Goal: Task Accomplishment & Management: Manage account settings

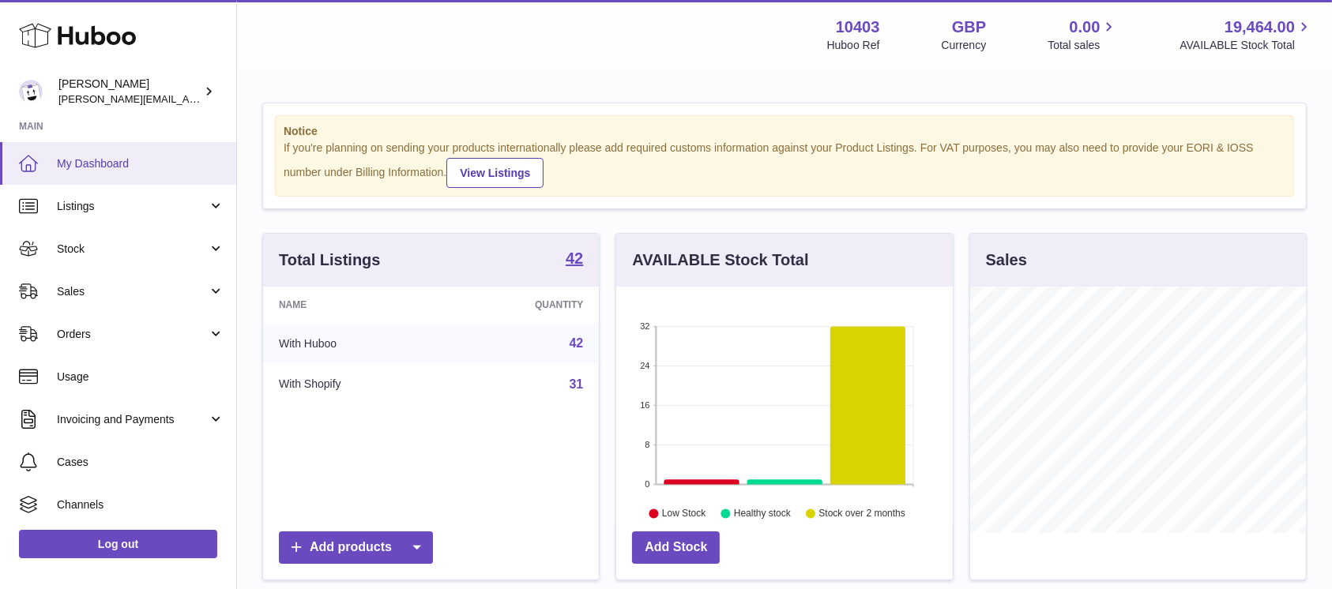
click at [111, 167] on span "My Dashboard" at bounding box center [140, 163] width 167 height 15
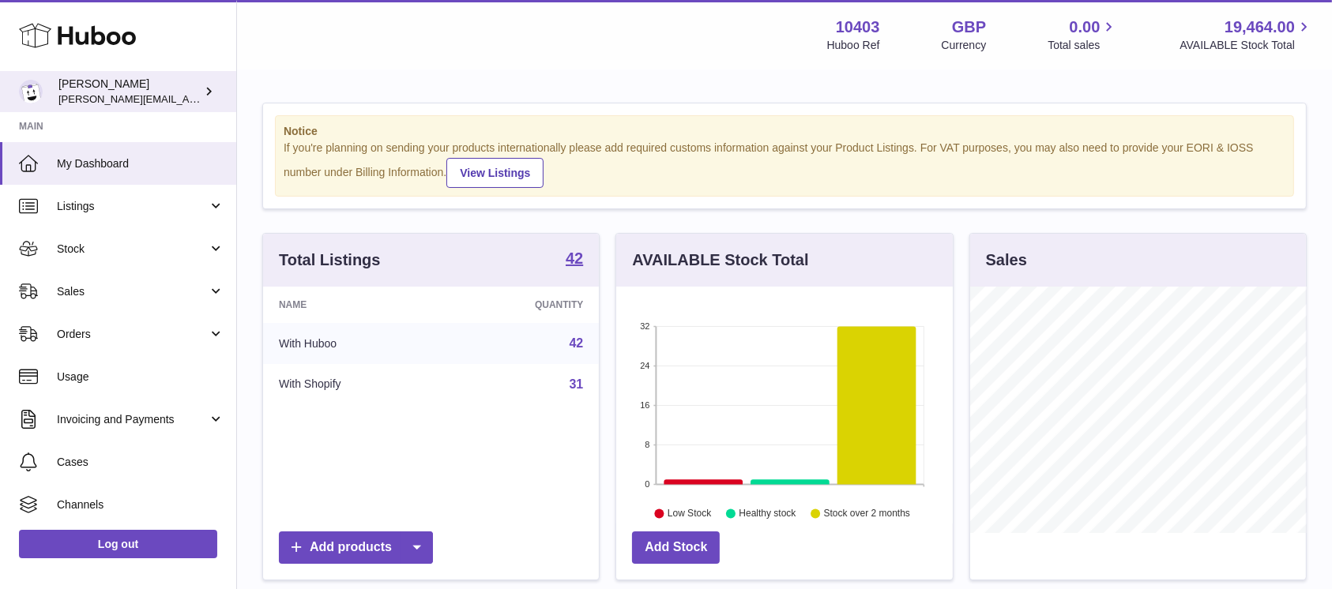
scroll to position [246, 336]
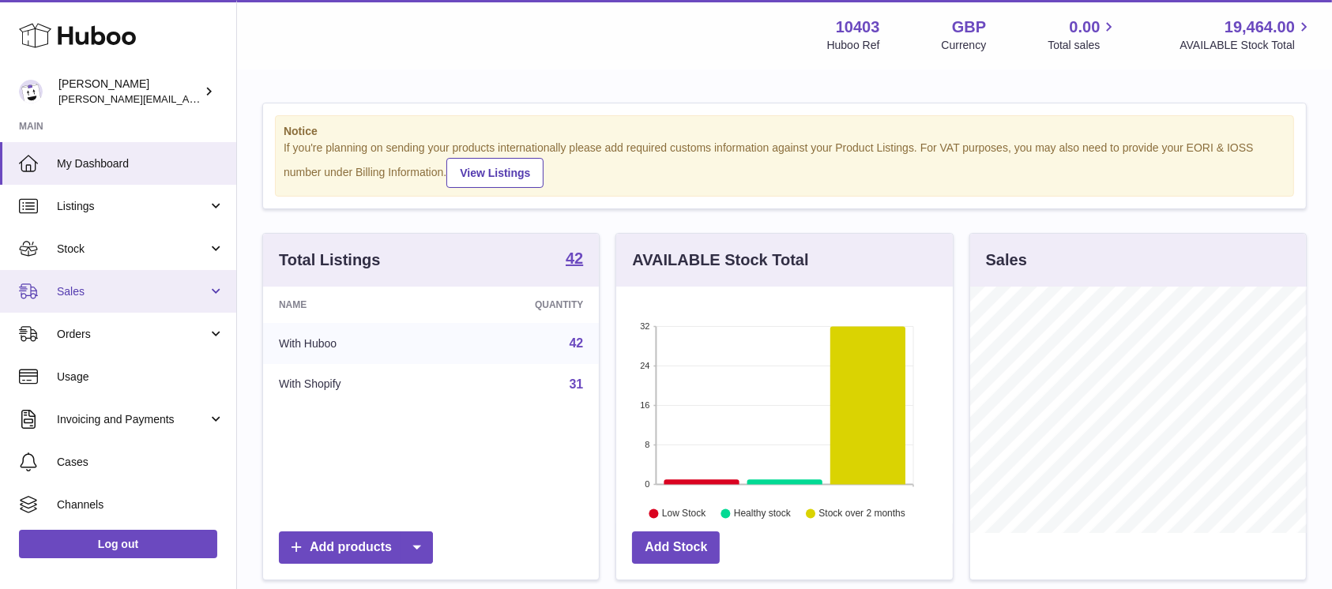
click at [119, 301] on link "Sales" at bounding box center [118, 291] width 236 height 43
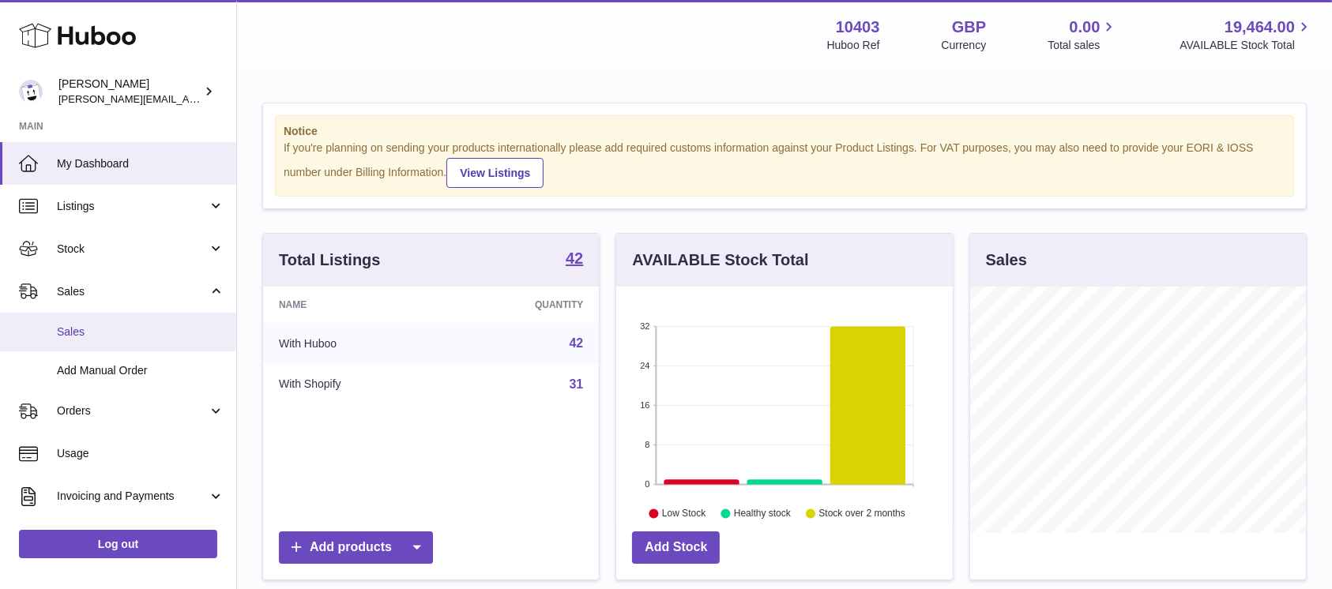
click at [119, 325] on span "Sales" at bounding box center [140, 332] width 167 height 15
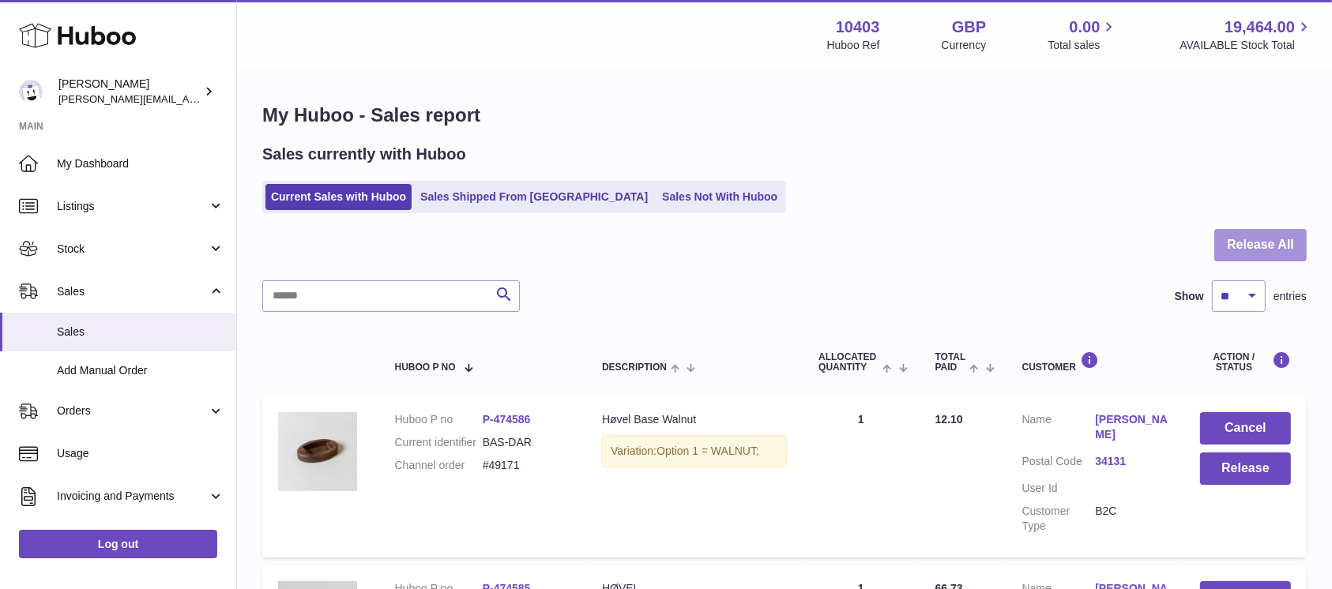
drag, startPoint x: 1251, startPoint y: 224, endPoint x: 1258, endPoint y: 234, distance: 11.9
click at [1253, 230] on div "My Huboo - Sales report Sales currently with Huboo Current Sales with Huboo Sal…" at bounding box center [784, 502] width 1095 height 863
click at [1261, 240] on button "Release All" at bounding box center [1260, 245] width 92 height 32
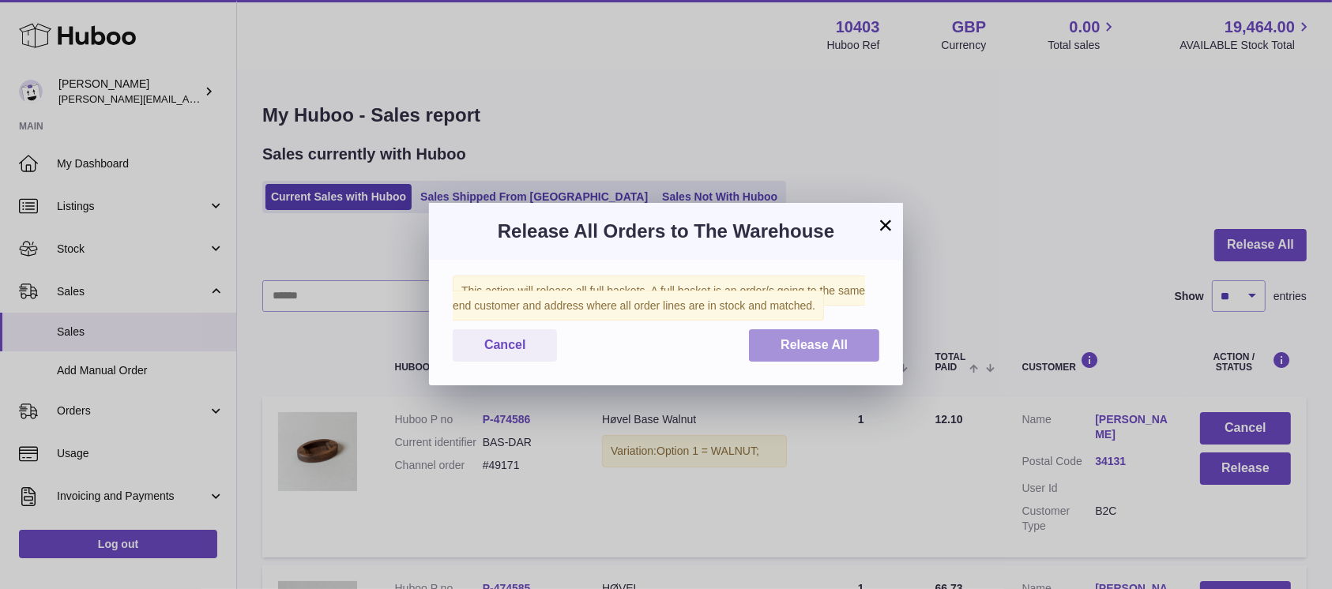
click at [864, 337] on button "Release All" at bounding box center [814, 345] width 130 height 32
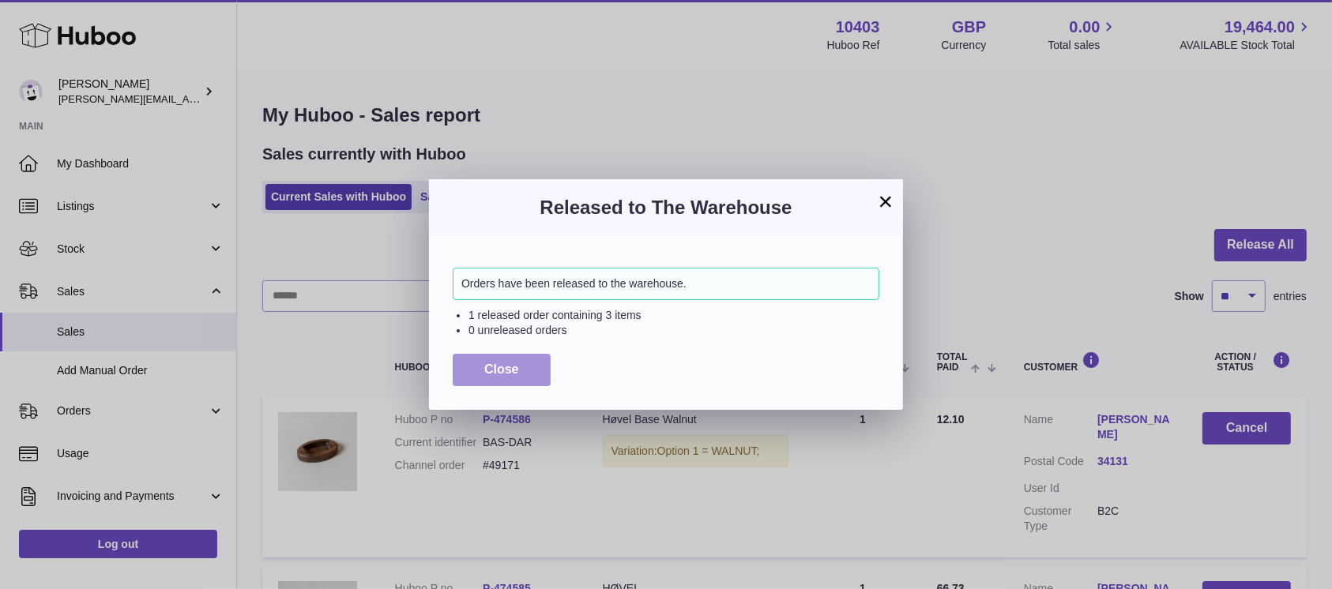
click at [508, 374] on span "Close" at bounding box center [501, 369] width 35 height 13
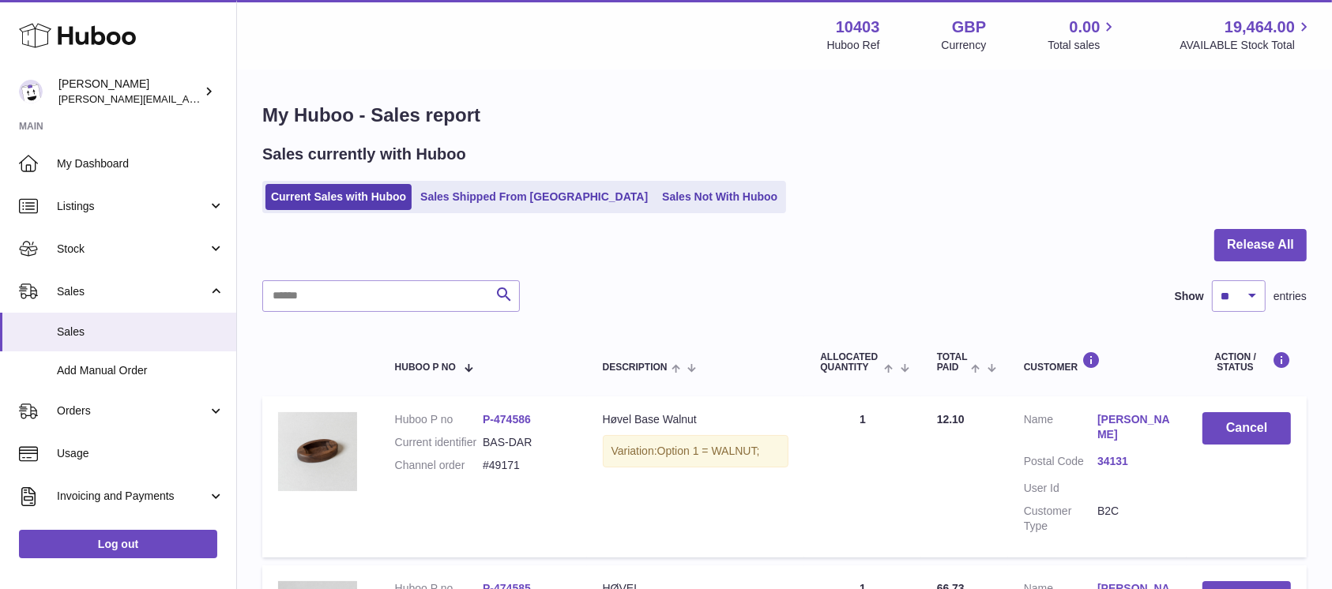
click at [879, 195] on div "Current Sales with Huboo Sales Shipped From Huboo Sales Not With Huboo" at bounding box center [784, 197] width 1044 height 32
click at [657, 189] on link "Sales Not With Huboo" at bounding box center [720, 197] width 126 height 26
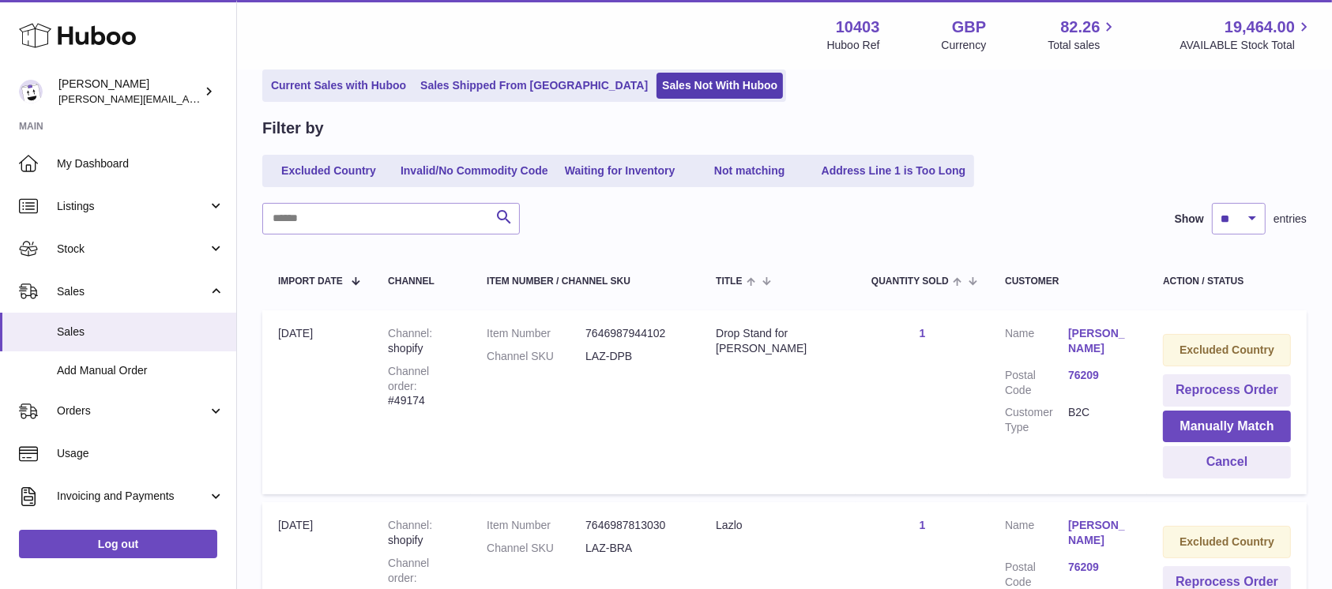
scroll to position [316, 0]
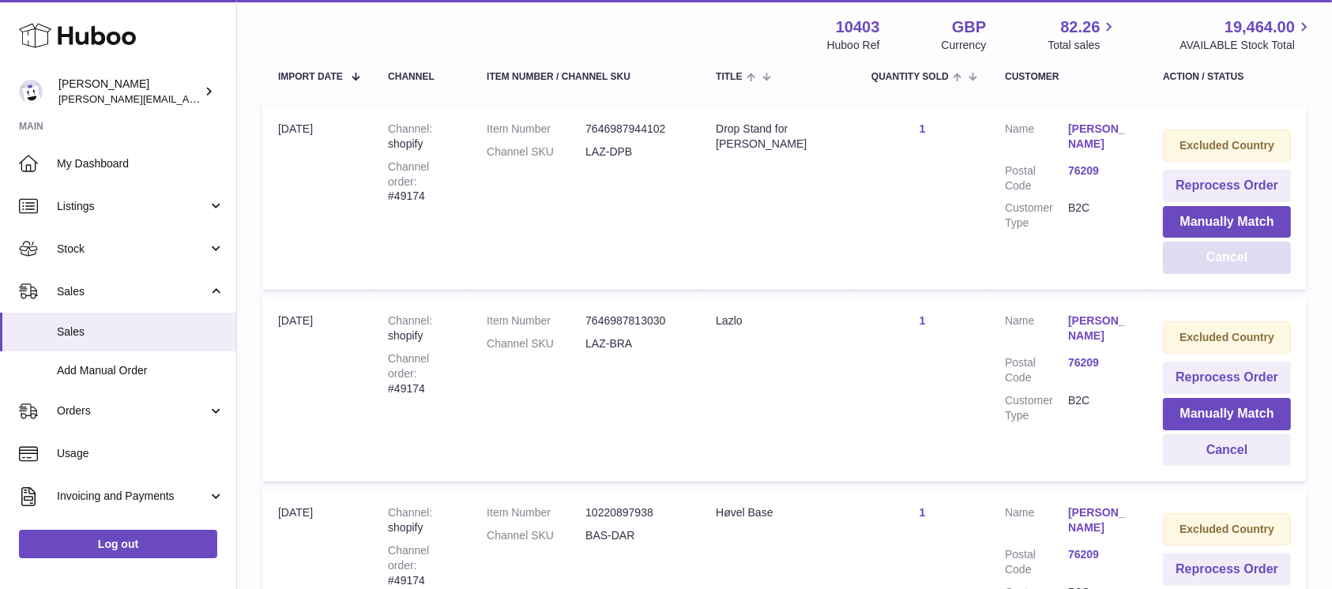
click at [1258, 269] on button "Cancel" at bounding box center [1227, 258] width 128 height 32
click at [1237, 262] on button "Cancel" at bounding box center [1227, 258] width 128 height 32
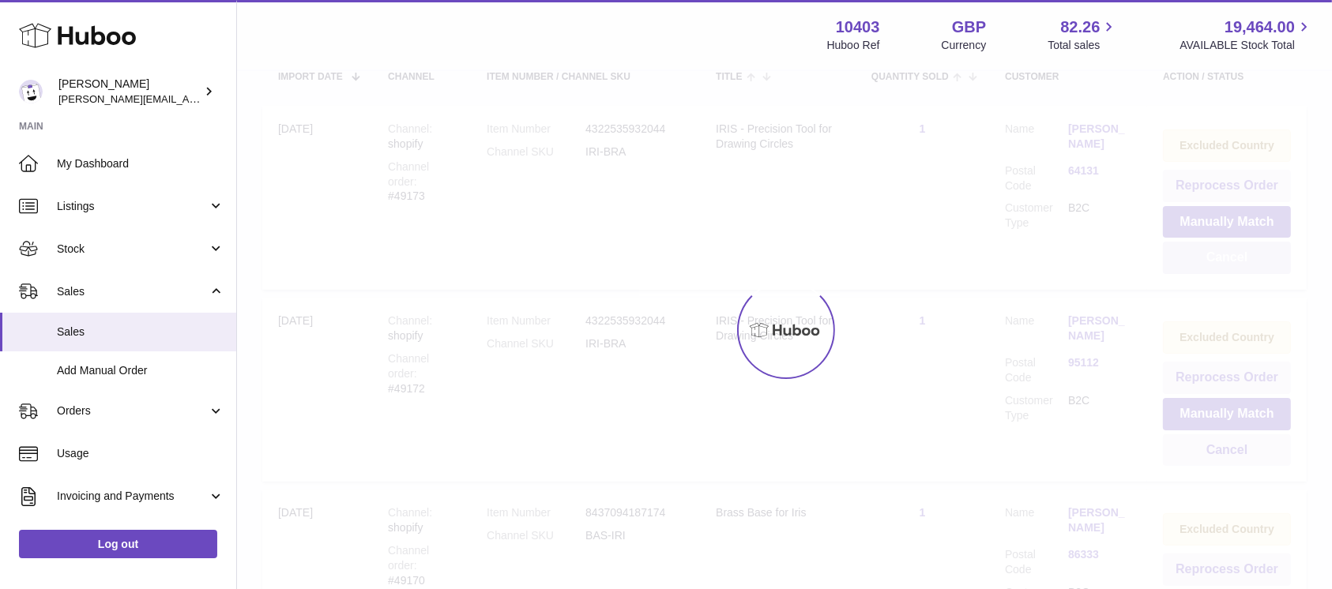
click at [1237, 262] on button "Cancel" at bounding box center [1227, 258] width 128 height 32
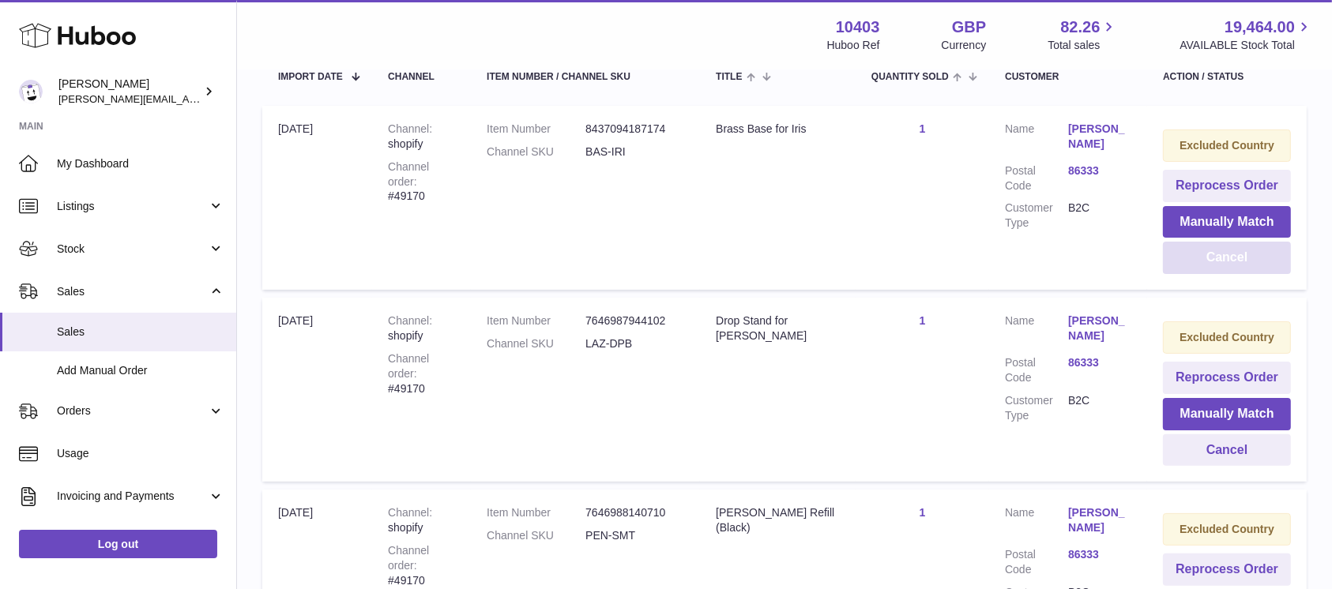
click at [1237, 262] on button "Cancel" at bounding box center [1227, 258] width 128 height 32
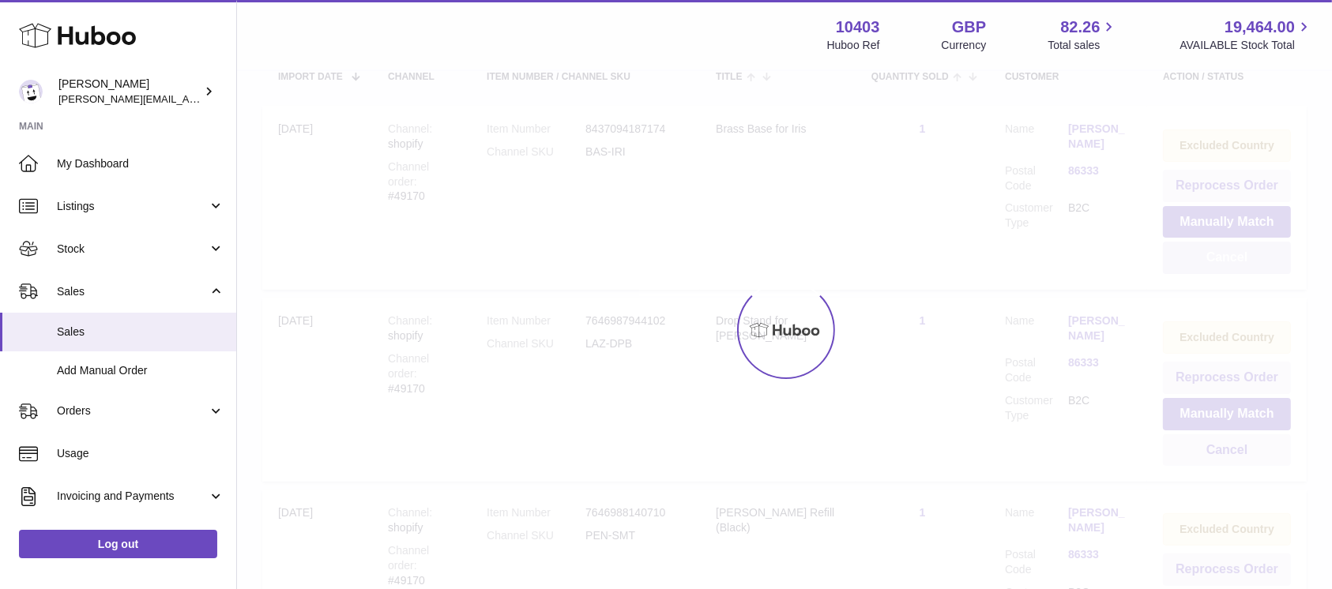
click at [1237, 262] on div at bounding box center [784, 330] width 1095 height 518
click at [1237, 262] on button "Cancel" at bounding box center [1227, 258] width 128 height 32
click at [1237, 262] on div at bounding box center [784, 330] width 1095 height 518
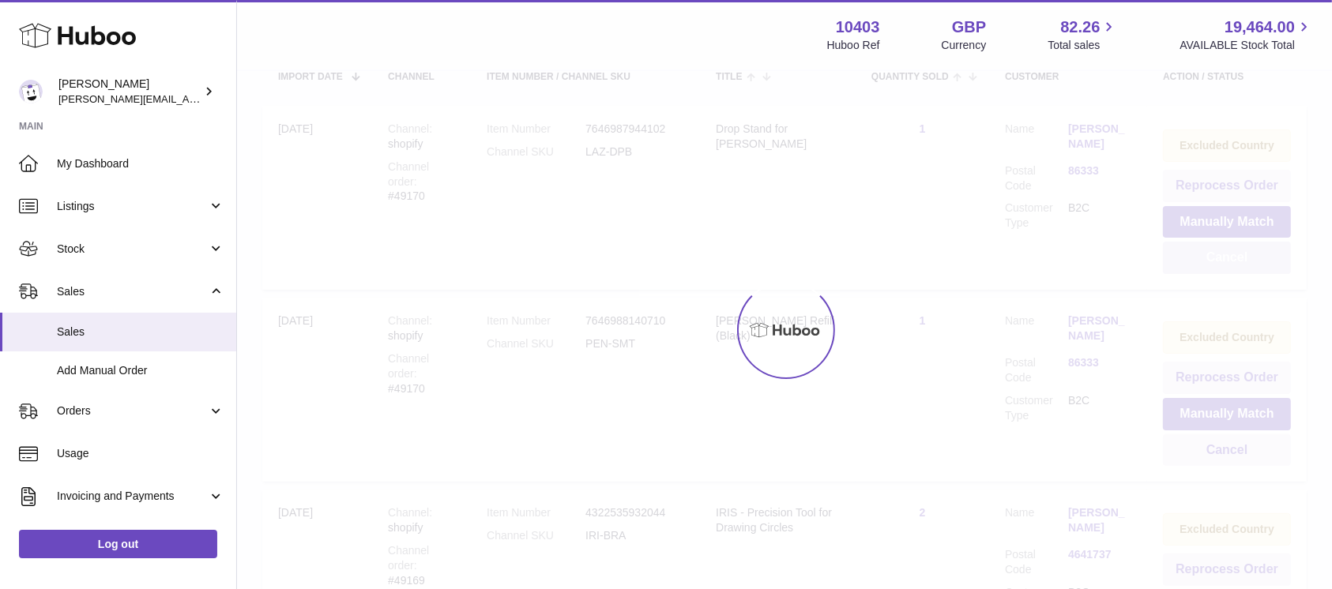
click at [1237, 262] on div at bounding box center [784, 330] width 1095 height 518
click at [1237, 262] on button "Cancel" at bounding box center [1227, 258] width 128 height 32
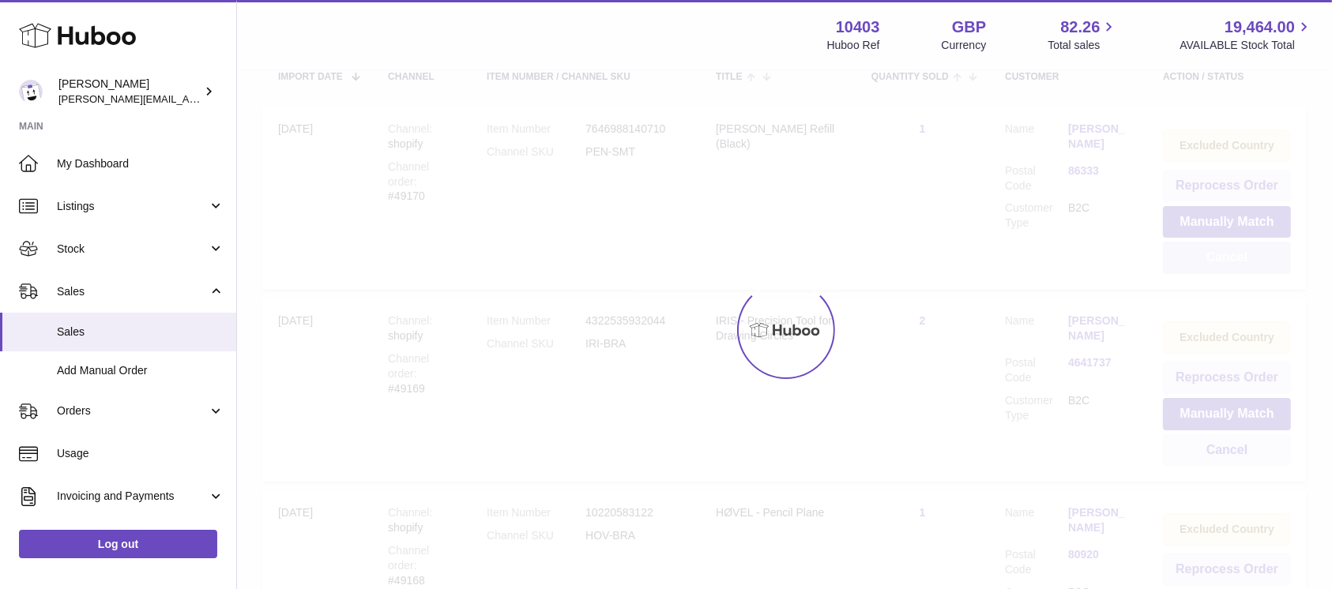
click at [1237, 262] on div at bounding box center [784, 330] width 1095 height 518
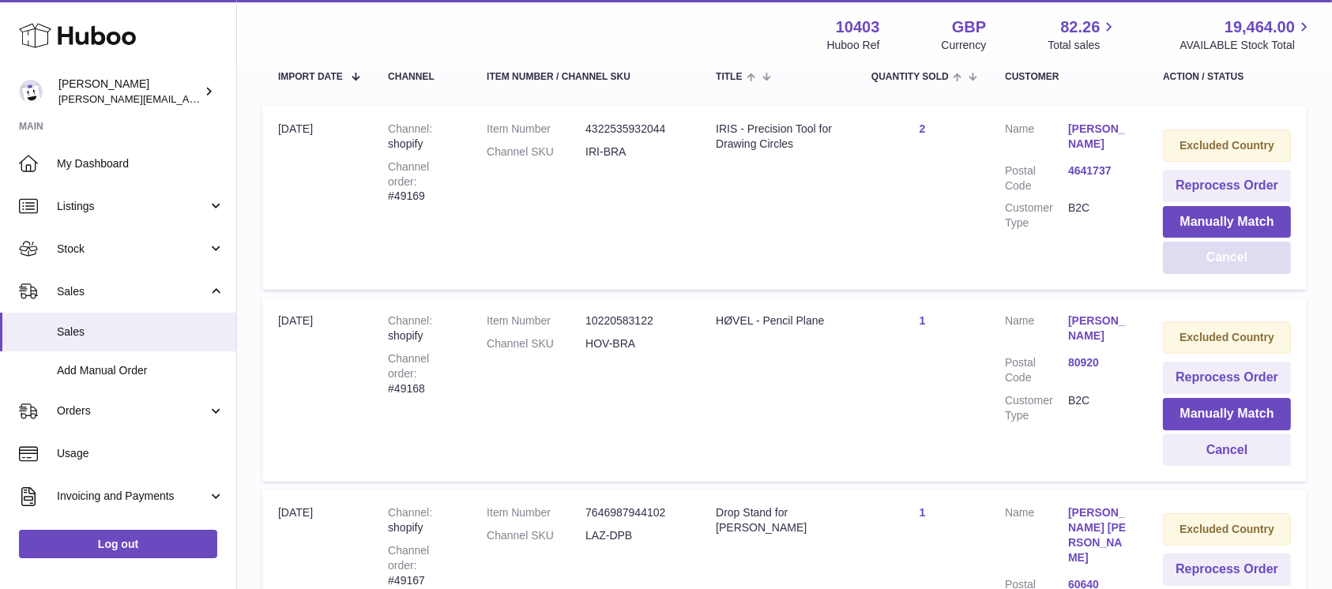
click at [1237, 262] on button "Cancel" at bounding box center [1227, 258] width 128 height 32
click at [0, 262] on div at bounding box center [0, 294] width 0 height 589
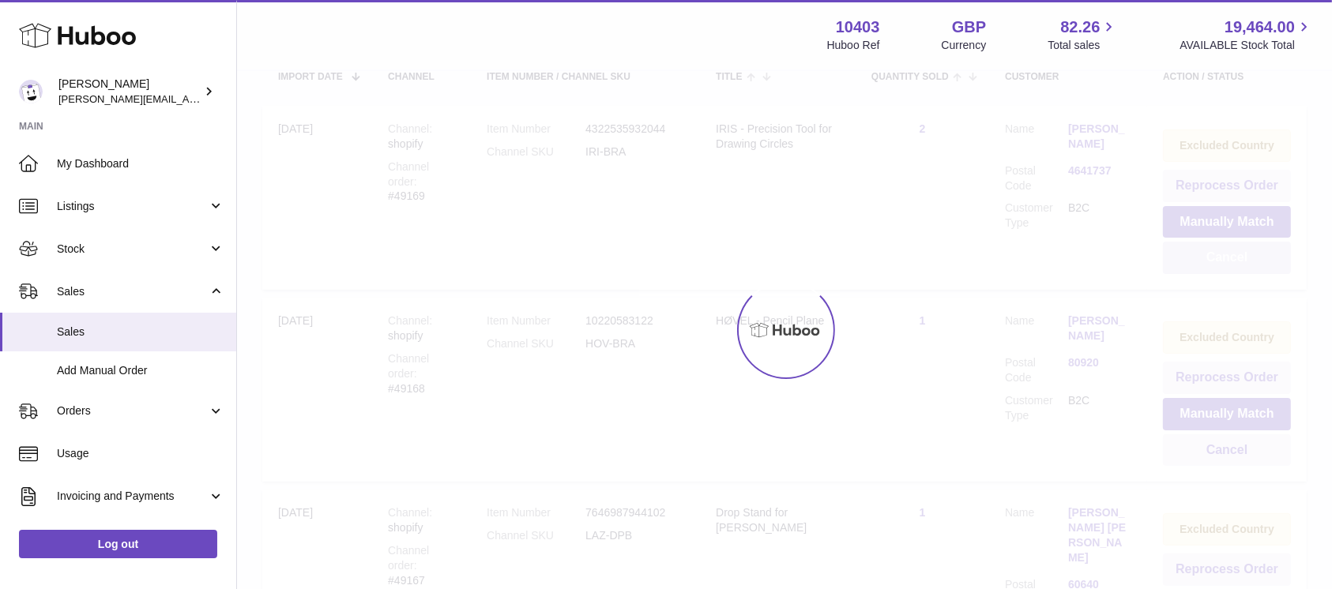
click at [1237, 262] on div at bounding box center [784, 330] width 1095 height 518
click at [1237, 262] on button "Cancel" at bounding box center [1227, 258] width 128 height 32
click at [1237, 262] on div at bounding box center [784, 330] width 1095 height 518
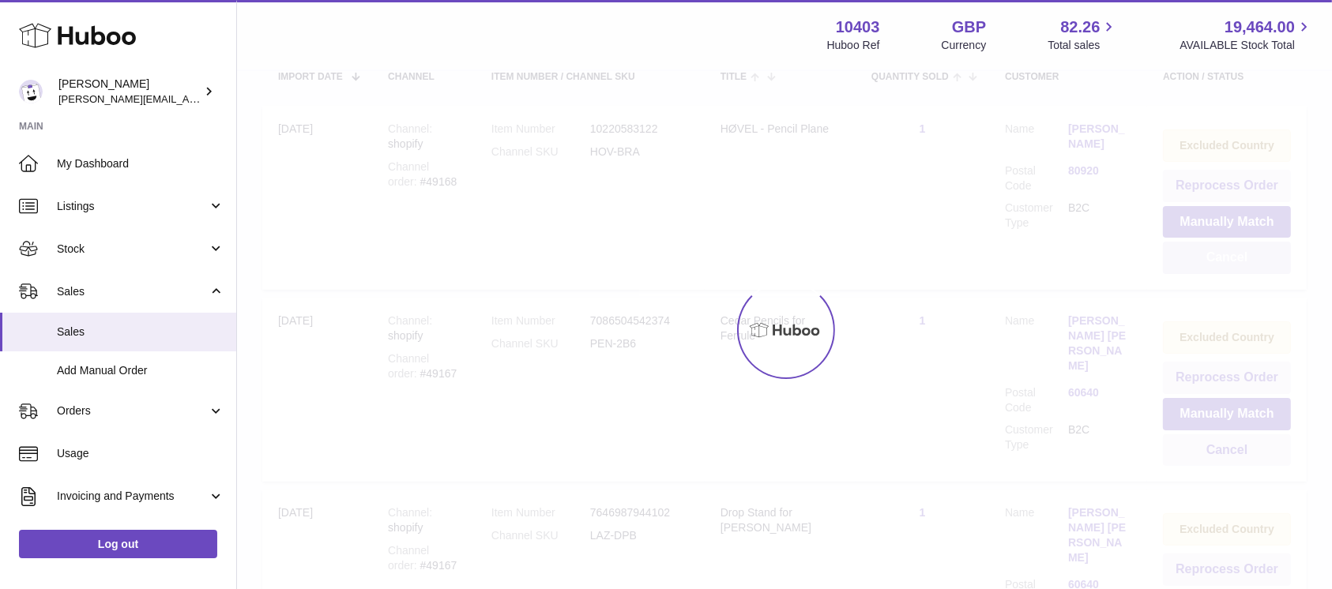
click at [1237, 262] on div at bounding box center [784, 330] width 1095 height 518
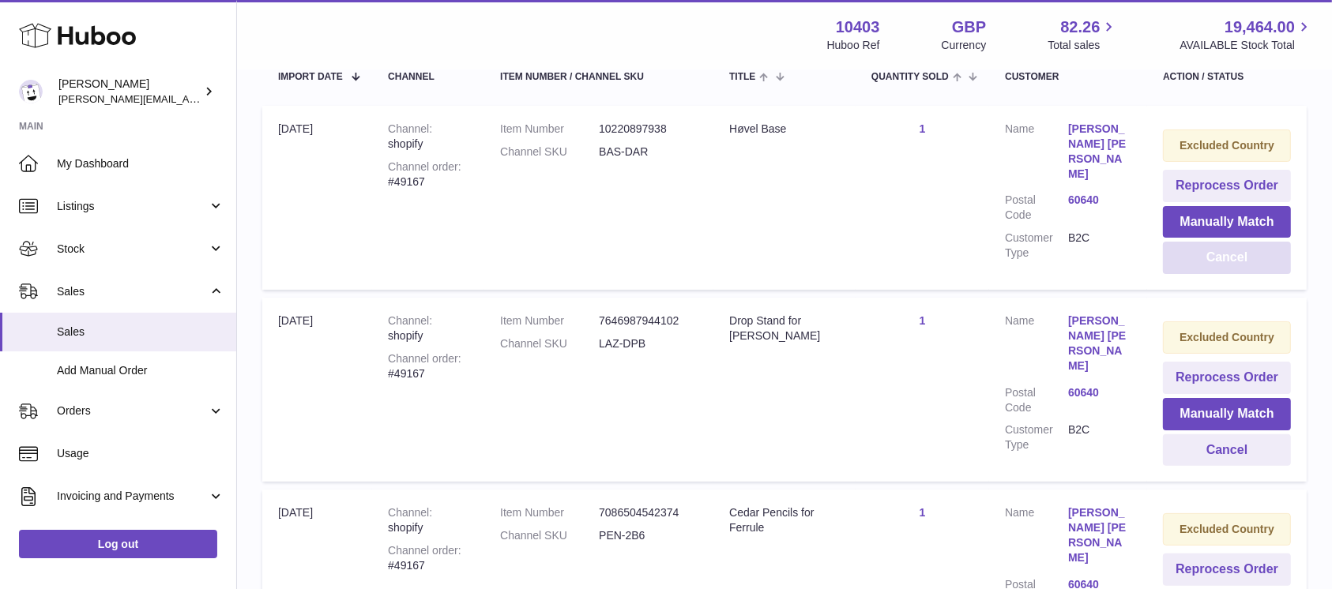
click at [1237, 262] on button "Cancel" at bounding box center [1227, 258] width 128 height 32
click at [0, 262] on div at bounding box center [0, 294] width 0 height 589
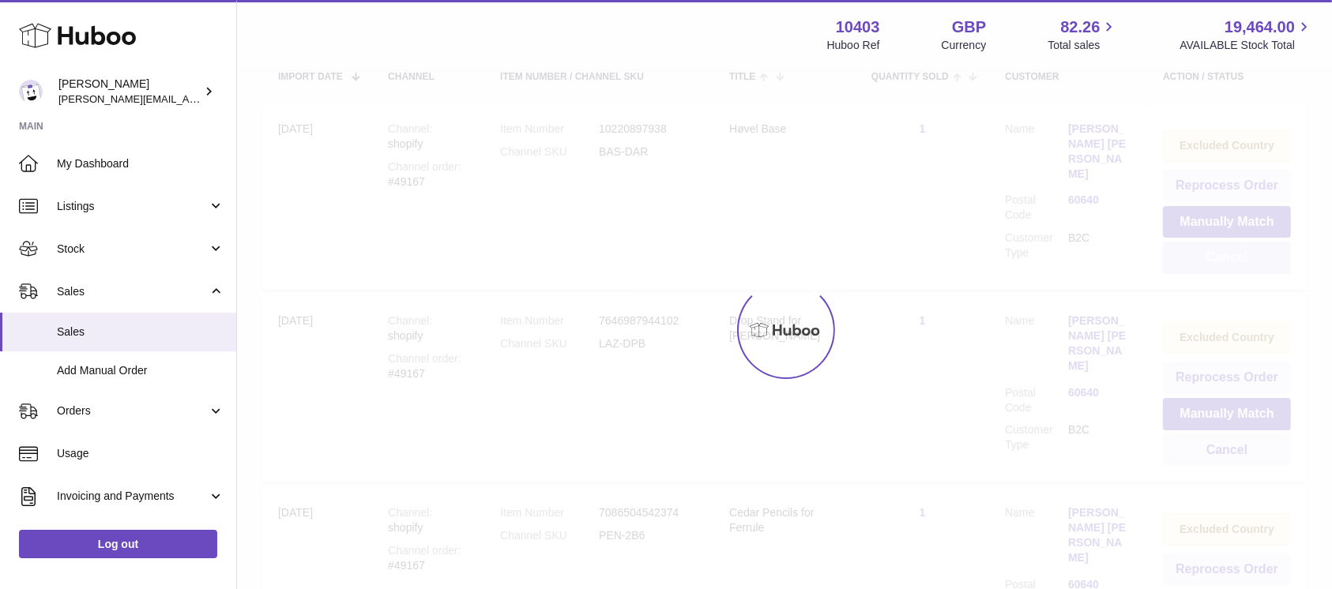
click at [1237, 262] on div at bounding box center [784, 330] width 1095 height 518
click at [1237, 262] on button "Cancel" at bounding box center [1227, 258] width 128 height 32
click at [1237, 262] on div at bounding box center [784, 330] width 1095 height 518
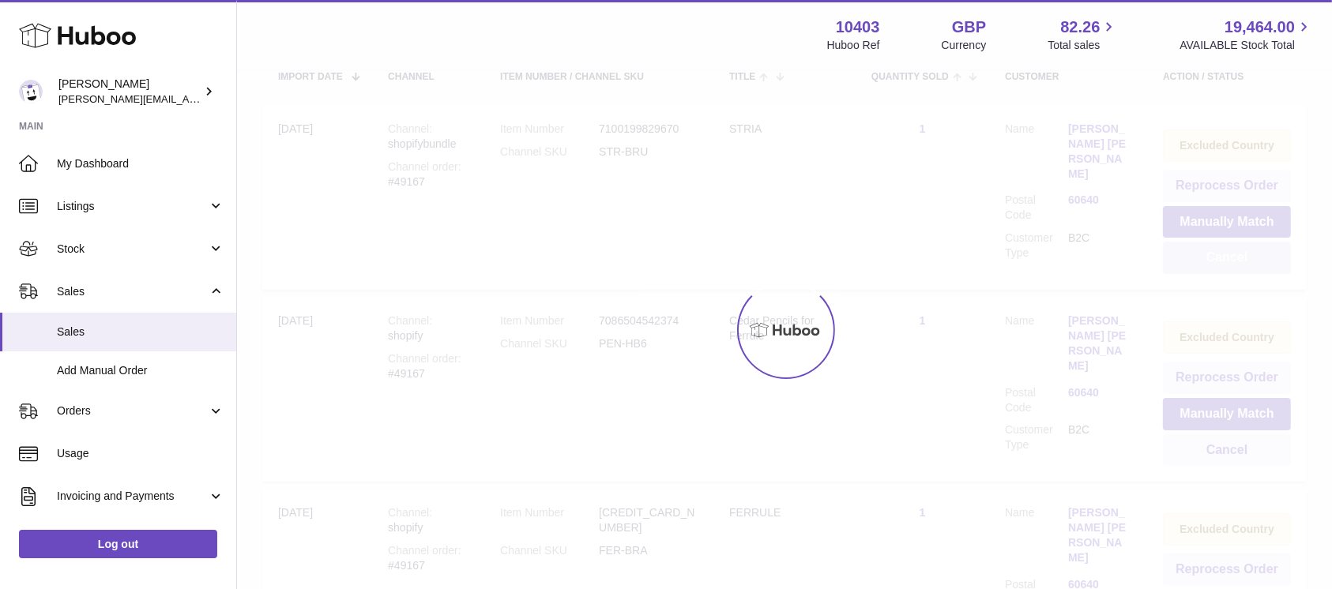
click at [1237, 262] on div at bounding box center [784, 330] width 1095 height 518
click at [1237, 262] on button "Cancel" at bounding box center [1227, 258] width 128 height 32
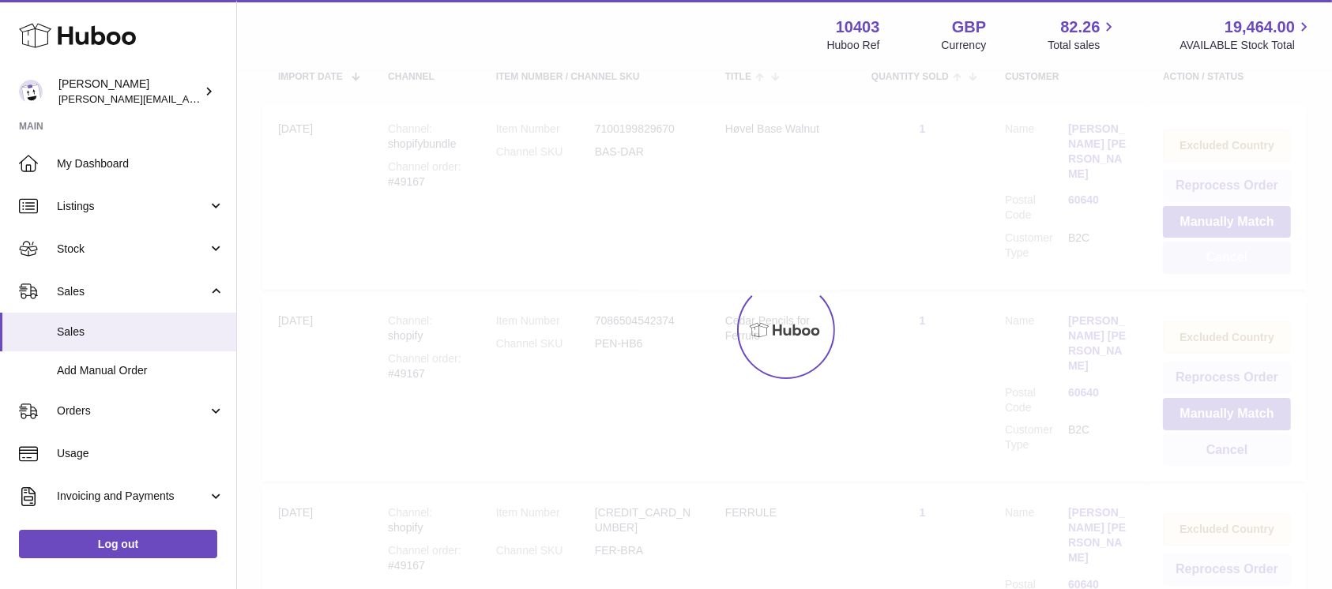
click at [1237, 262] on div at bounding box center [784, 330] width 1095 height 518
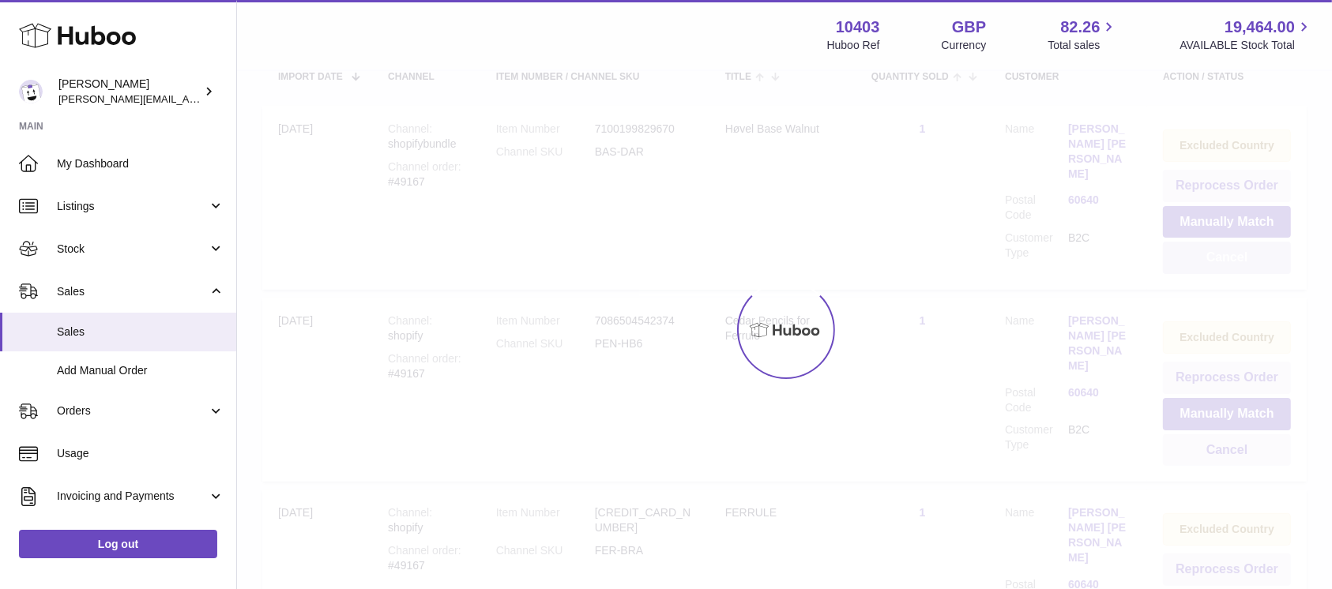
click at [1237, 262] on button "Cancel" at bounding box center [1227, 258] width 128 height 32
click at [1237, 262] on div at bounding box center [784, 330] width 1095 height 518
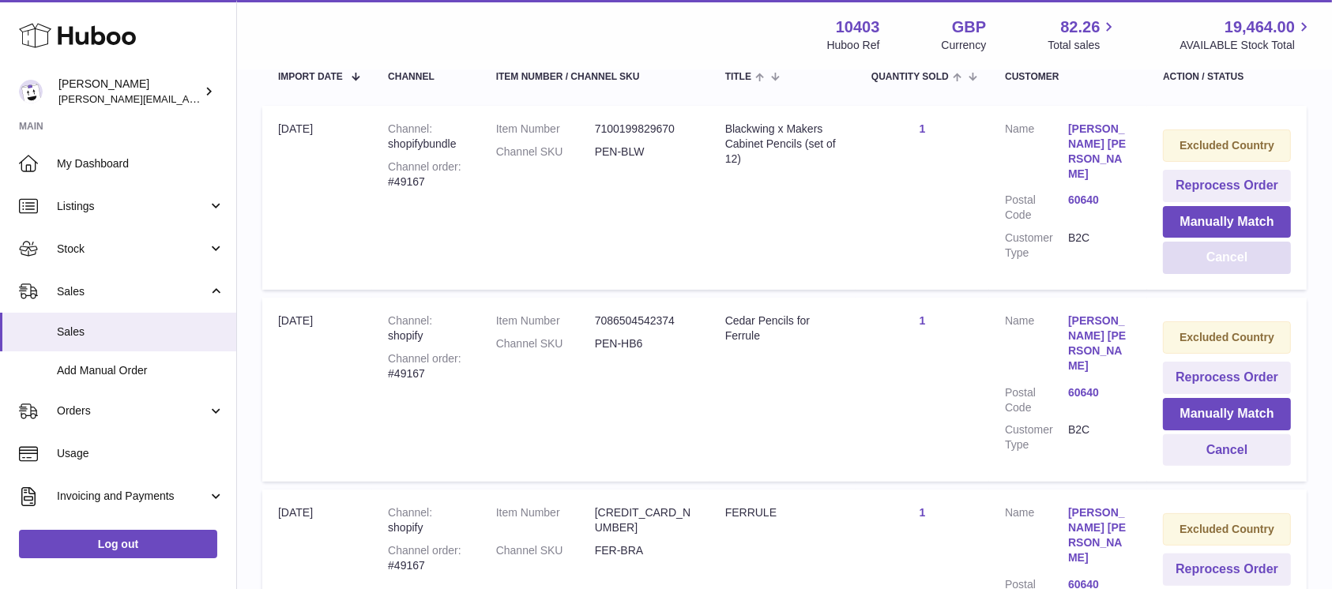
click at [1237, 262] on button "Cancel" at bounding box center [1227, 258] width 128 height 32
click at [0, 262] on div at bounding box center [0, 294] width 0 height 589
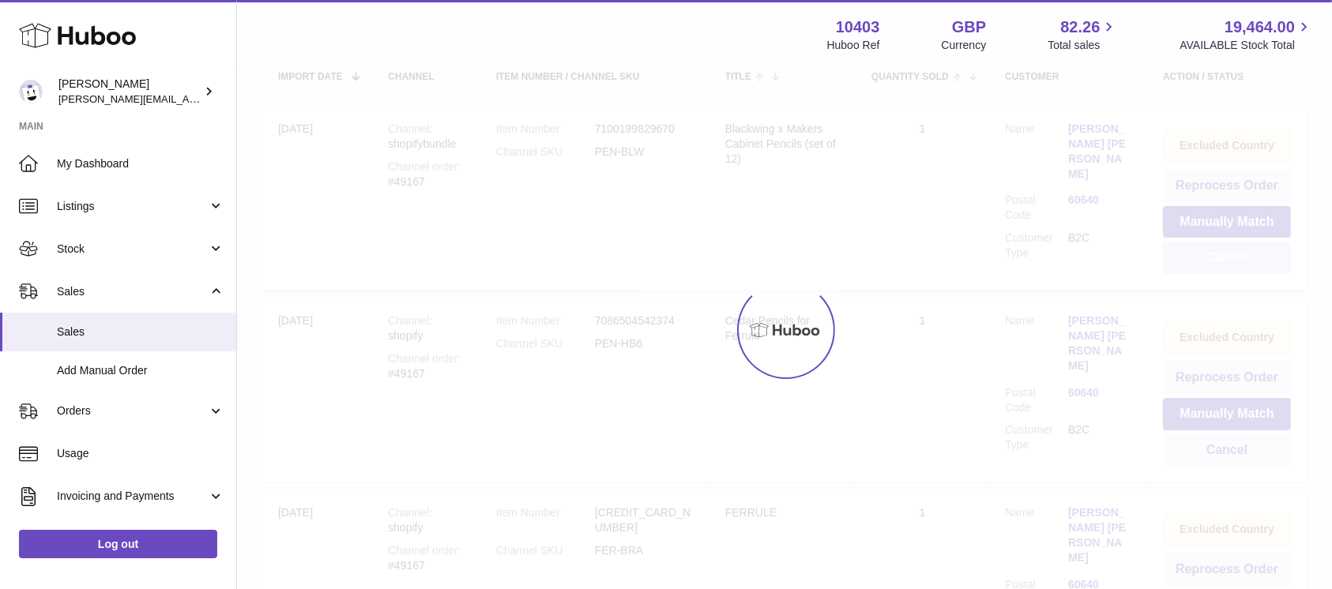
click at [1237, 262] on div at bounding box center [784, 330] width 1095 height 518
click at [1237, 262] on button "Cancel" at bounding box center [1227, 258] width 128 height 32
click at [1237, 262] on div at bounding box center [784, 330] width 1095 height 518
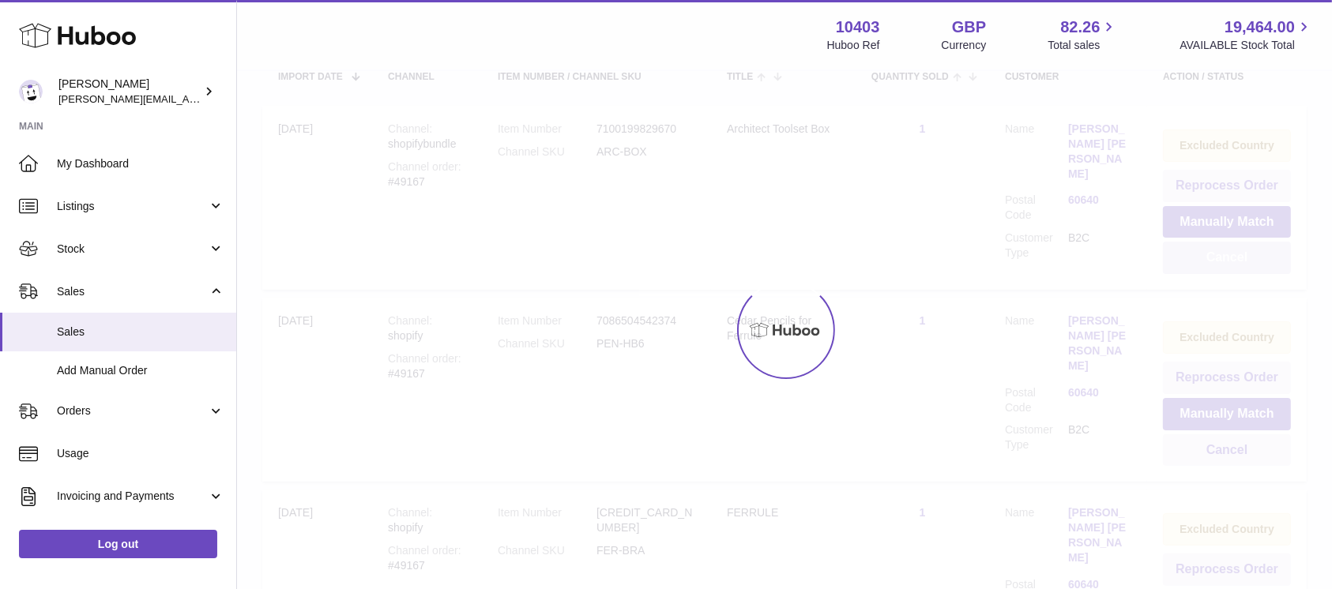
click at [1237, 262] on div at bounding box center [784, 330] width 1095 height 518
click at [1237, 262] on button "Cancel" at bounding box center [1227, 258] width 128 height 32
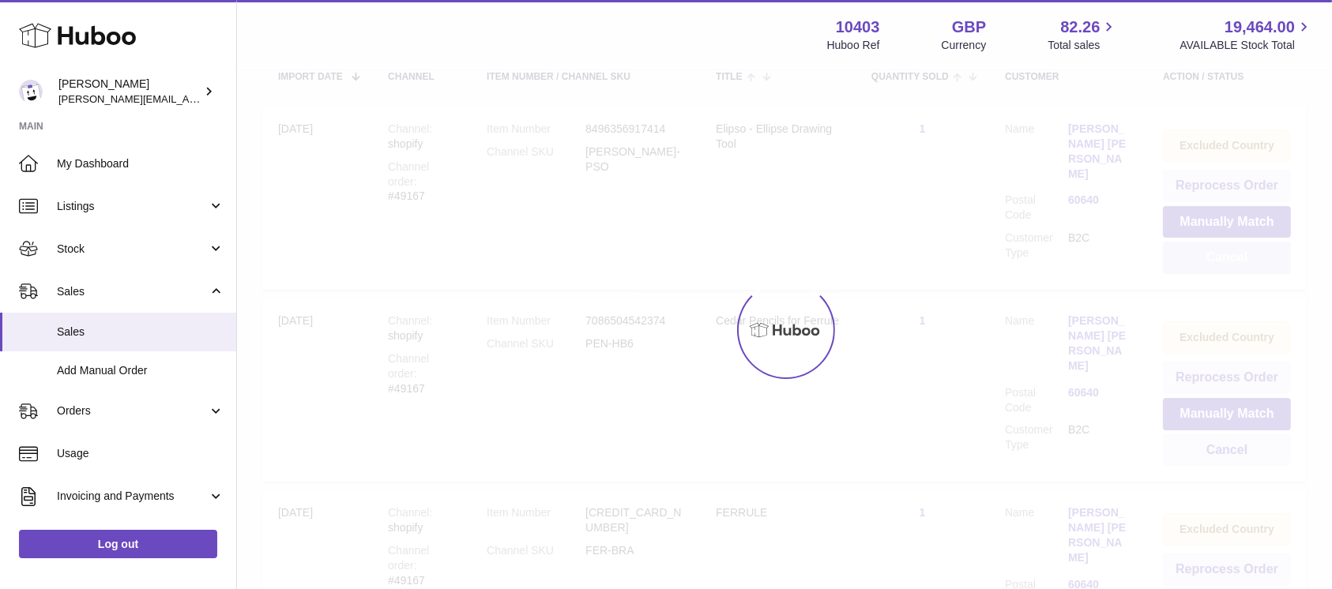
click at [1237, 262] on div at bounding box center [784, 330] width 1095 height 518
click at [1237, 262] on button "Cancel" at bounding box center [1227, 258] width 128 height 32
click at [1237, 262] on div at bounding box center [784, 330] width 1095 height 518
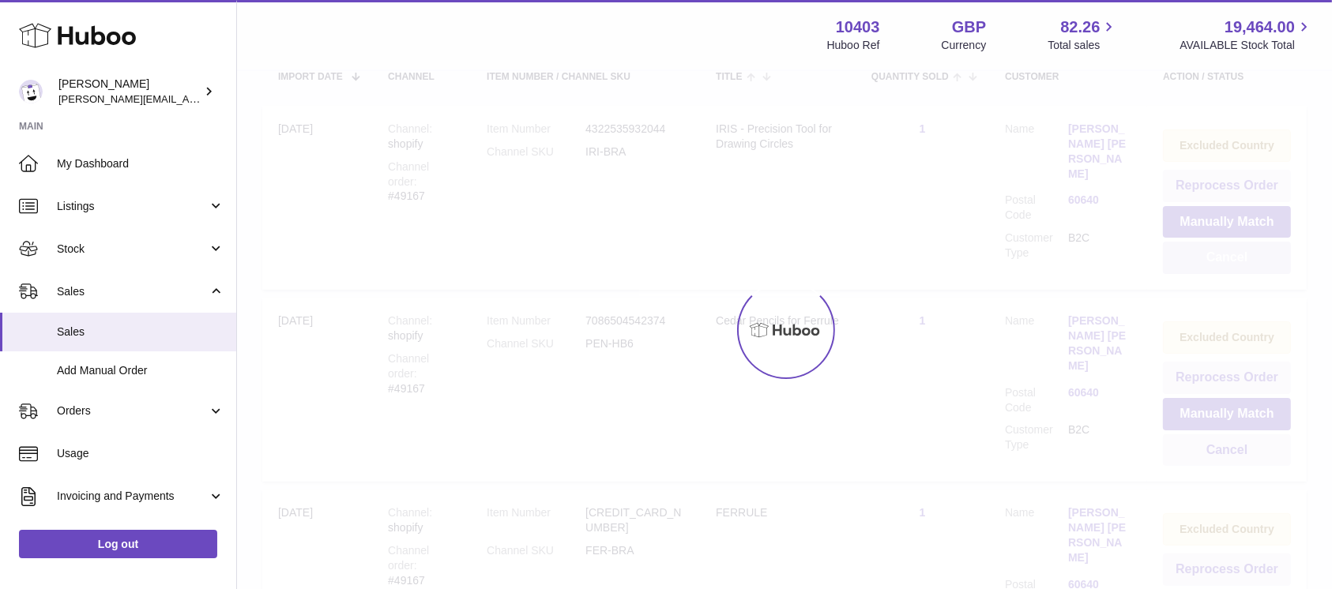
click at [1237, 262] on div at bounding box center [784, 330] width 1095 height 518
click at [1237, 262] on button "Cancel" at bounding box center [1227, 258] width 128 height 32
click at [1237, 262] on div at bounding box center [784, 330] width 1095 height 518
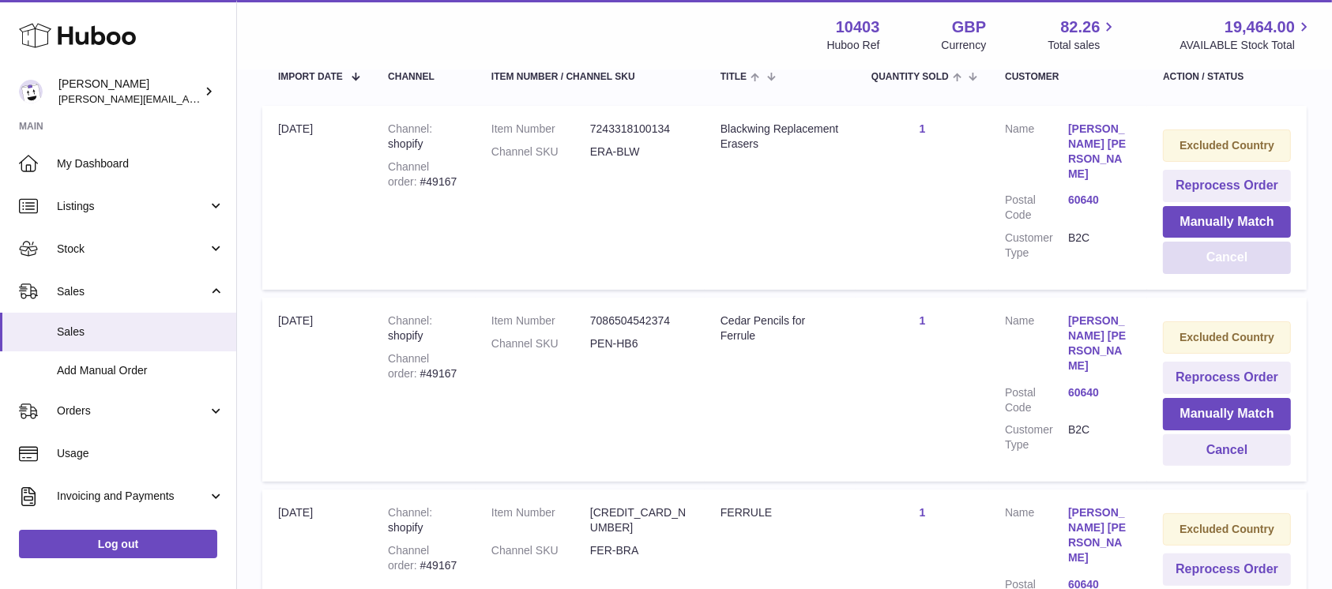
click at [1230, 250] on button "Cancel" at bounding box center [1227, 258] width 128 height 32
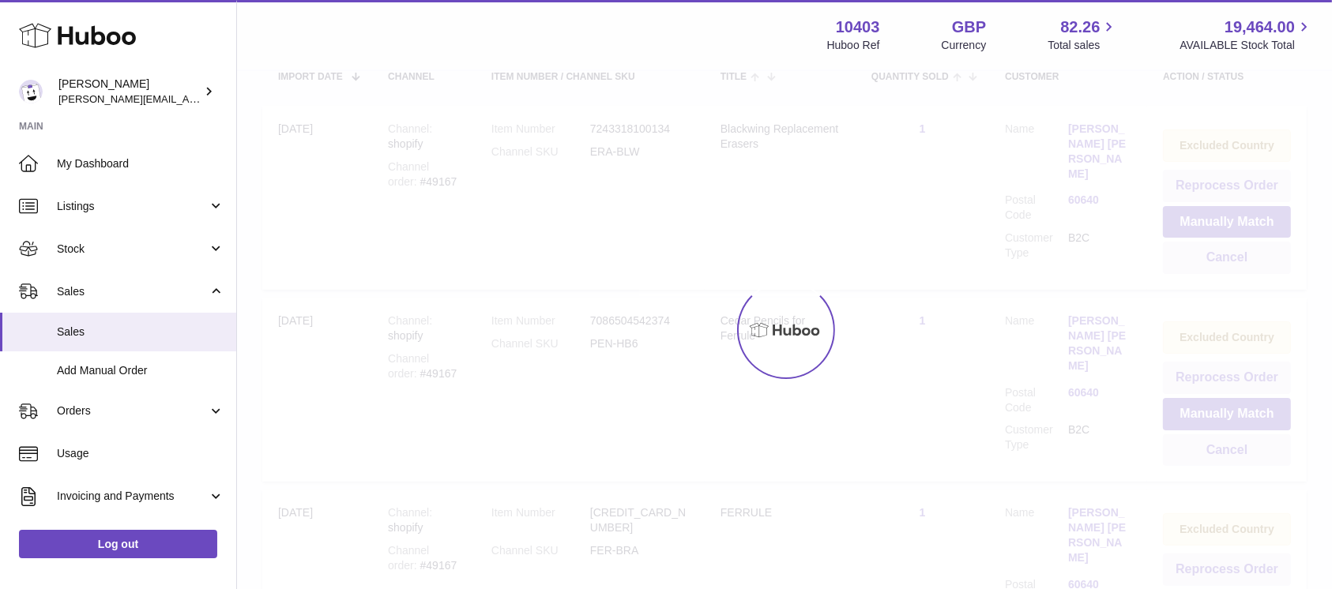
click at [1230, 250] on div at bounding box center [784, 330] width 1095 height 518
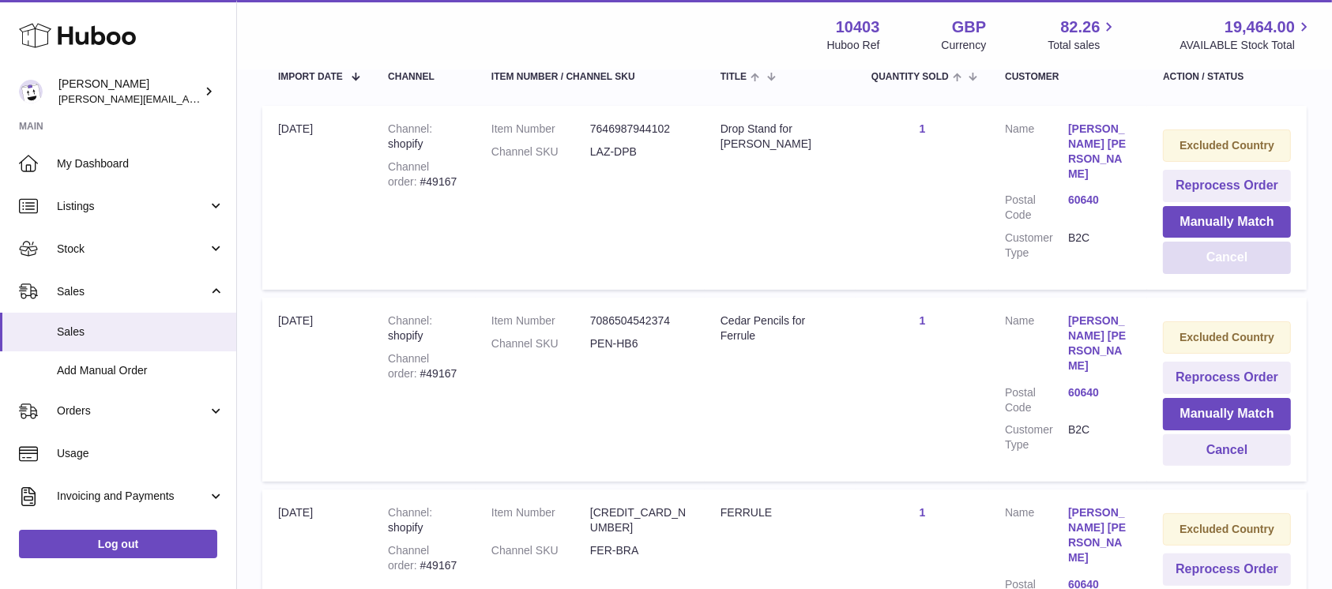
click at [1230, 250] on button "Cancel" at bounding box center [1227, 258] width 128 height 32
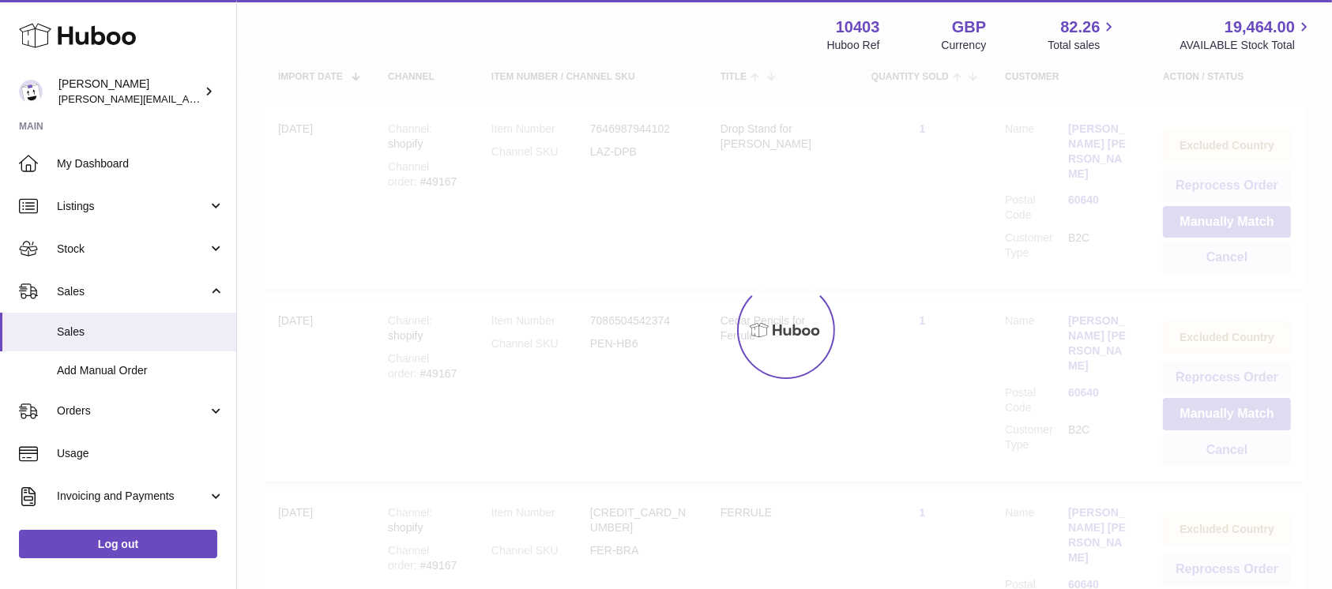
click at [1230, 250] on div at bounding box center [784, 330] width 1095 height 518
click at [1230, 250] on button "Cancel" at bounding box center [1227, 258] width 128 height 32
click at [1230, 250] on div at bounding box center [784, 330] width 1095 height 518
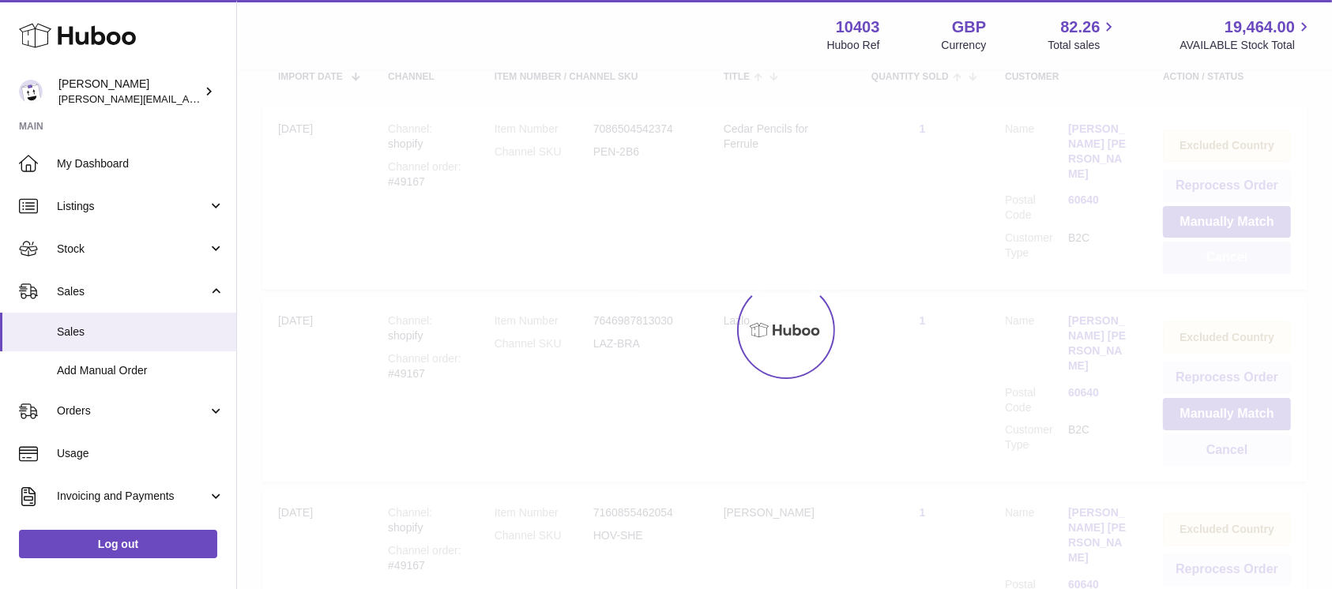
click at [1230, 250] on div at bounding box center [784, 330] width 1095 height 518
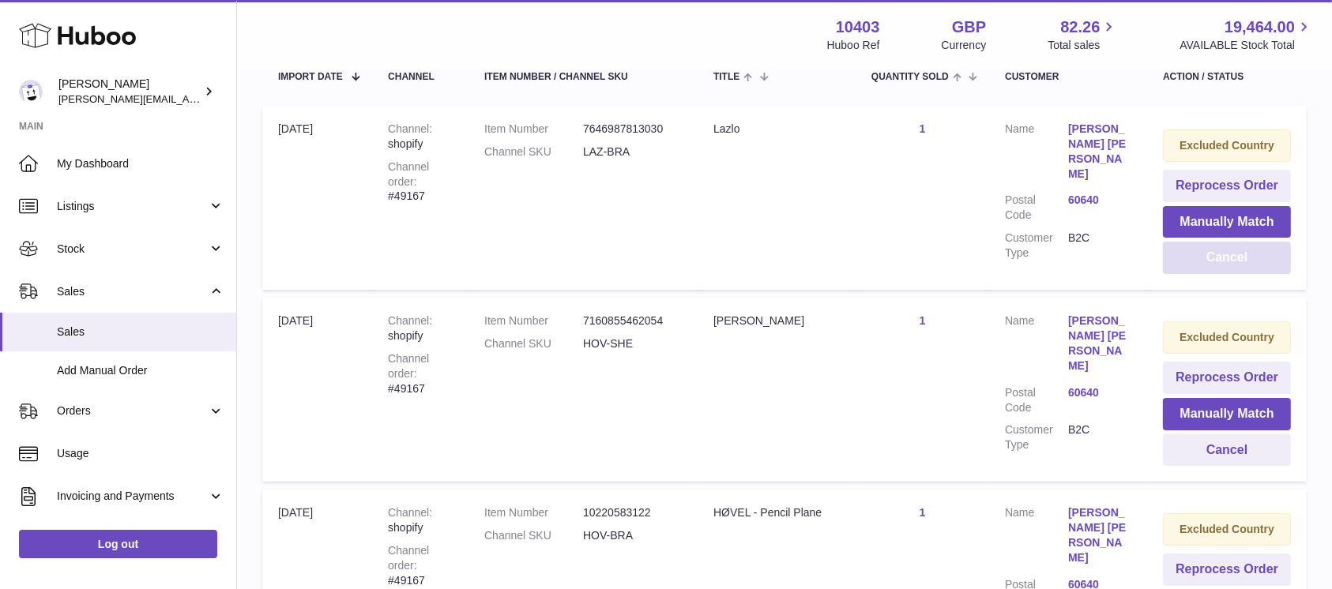
click at [1230, 250] on button "Cancel" at bounding box center [1227, 258] width 128 height 32
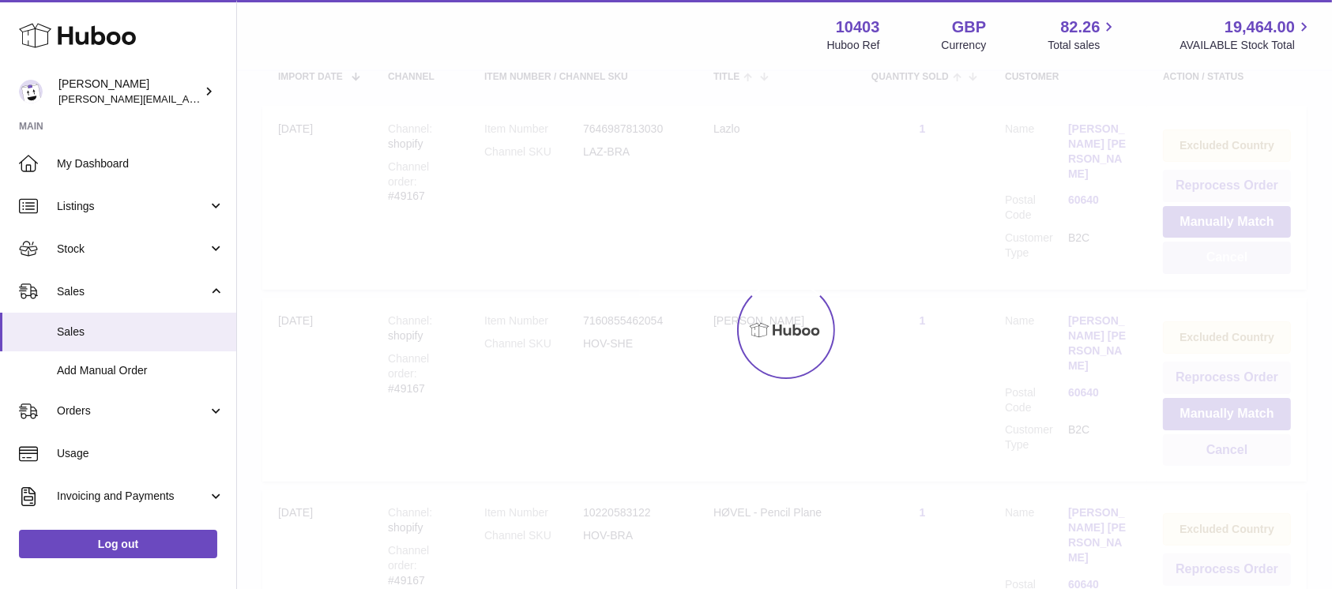
click at [1230, 250] on div at bounding box center [784, 330] width 1095 height 518
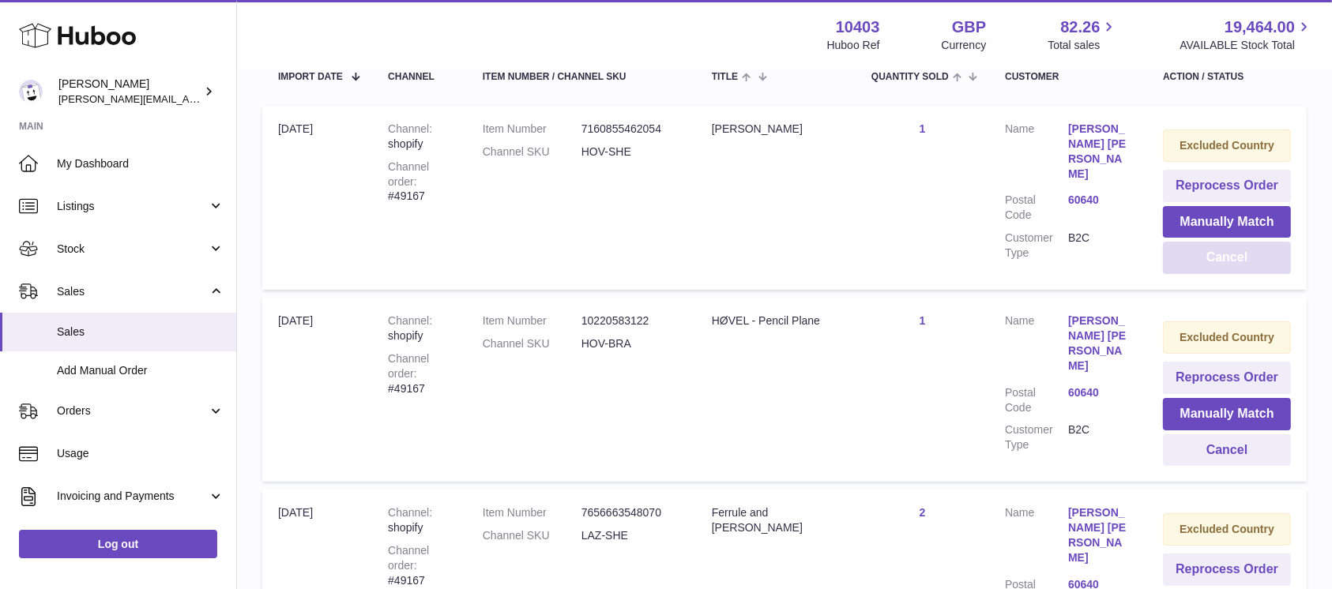
click at [1230, 250] on button "Cancel" at bounding box center [1227, 258] width 128 height 32
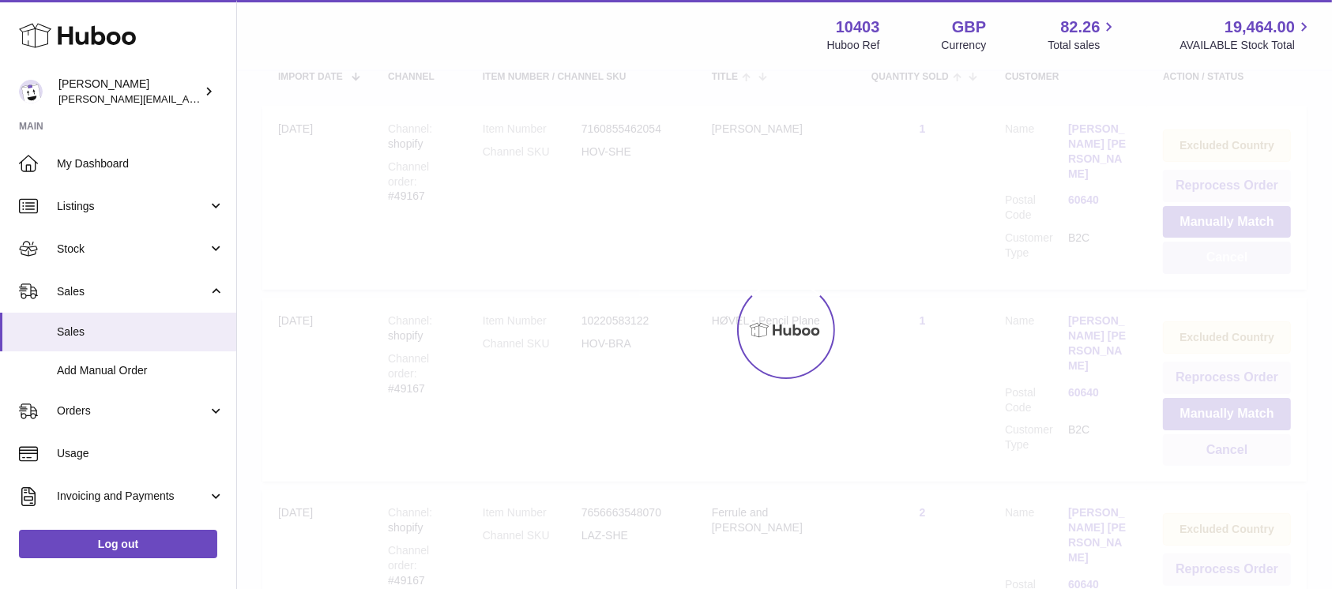
click at [1230, 250] on div at bounding box center [784, 330] width 1095 height 518
click at [1230, 250] on button "Cancel" at bounding box center [1227, 258] width 128 height 32
click at [1230, 250] on div at bounding box center [784, 330] width 1095 height 518
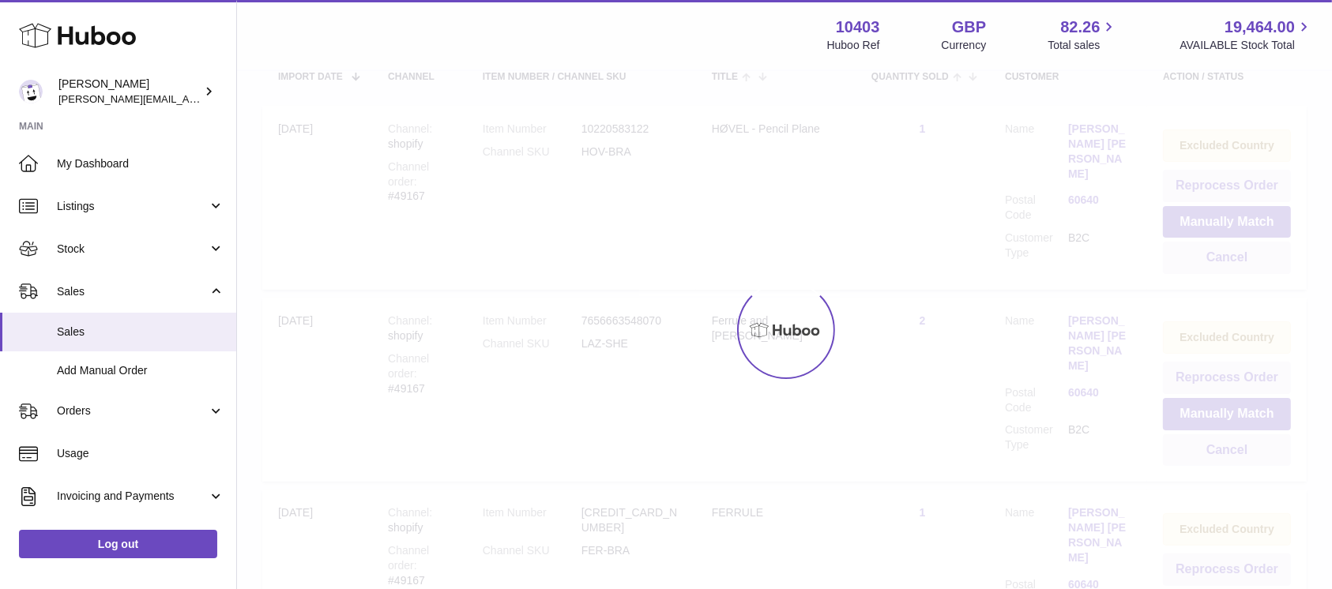
click at [1230, 250] on div at bounding box center [784, 330] width 1095 height 518
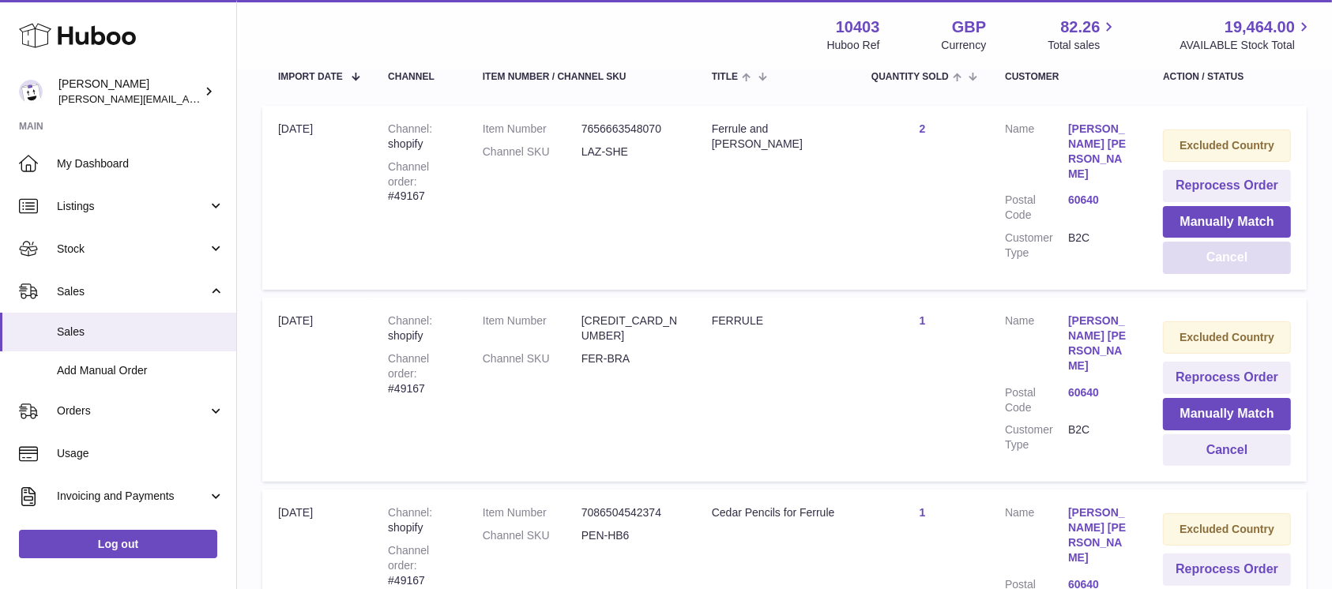
click at [1230, 250] on button "Cancel" at bounding box center [1227, 258] width 128 height 32
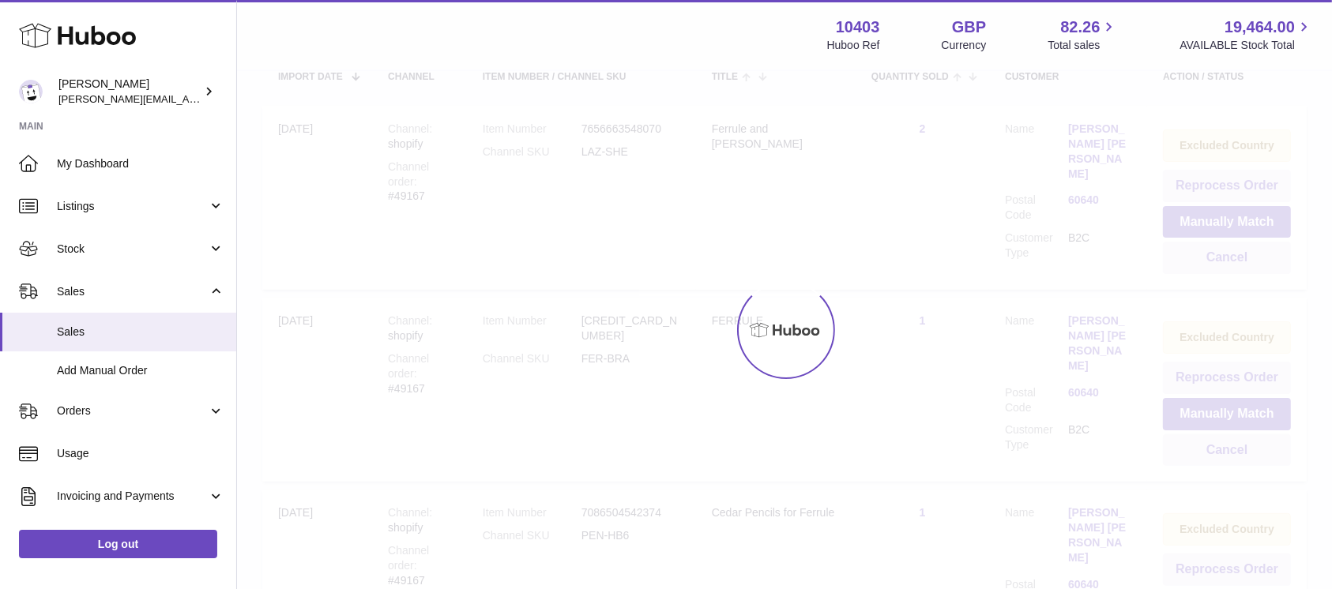
click at [1230, 250] on div at bounding box center [784, 330] width 1095 height 518
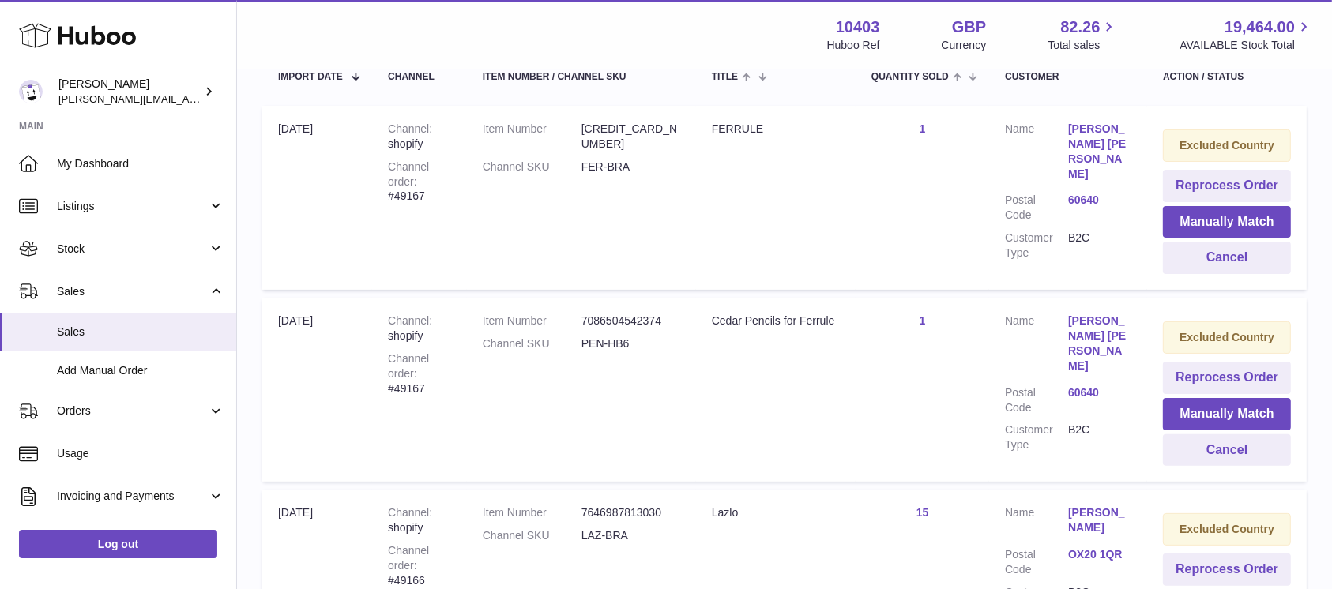
click at [1230, 250] on button "Cancel" at bounding box center [1227, 258] width 128 height 32
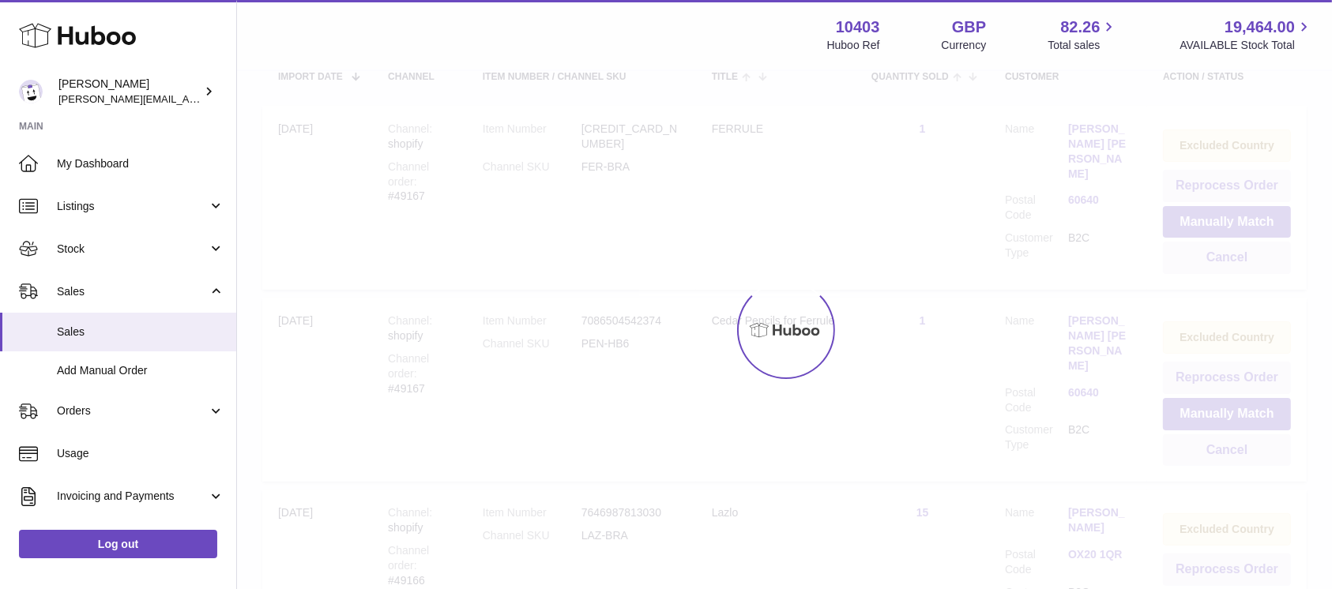
click at [1230, 250] on div at bounding box center [784, 330] width 1095 height 518
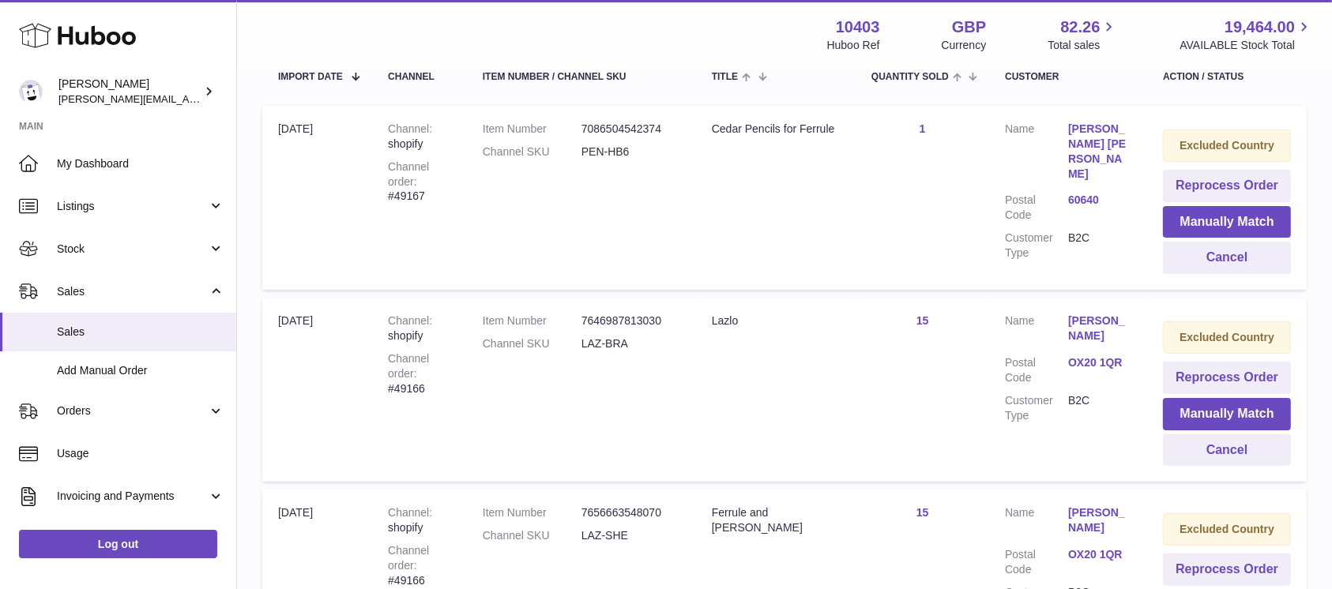
click at [1230, 250] on button "Cancel" at bounding box center [1227, 258] width 128 height 32
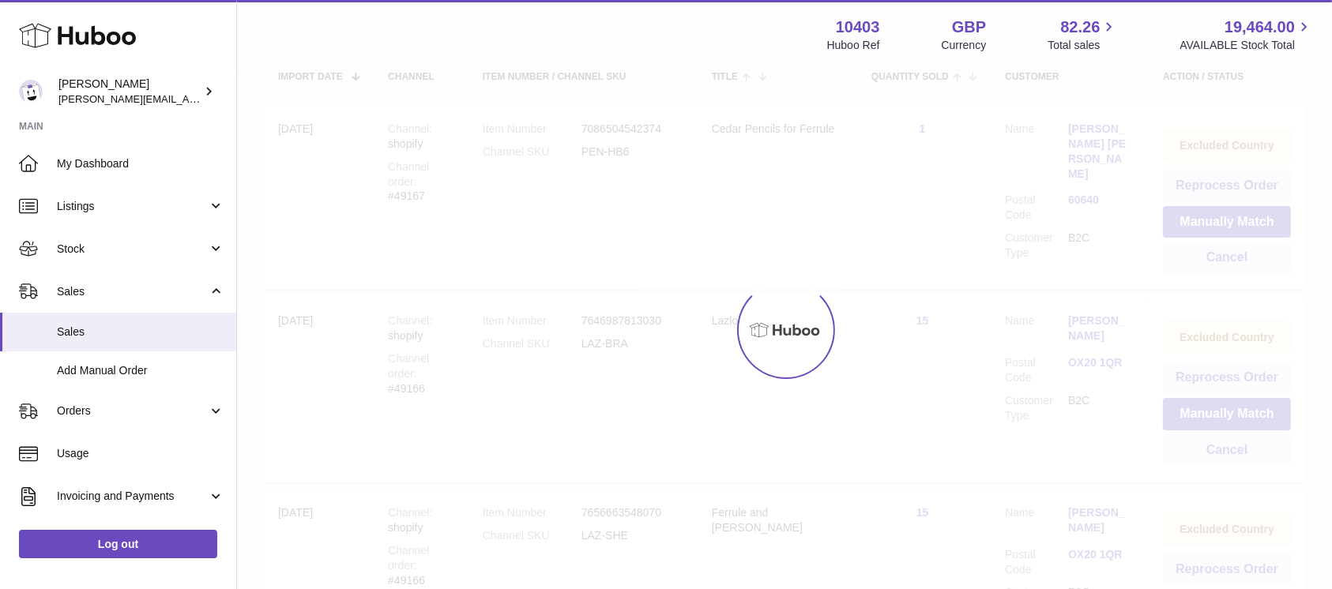
click at [1230, 250] on div at bounding box center [784, 330] width 1095 height 518
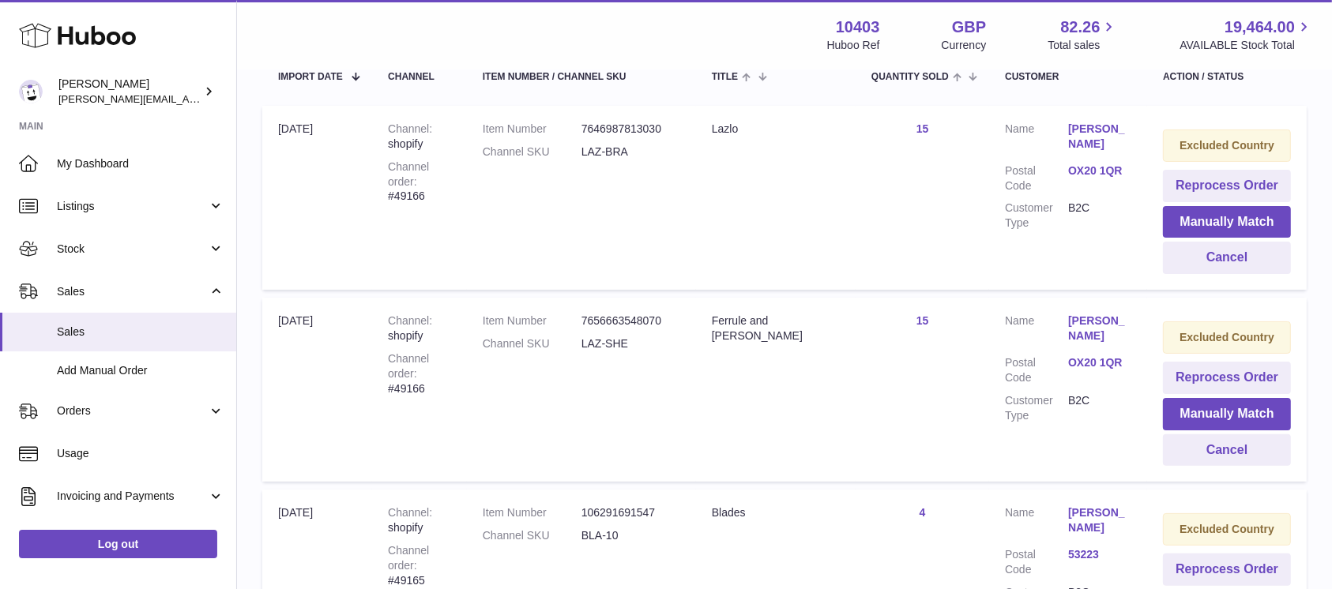
click at [1230, 250] on button "Cancel" at bounding box center [1227, 258] width 128 height 32
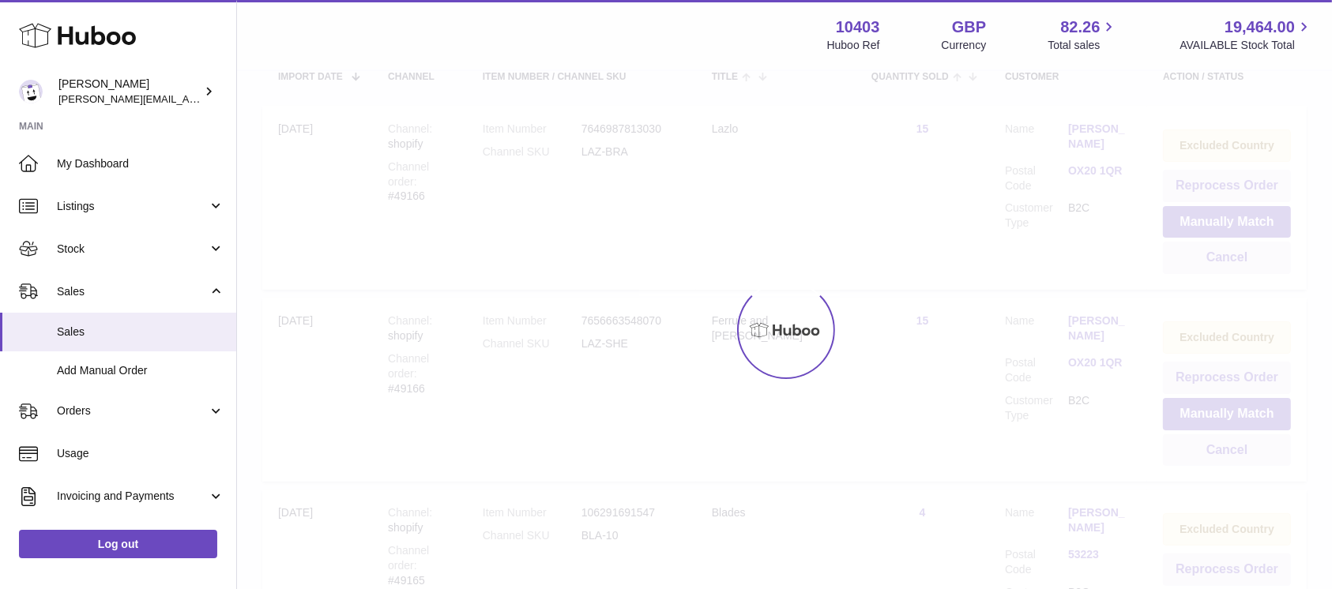
click at [1230, 250] on div at bounding box center [784, 330] width 1095 height 518
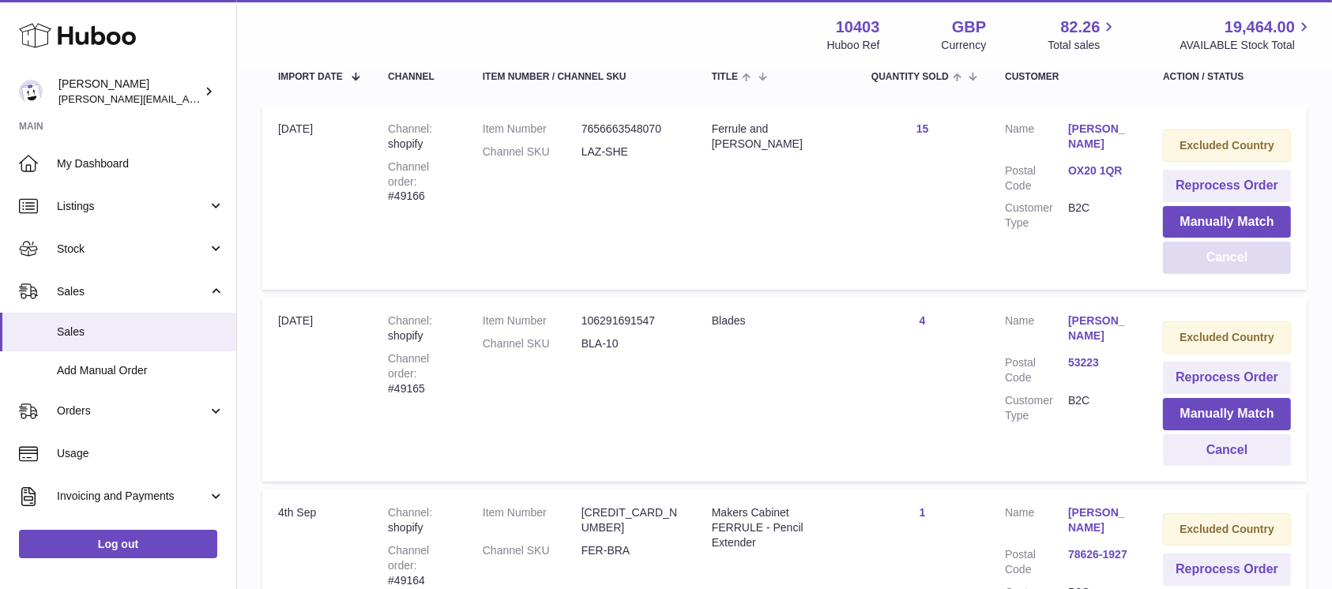
click at [1230, 250] on button "Cancel" at bounding box center [1227, 258] width 128 height 32
click at [0, 250] on div at bounding box center [0, 294] width 0 height 589
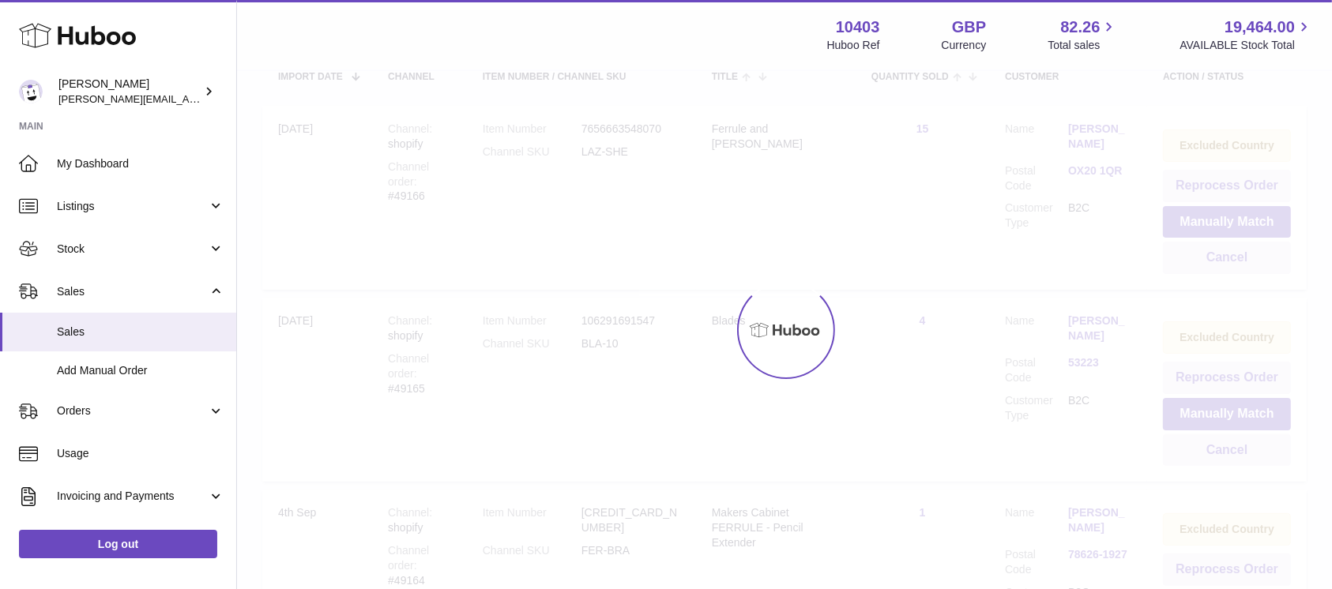
click at [1230, 250] on div at bounding box center [784, 330] width 1095 height 518
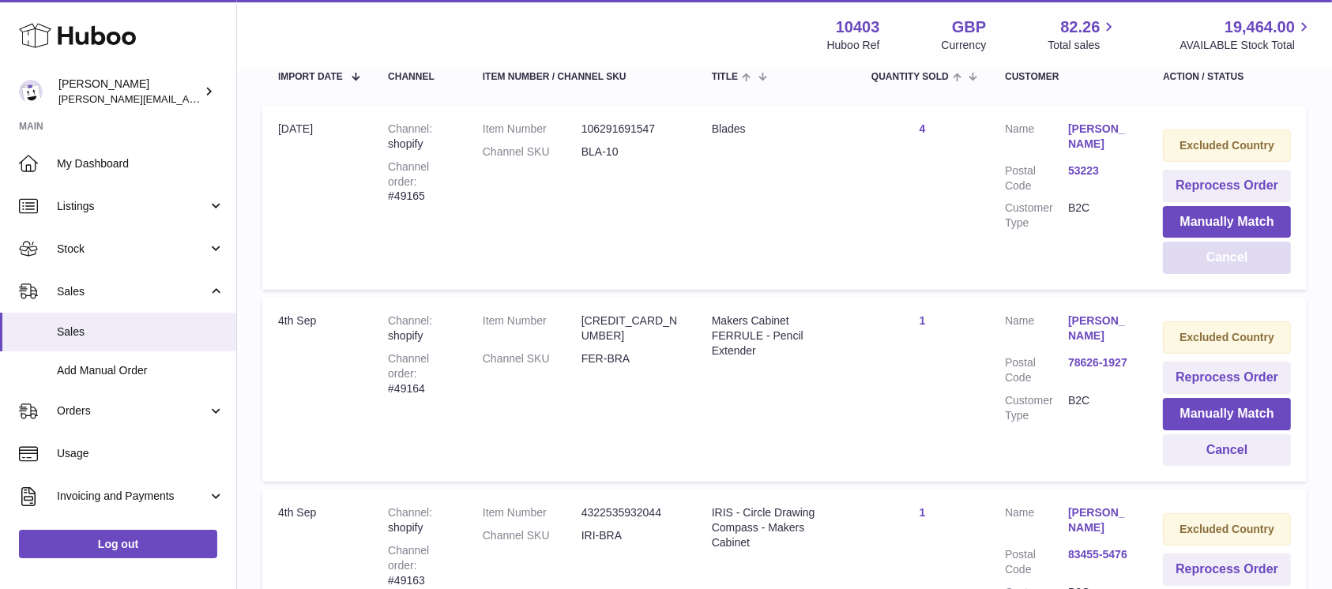
click at [1230, 250] on button "Cancel" at bounding box center [1227, 258] width 128 height 32
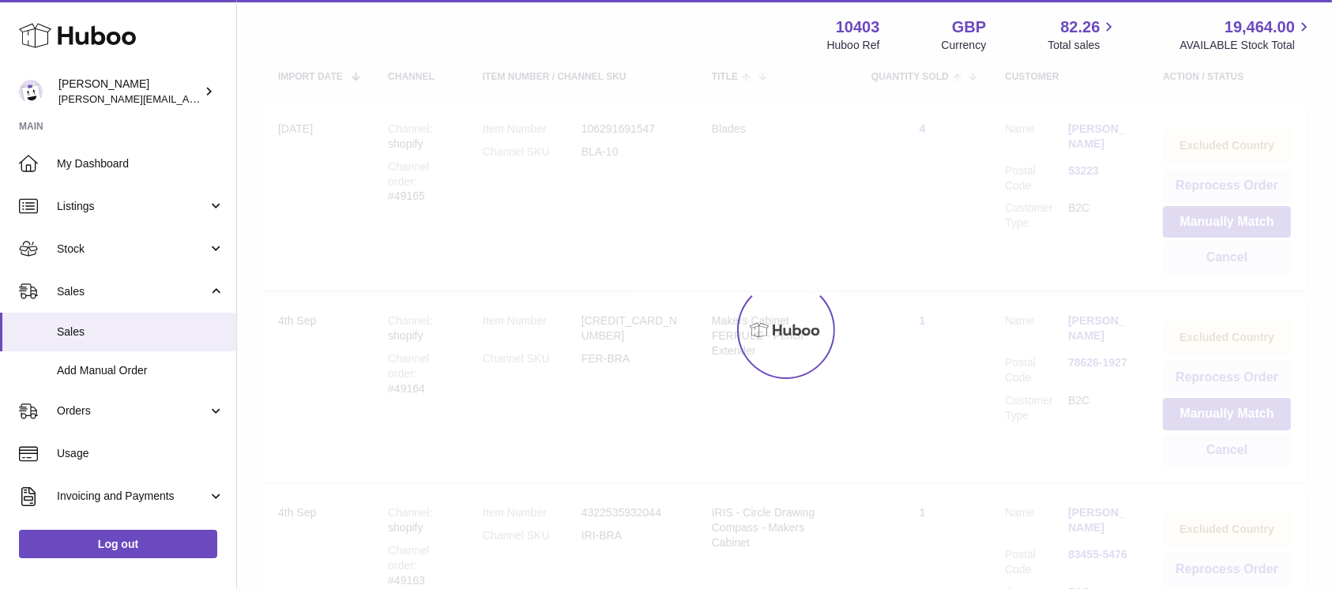
click at [1230, 250] on div at bounding box center [784, 330] width 1095 height 518
click at [1230, 250] on button "Cancel" at bounding box center [1227, 258] width 128 height 32
click at [1230, 250] on div at bounding box center [784, 330] width 1095 height 518
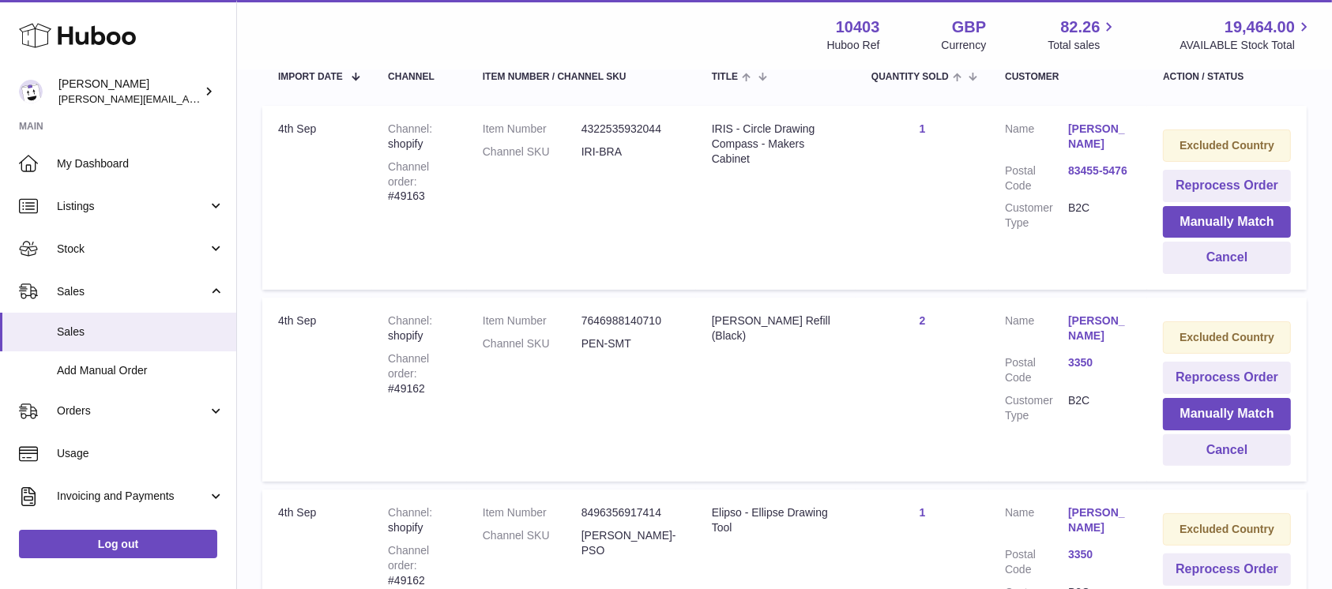
click at [1230, 250] on button "Cancel" at bounding box center [1227, 258] width 128 height 32
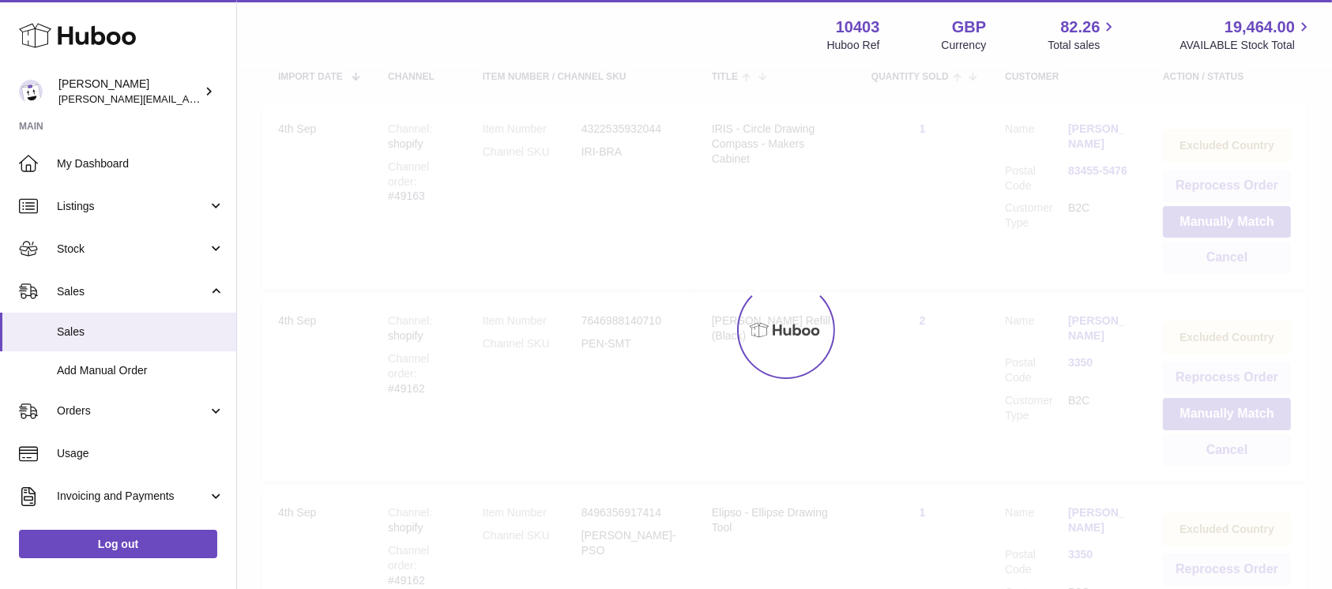
click at [1230, 250] on div at bounding box center [784, 330] width 1095 height 518
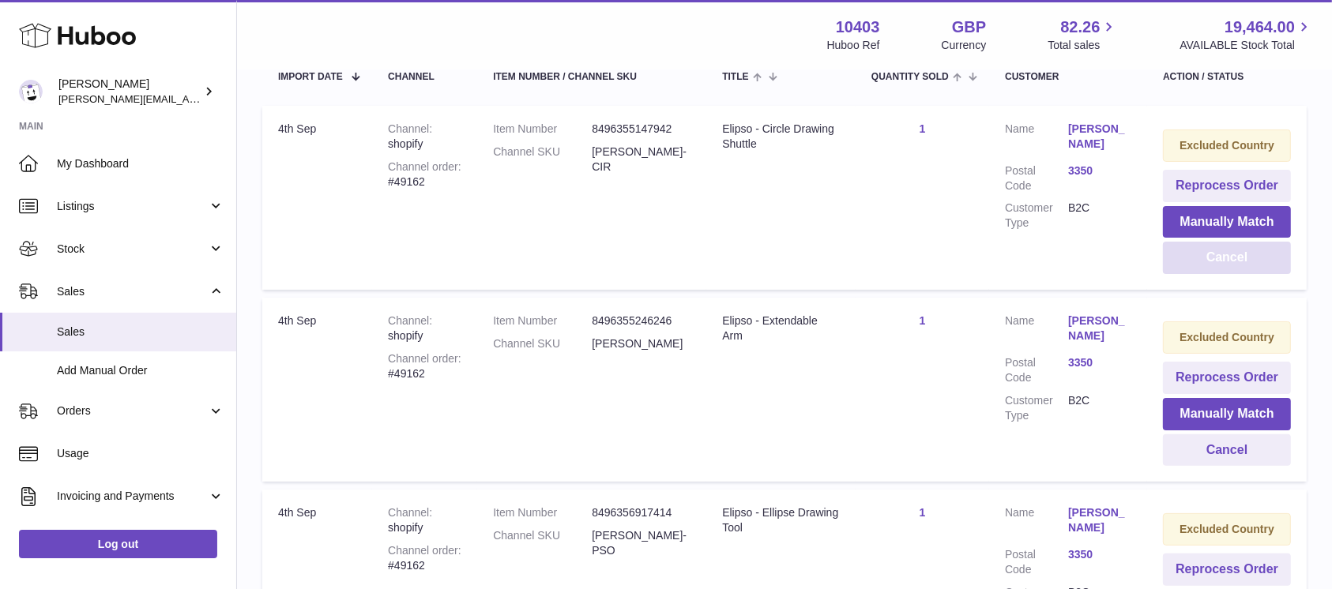
click at [1230, 250] on button "Cancel" at bounding box center [1227, 258] width 128 height 32
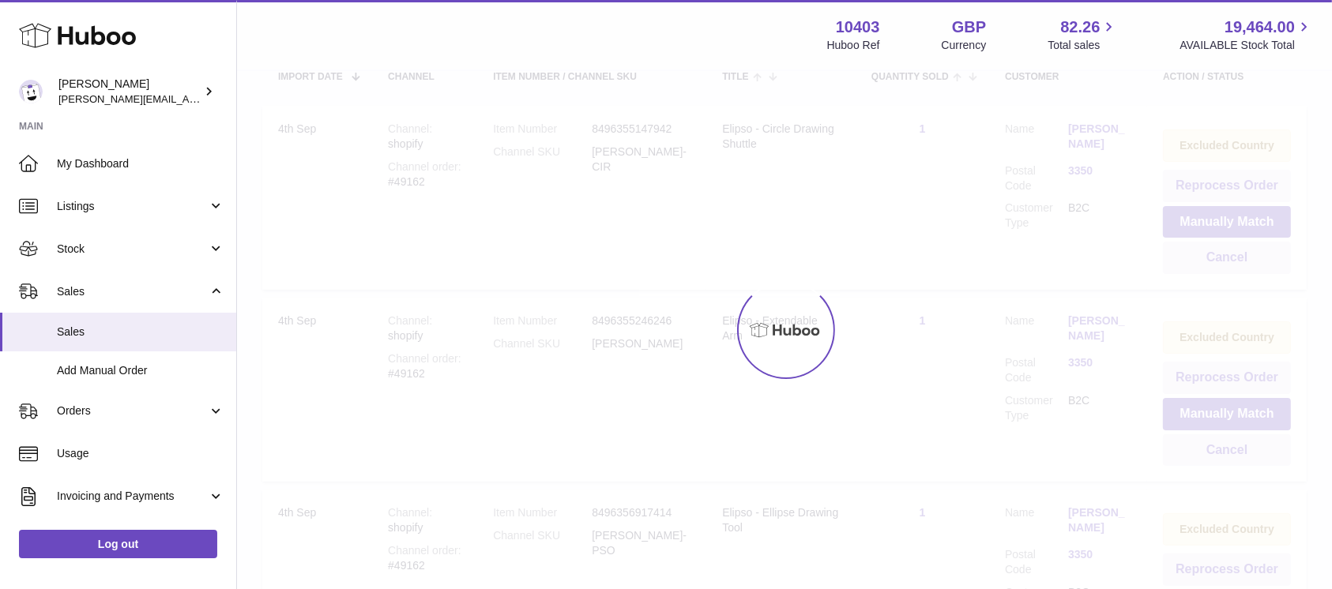
click at [1230, 250] on div at bounding box center [784, 330] width 1095 height 518
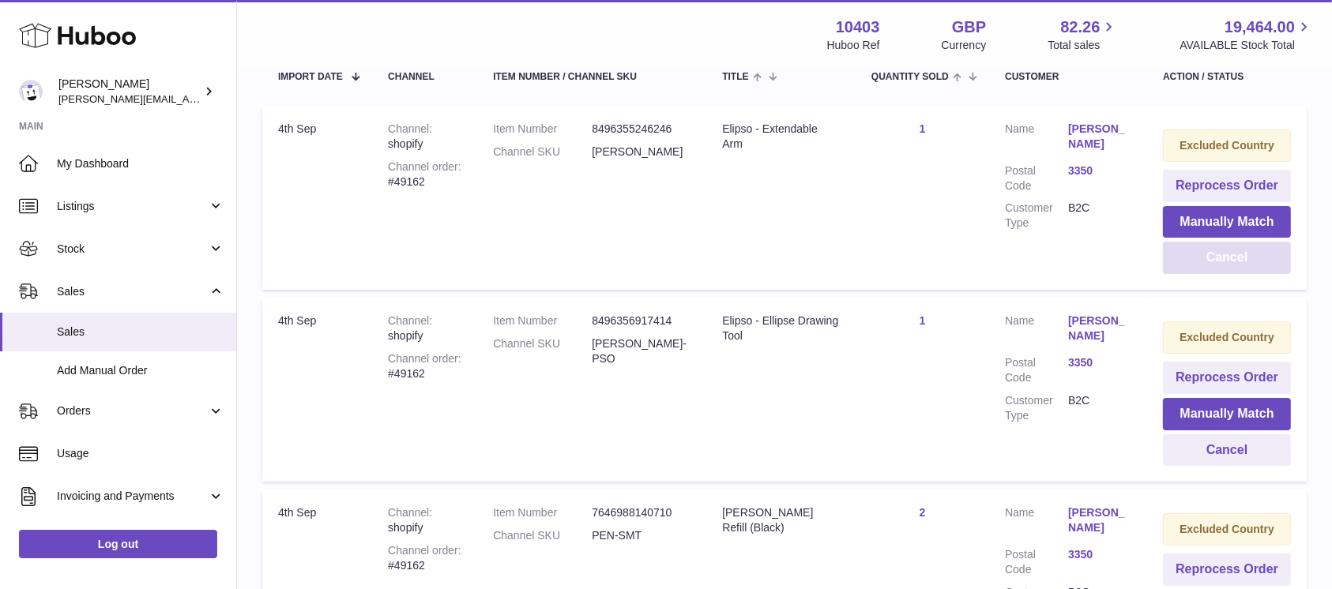
click at [1230, 250] on button "Cancel" at bounding box center [1227, 258] width 128 height 32
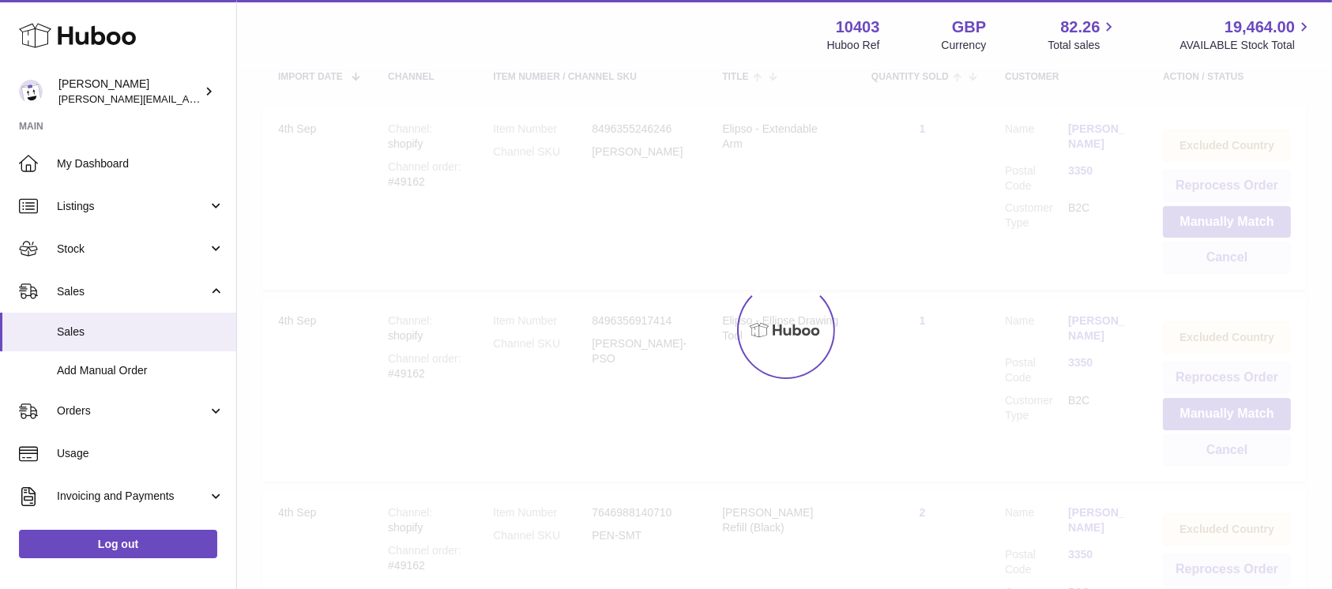
click at [1230, 250] on div at bounding box center [784, 330] width 1095 height 518
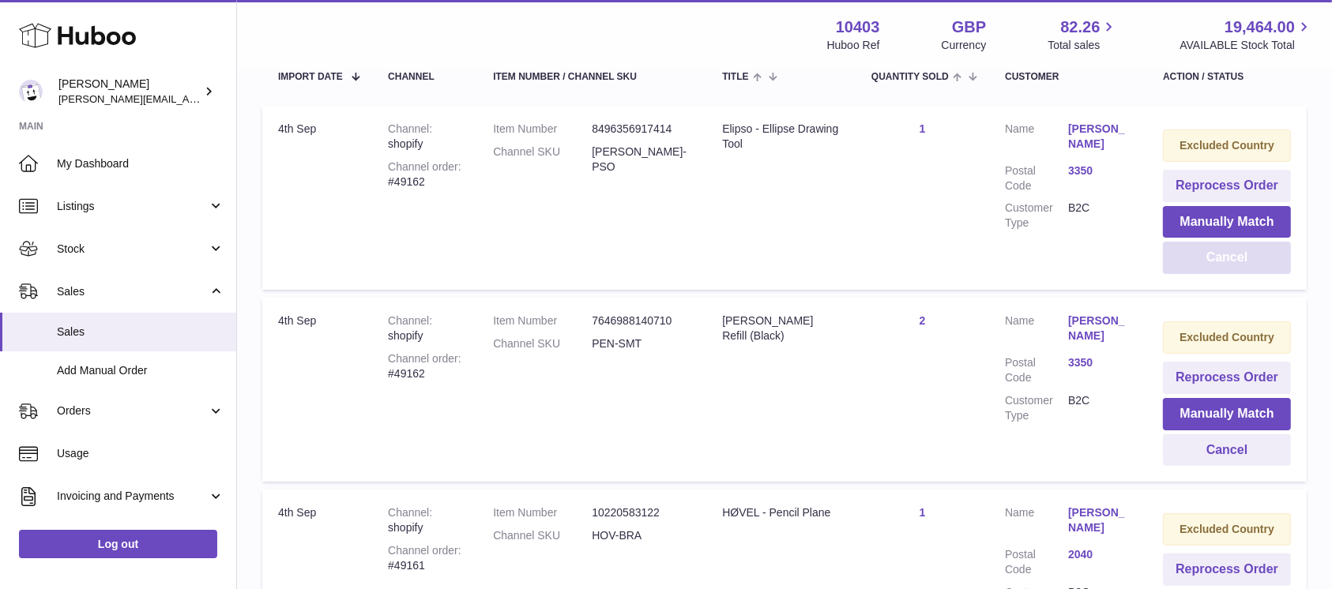
click at [1230, 250] on button "Cancel" at bounding box center [1227, 258] width 128 height 32
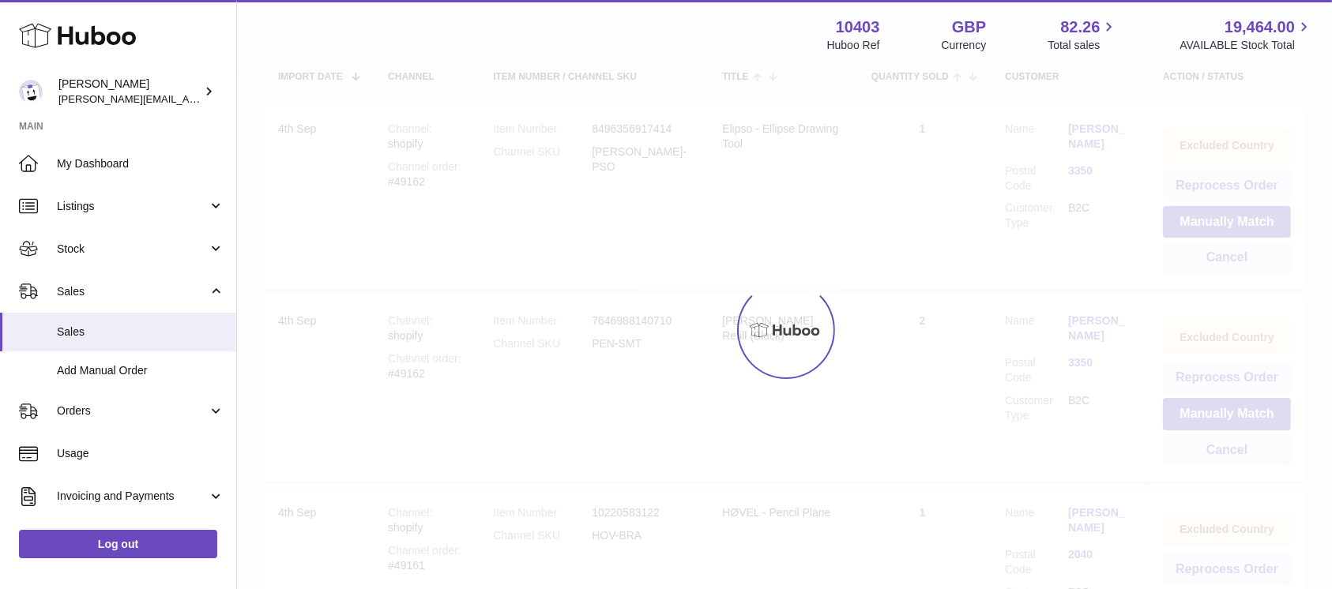
click at [1230, 250] on div at bounding box center [784, 330] width 1095 height 518
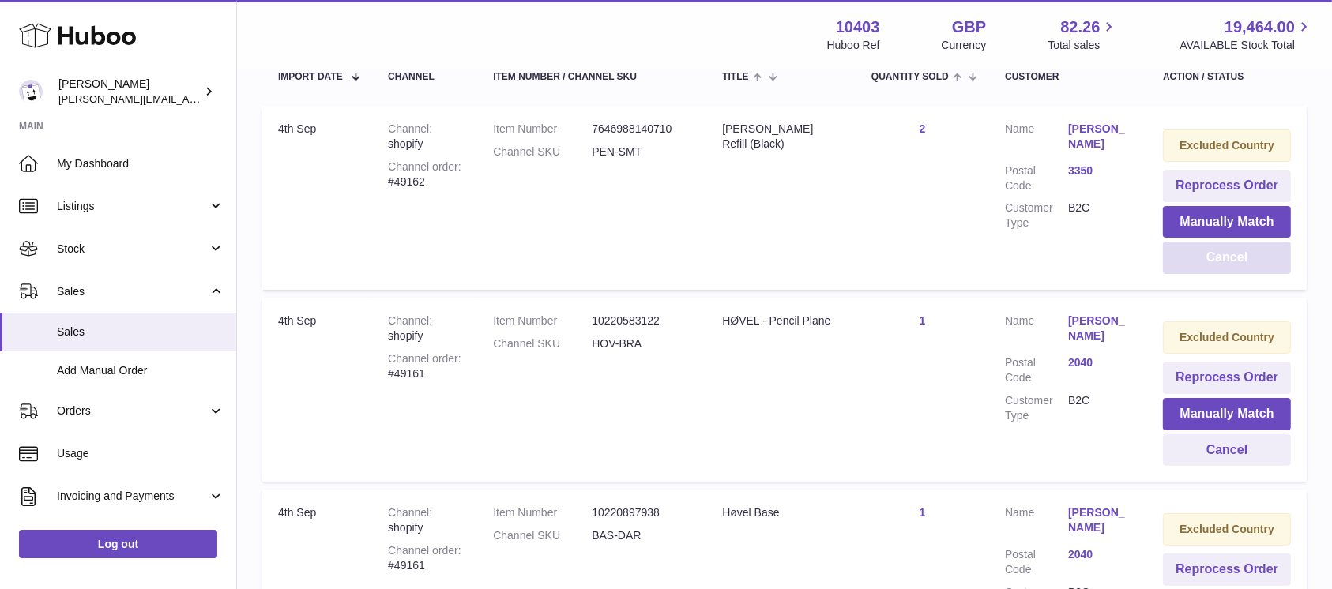
click at [1230, 250] on button "Cancel" at bounding box center [1227, 258] width 128 height 32
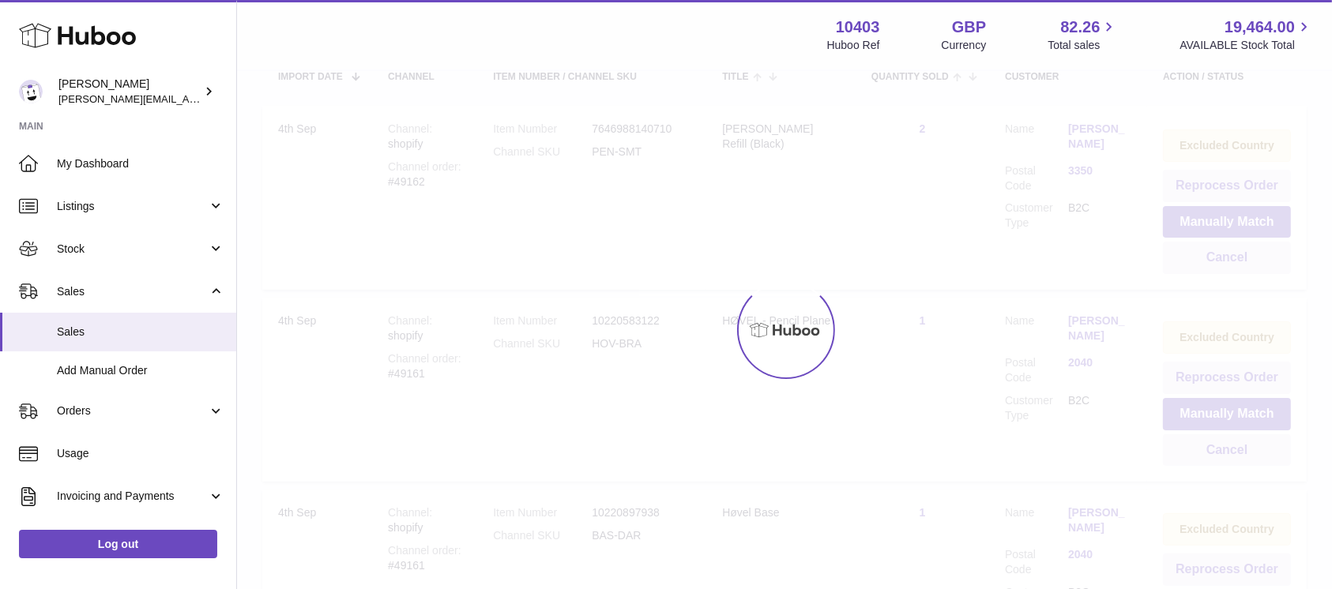
click at [1230, 250] on div at bounding box center [784, 330] width 1095 height 518
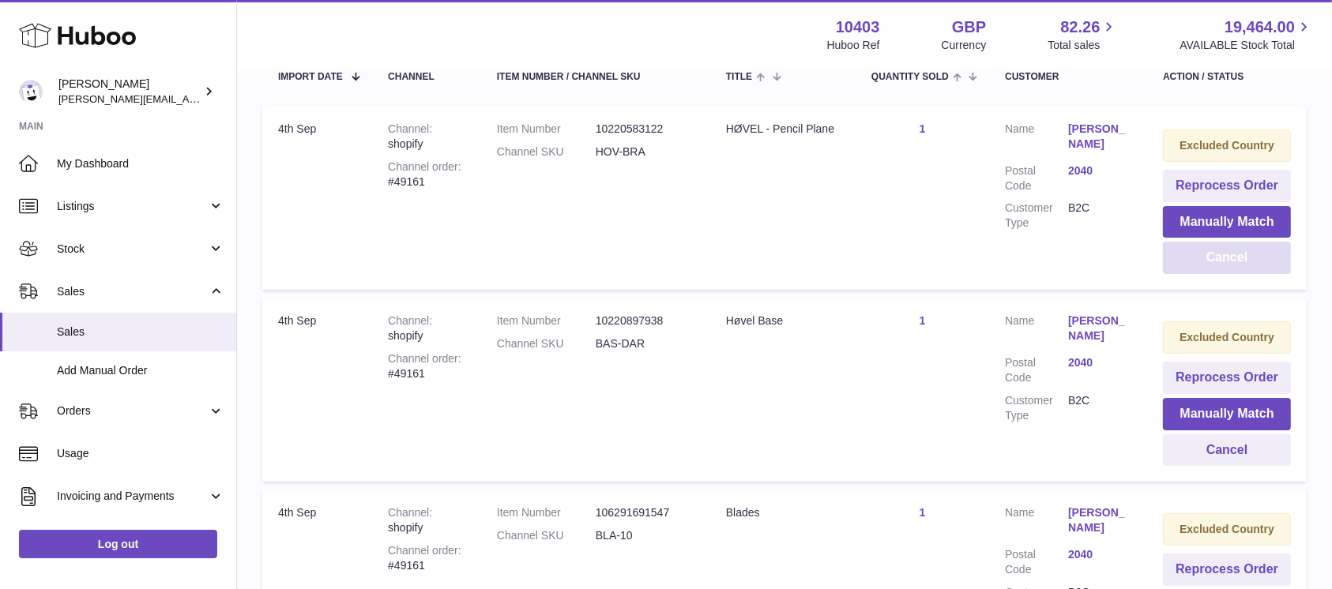
click at [1230, 250] on button "Cancel" at bounding box center [1227, 258] width 128 height 32
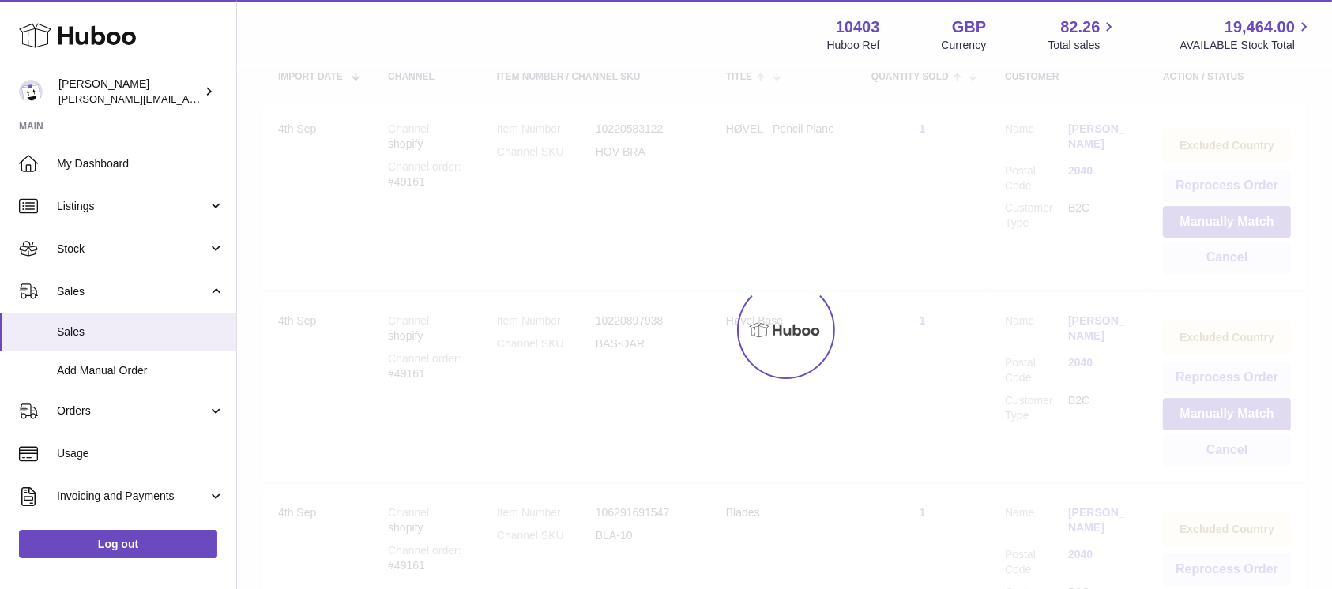
click at [1230, 250] on div at bounding box center [784, 330] width 1095 height 518
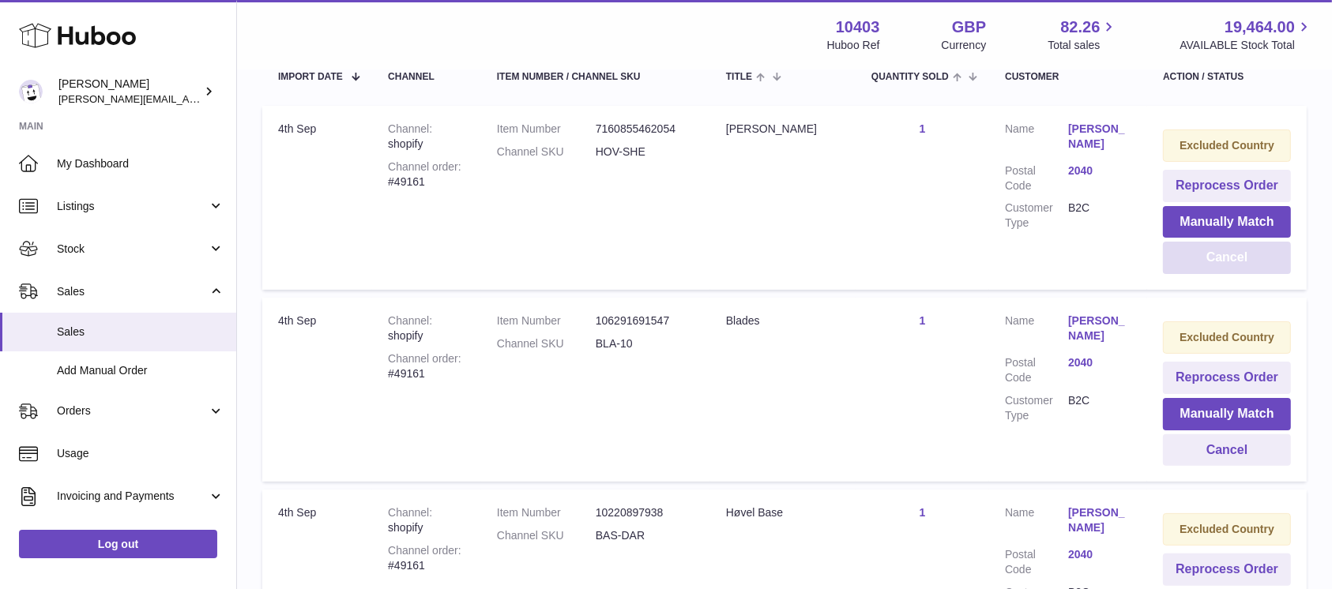
click at [1230, 250] on button "Cancel" at bounding box center [1227, 258] width 128 height 32
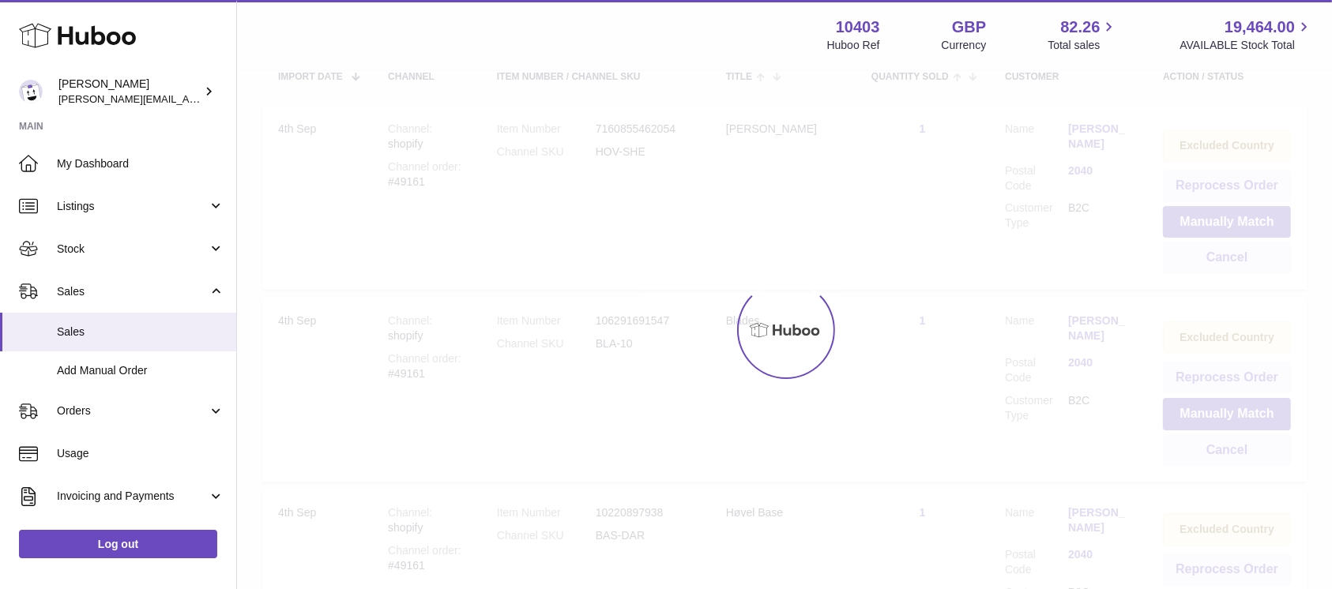
click at [1230, 250] on div at bounding box center [784, 330] width 1095 height 518
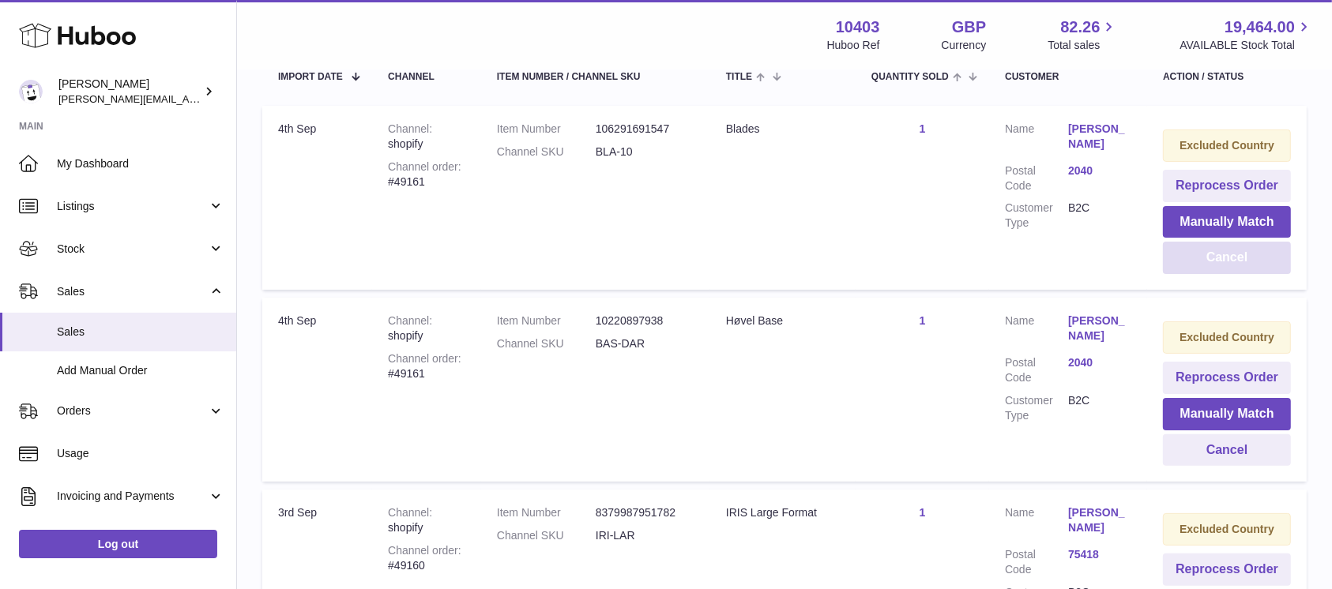
click at [1230, 250] on button "Cancel" at bounding box center [1227, 258] width 128 height 32
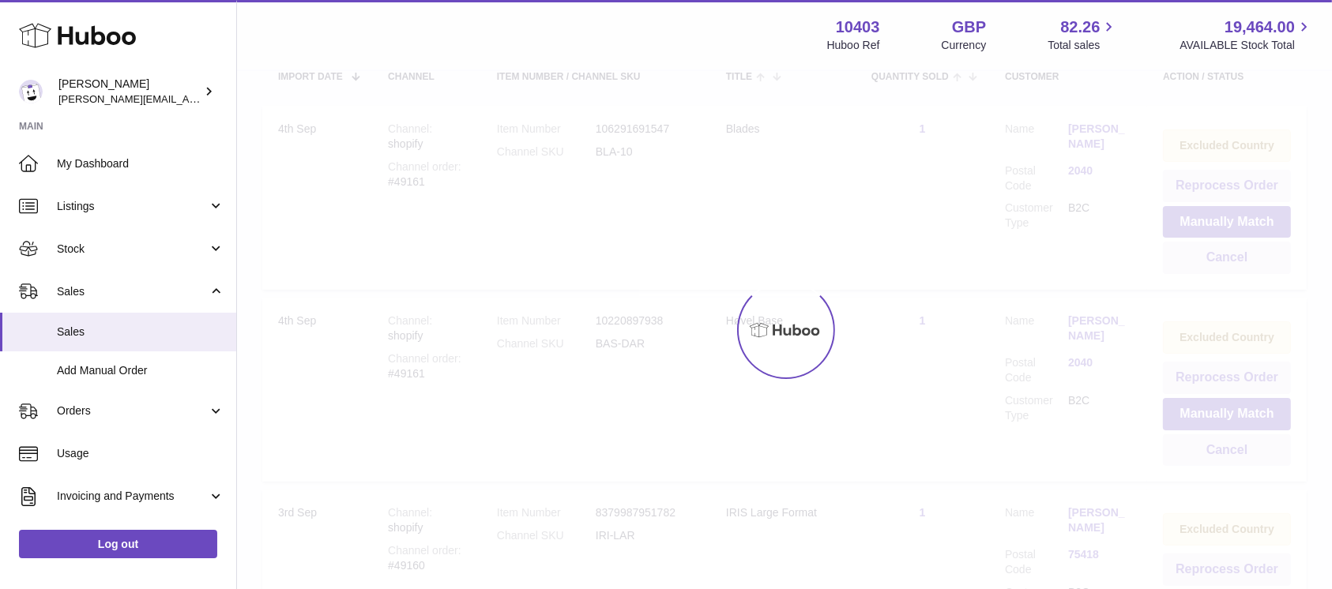
click at [1230, 250] on div at bounding box center [784, 330] width 1095 height 518
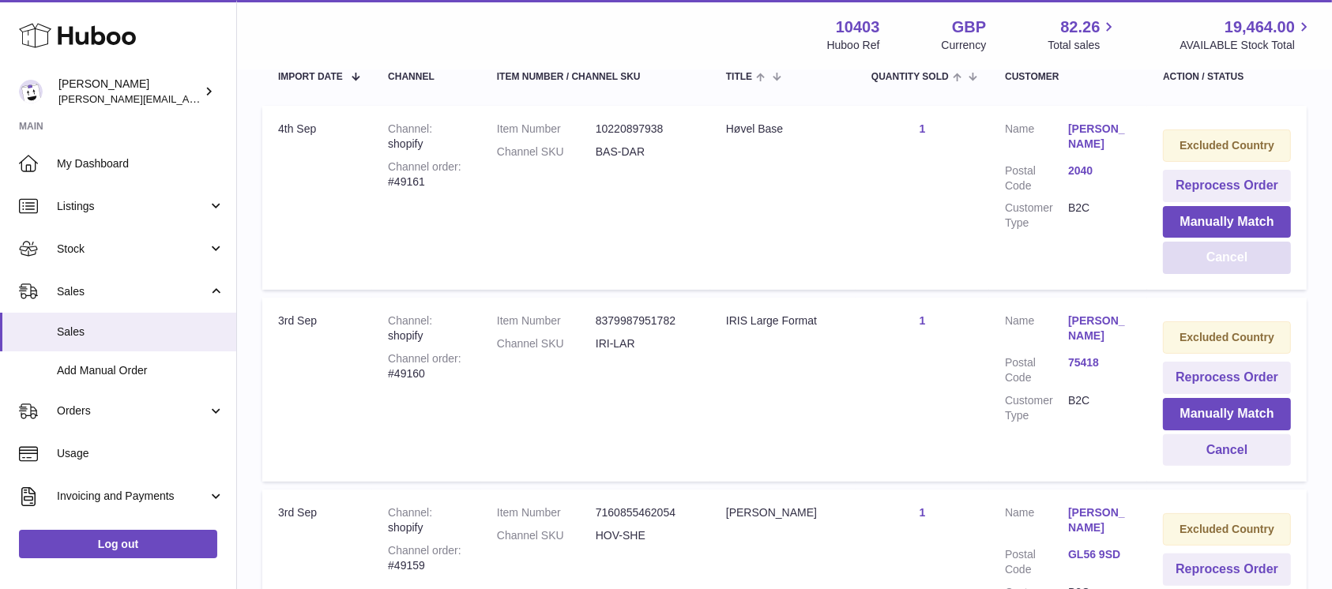
click at [1230, 250] on button "Cancel" at bounding box center [1227, 258] width 128 height 32
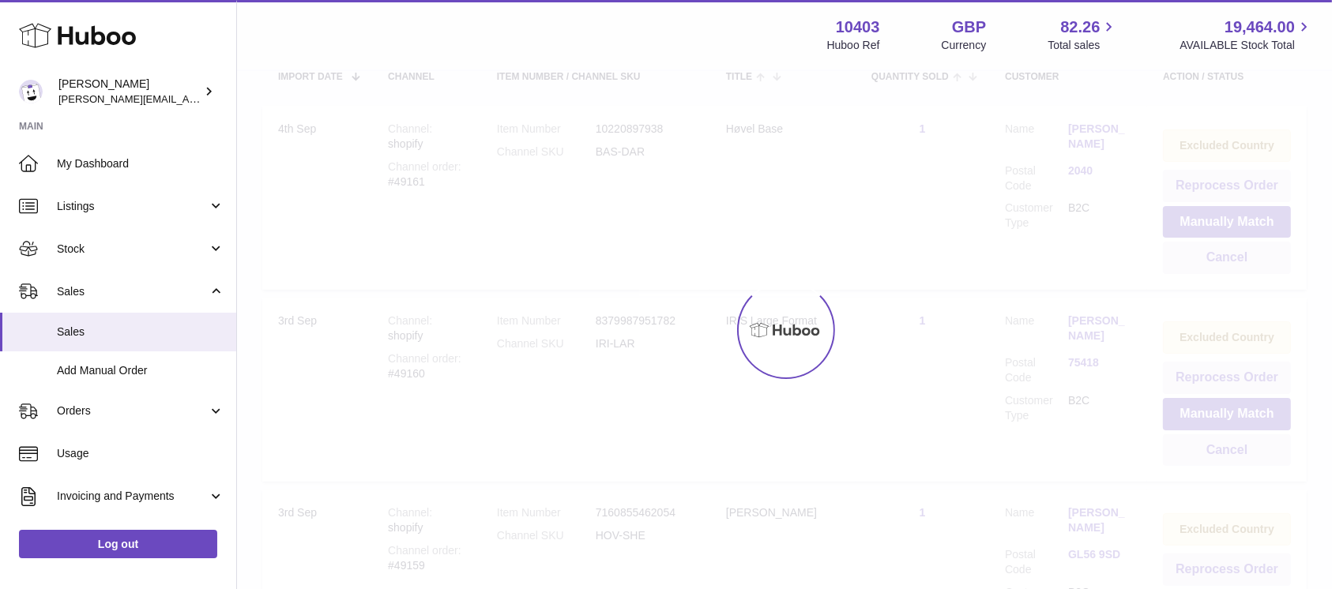
click at [1230, 250] on div at bounding box center [784, 330] width 1095 height 518
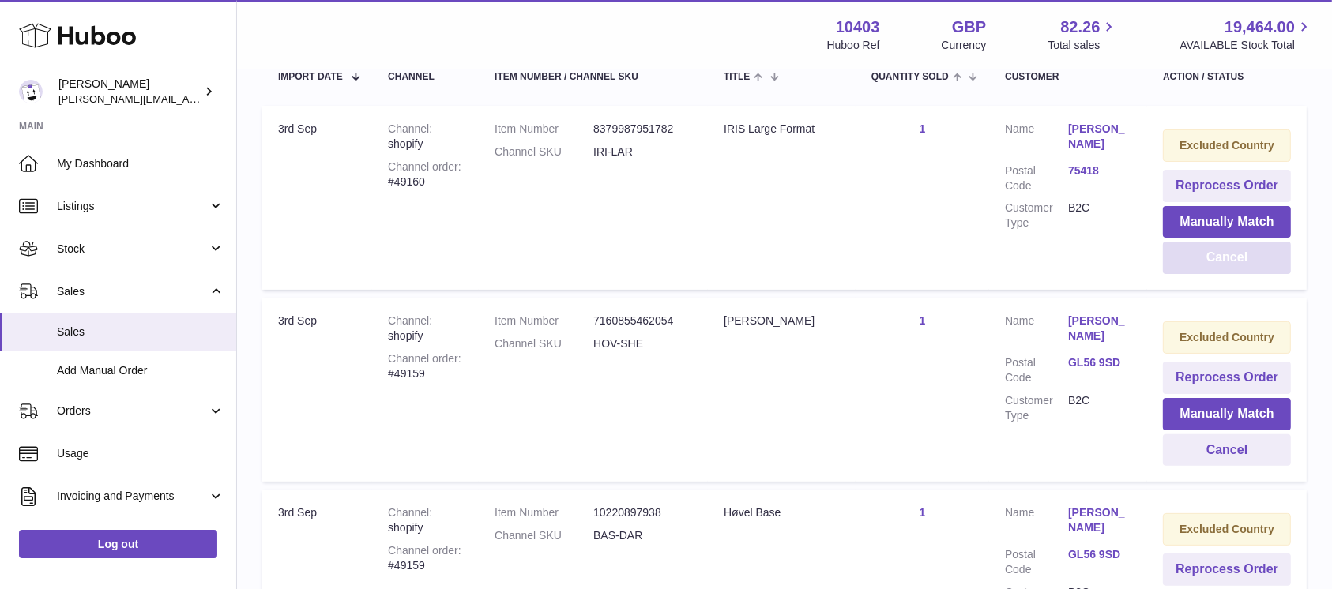
click at [1230, 250] on button "Cancel" at bounding box center [1227, 258] width 128 height 32
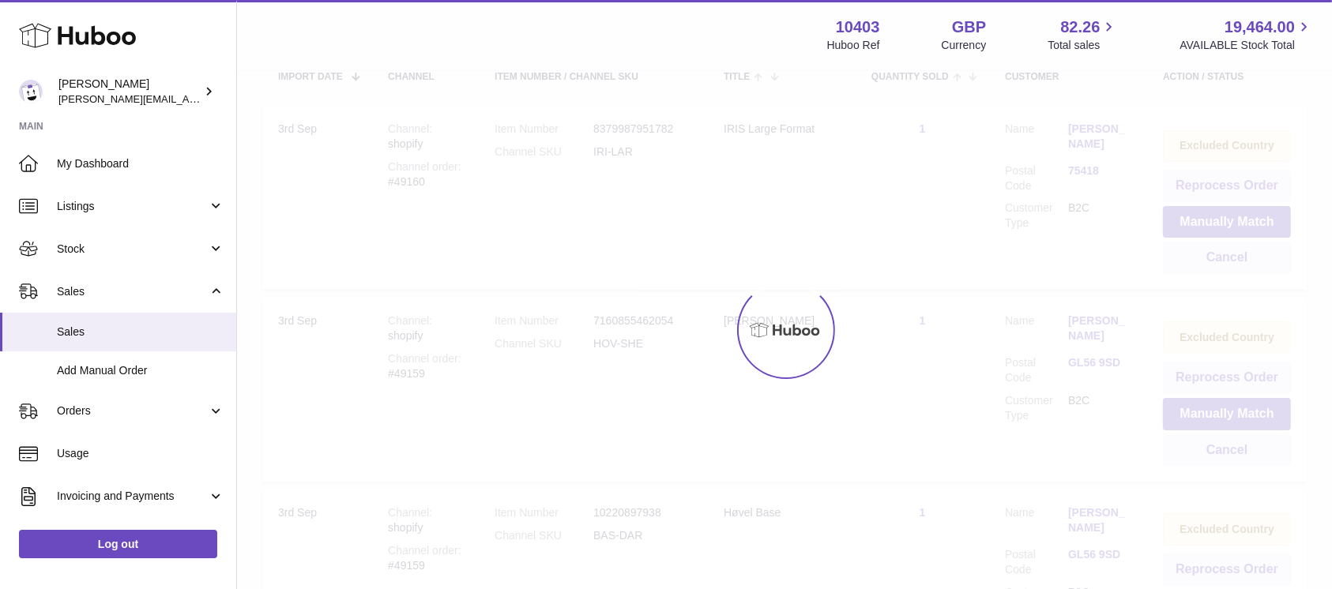
click at [1230, 250] on div at bounding box center [784, 330] width 1095 height 518
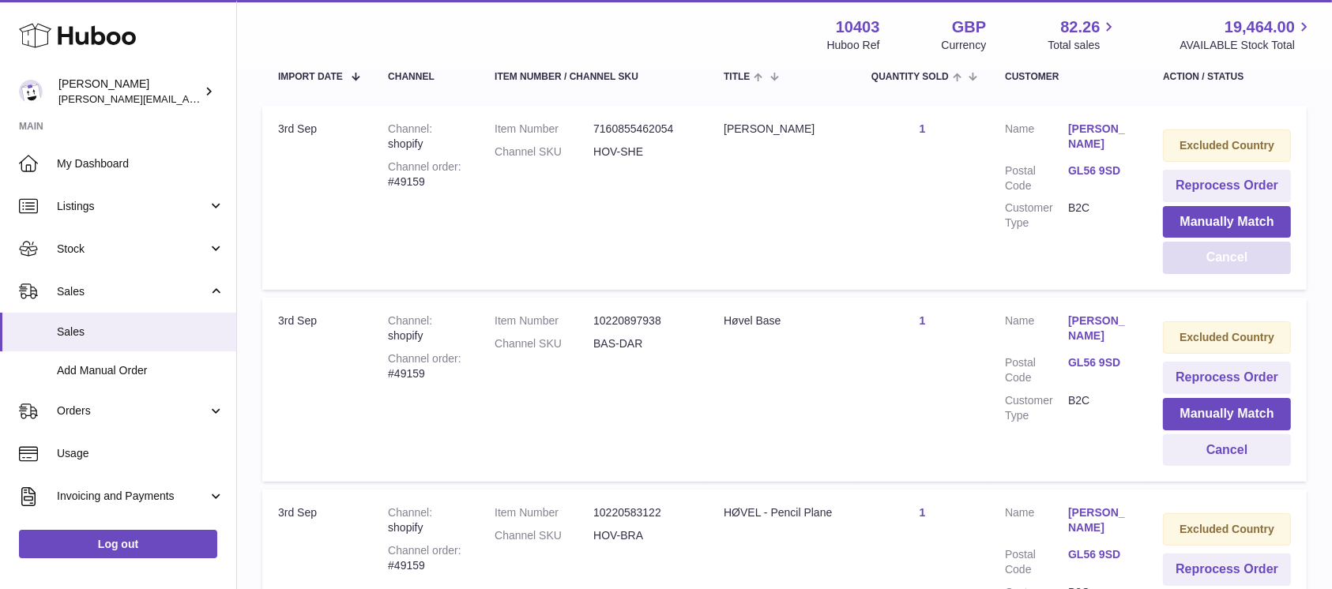
click at [1230, 250] on button "Cancel" at bounding box center [1227, 258] width 128 height 32
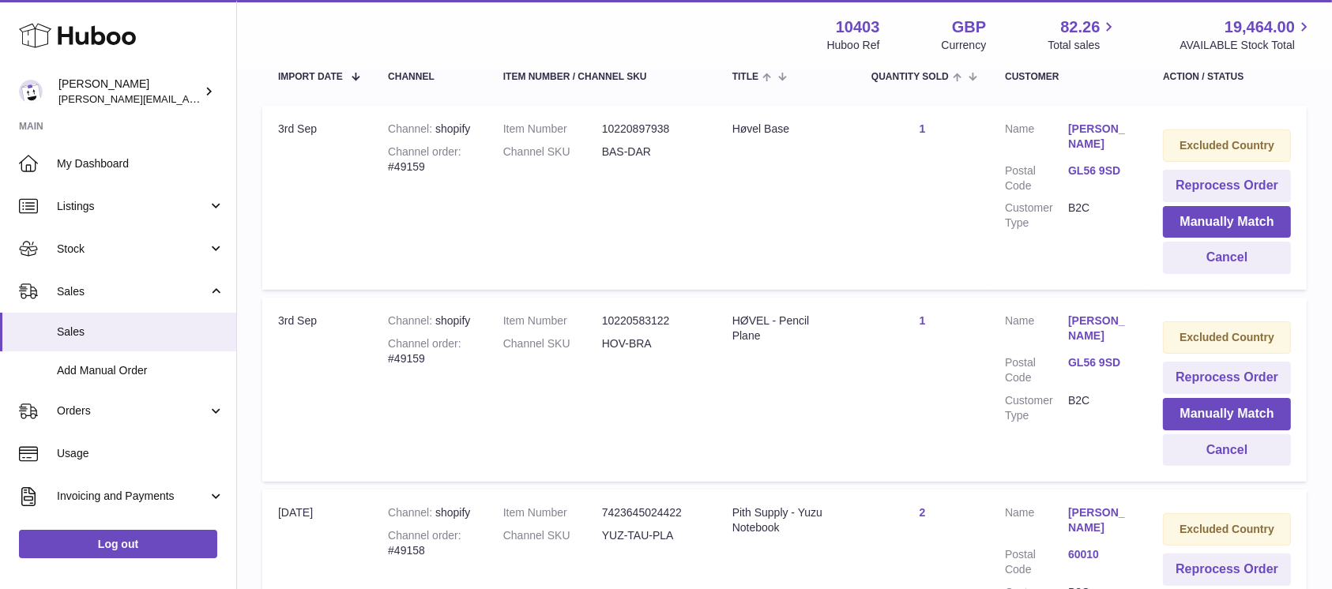
click at [1257, 274] on td "Excluded Country Reprocess Order Manually Match Cancel" at bounding box center [1227, 198] width 160 height 184
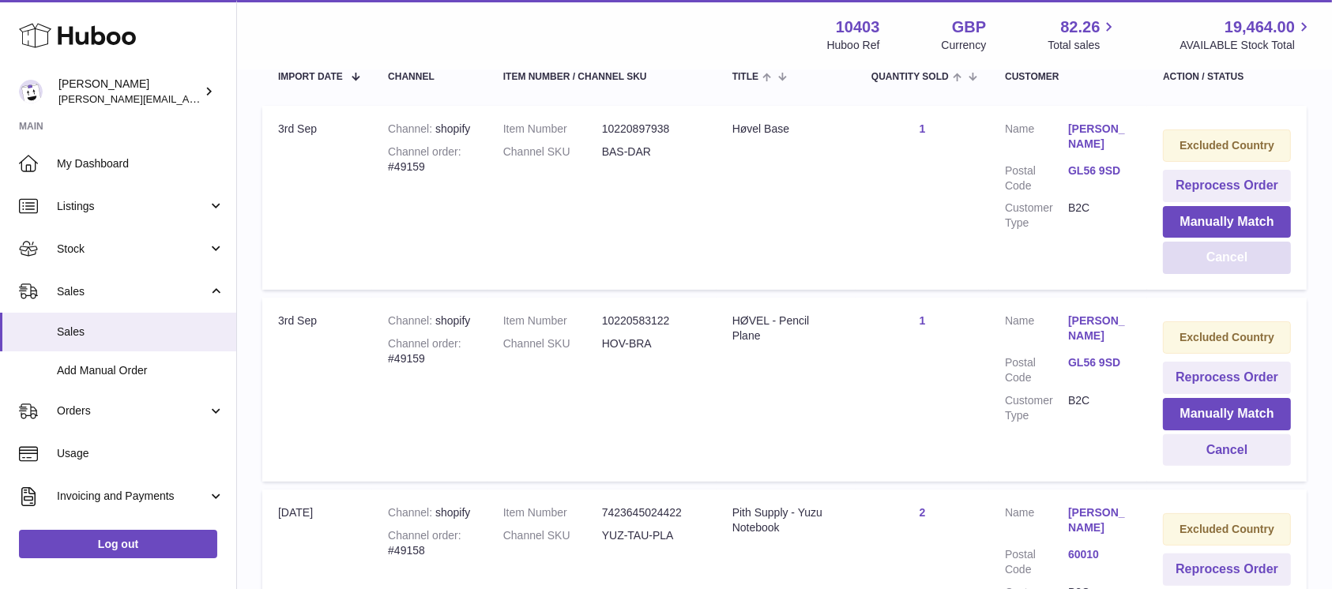
click at [1257, 274] on td "Excluded Country Reprocess Order Manually Match Cancel" at bounding box center [1227, 198] width 160 height 184
drag, startPoint x: 1257, startPoint y: 274, endPoint x: 1262, endPoint y: 250, distance: 24.2
click at [1262, 250] on td "Excluded Country Reprocess Order Manually Match Cancel" at bounding box center [1227, 198] width 160 height 184
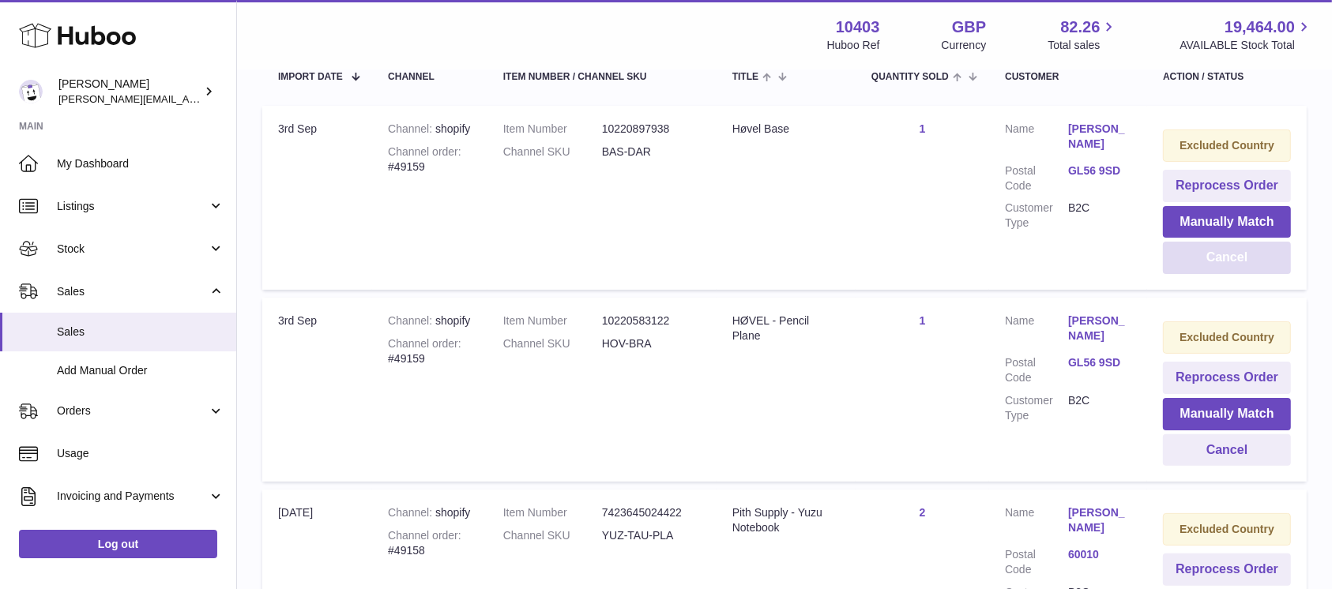
click at [1262, 250] on button "Cancel" at bounding box center [1227, 258] width 128 height 32
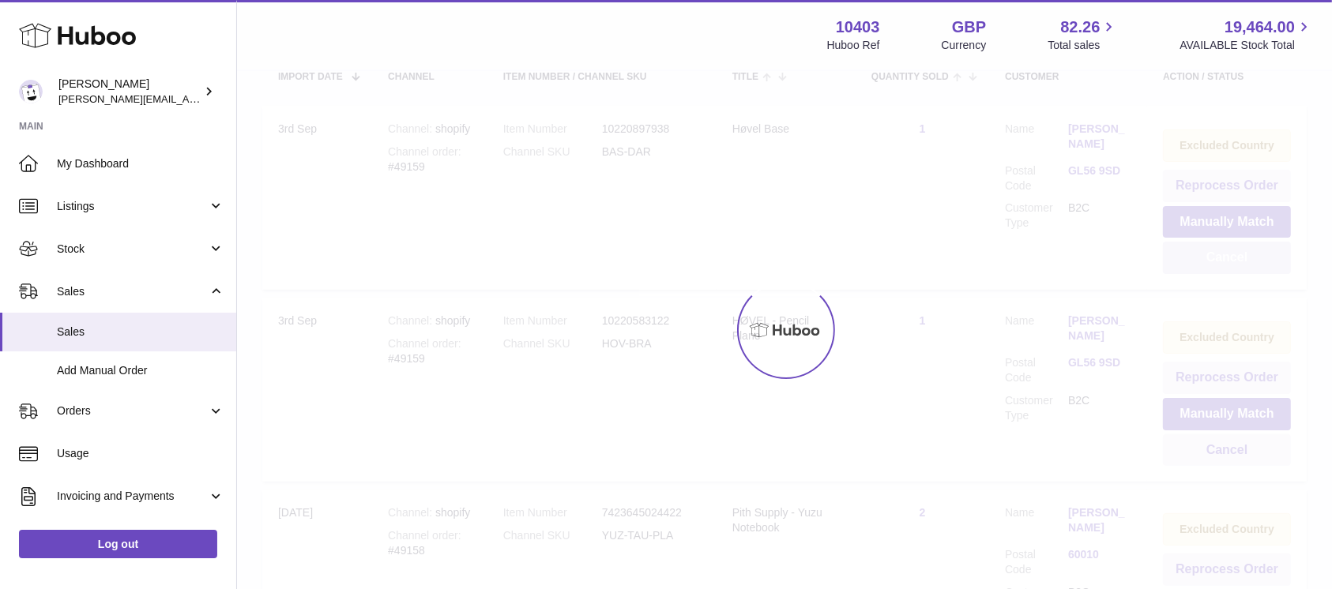
click at [1262, 250] on div at bounding box center [784, 330] width 1095 height 518
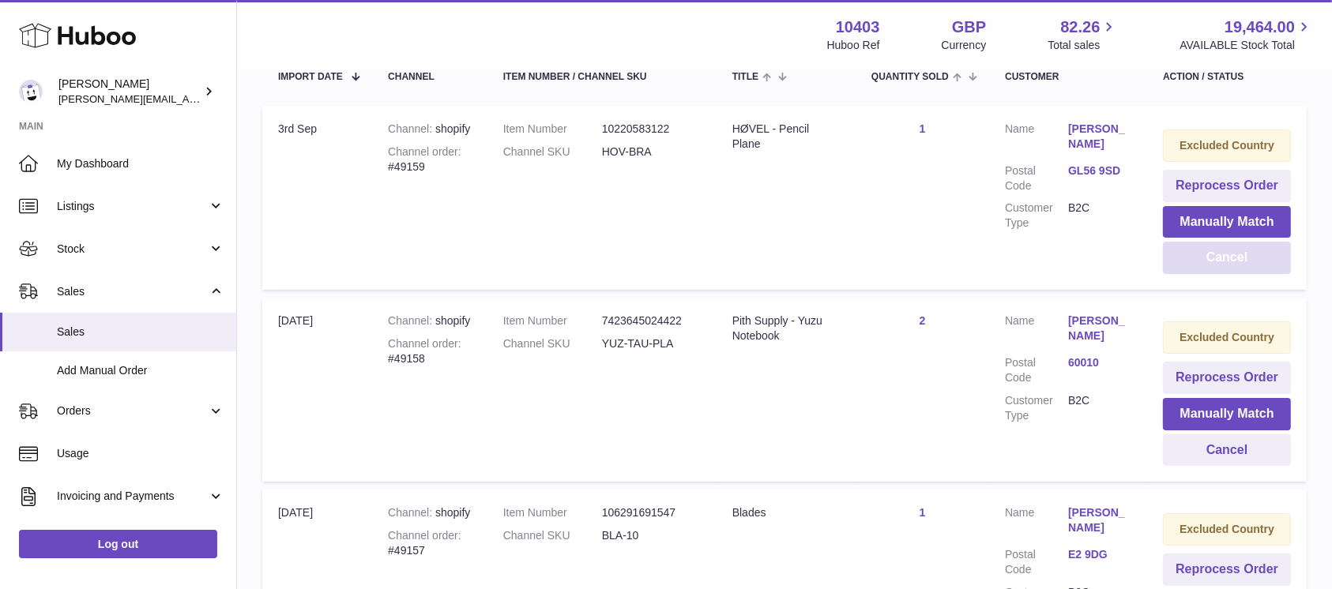
click at [1262, 250] on button "Cancel" at bounding box center [1227, 258] width 128 height 32
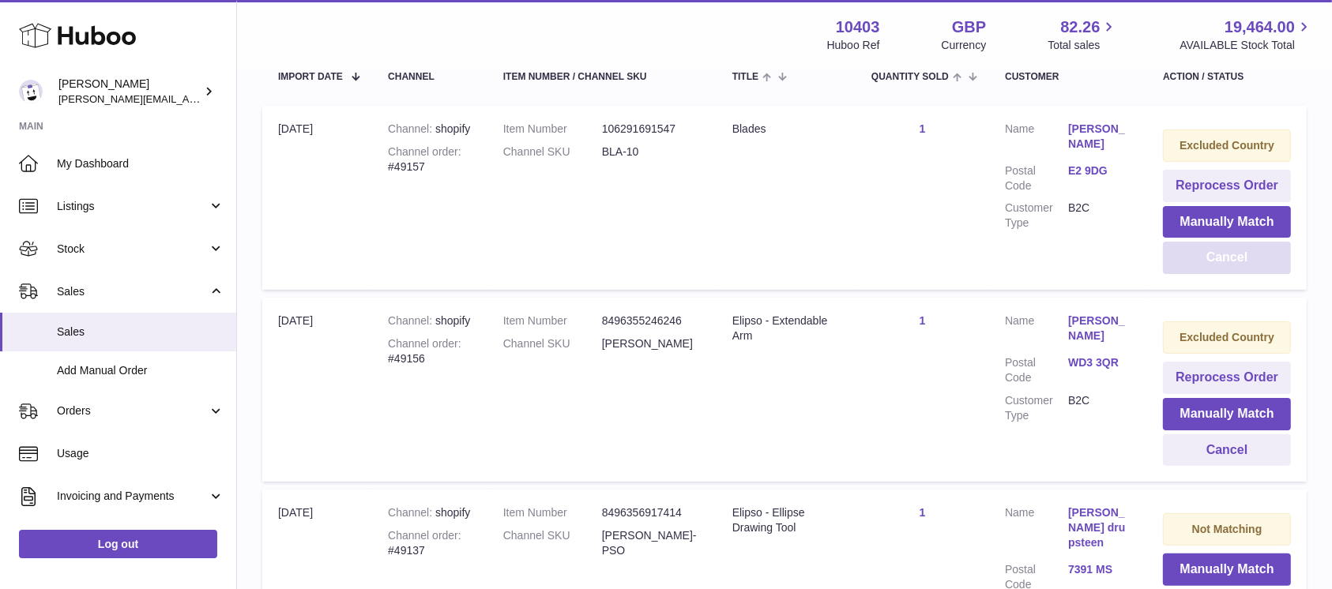
click at [1262, 250] on button "Cancel" at bounding box center [1227, 258] width 128 height 32
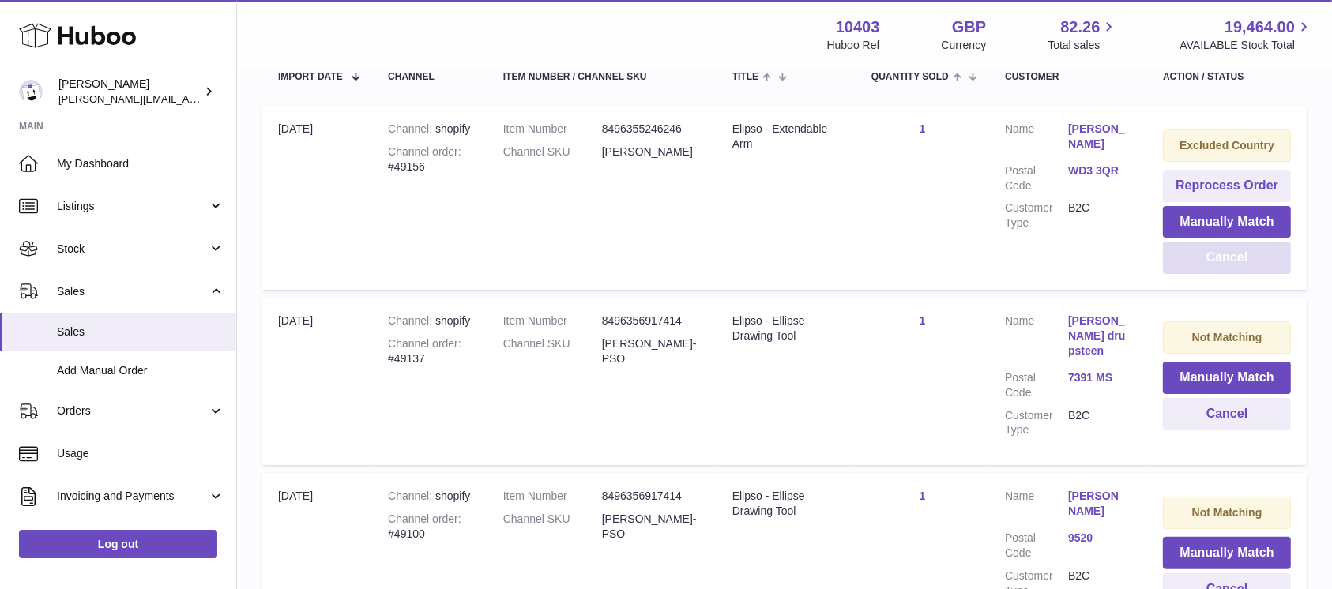
click at [1262, 250] on button "Cancel" at bounding box center [1227, 258] width 128 height 32
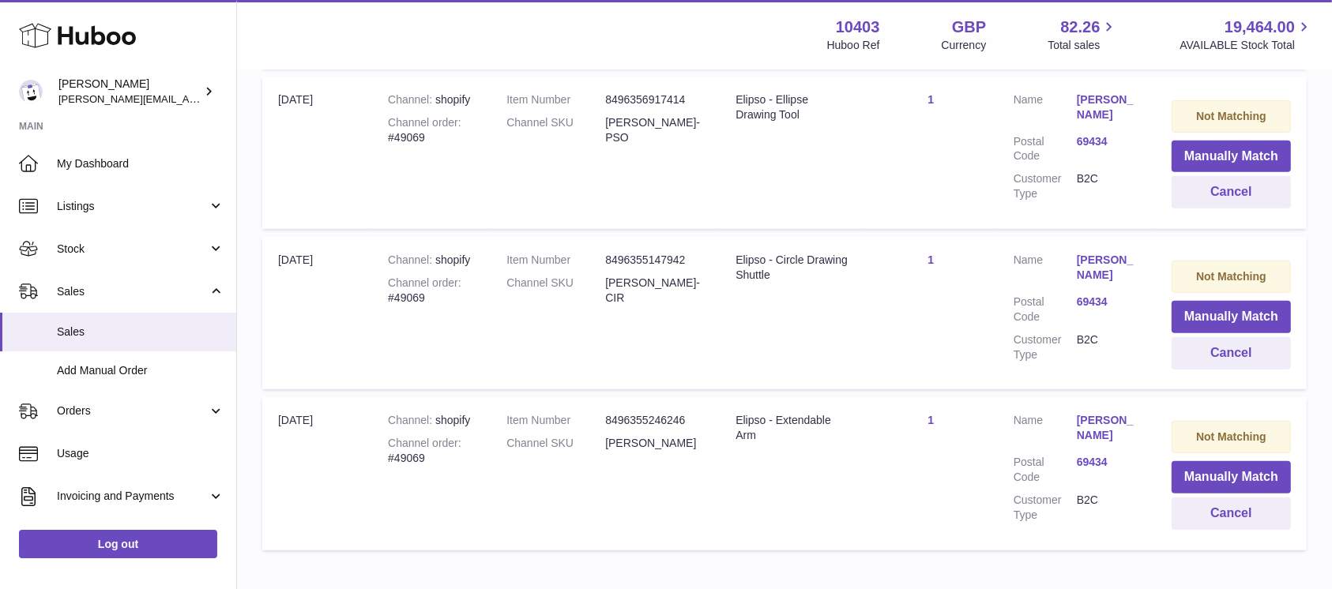
scroll to position [0, 0]
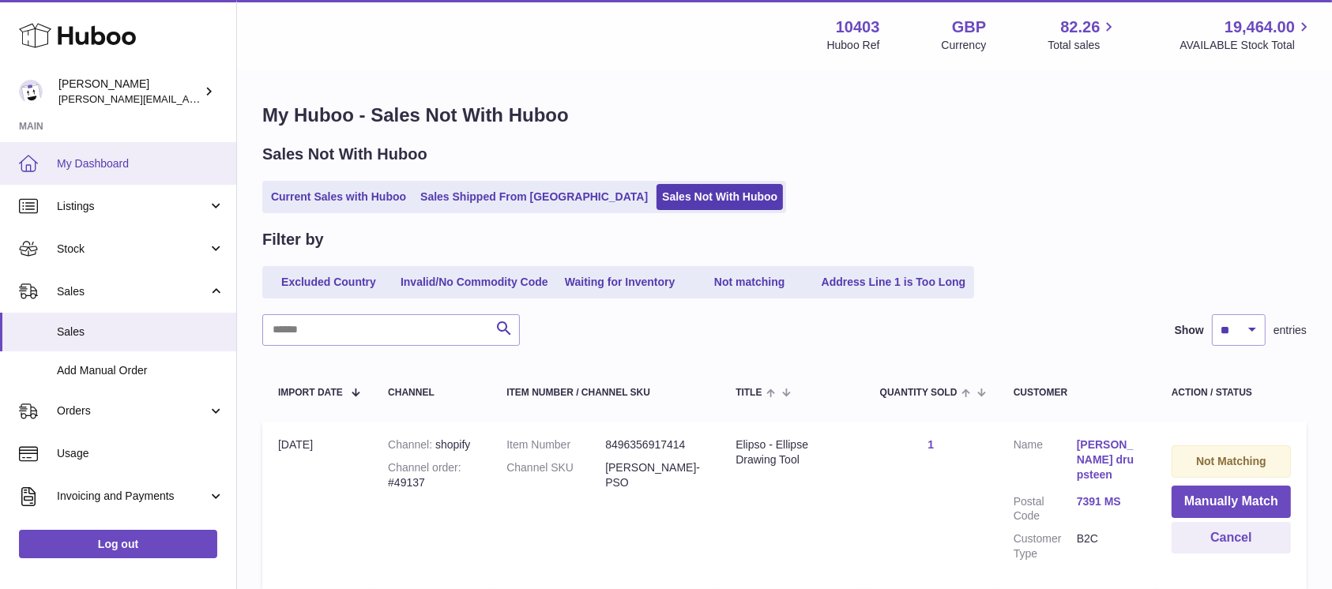
click at [108, 149] on link "My Dashboard" at bounding box center [118, 163] width 236 height 43
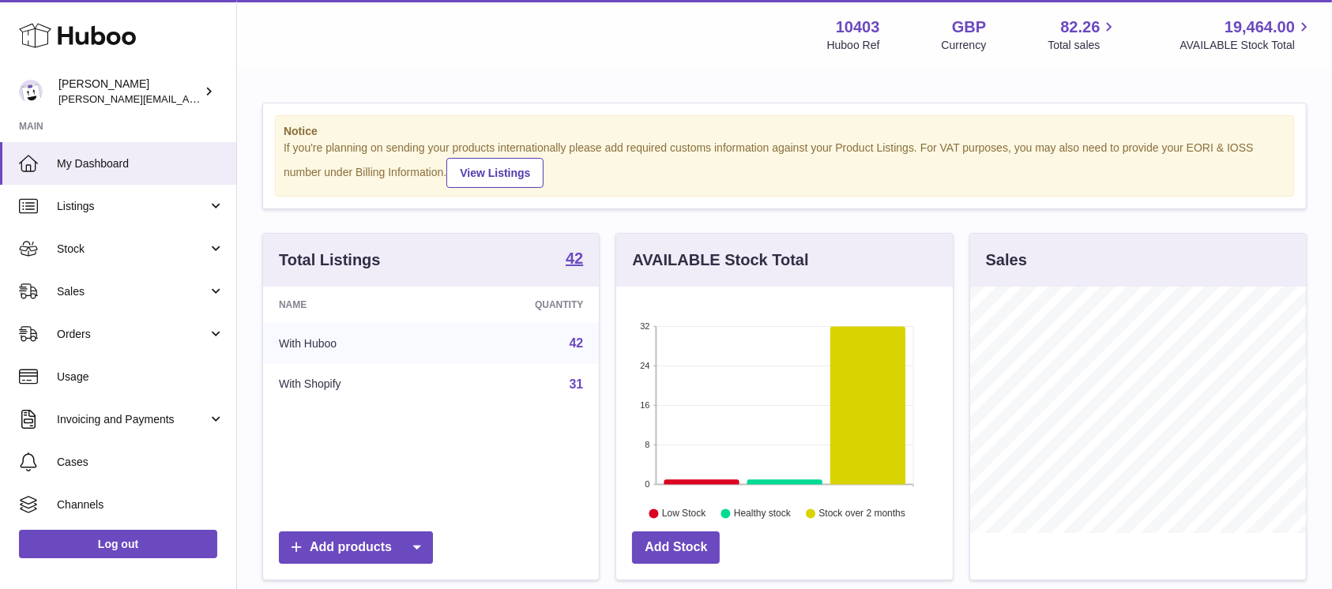
scroll to position [246, 336]
click at [127, 286] on span "Sales" at bounding box center [132, 291] width 151 height 15
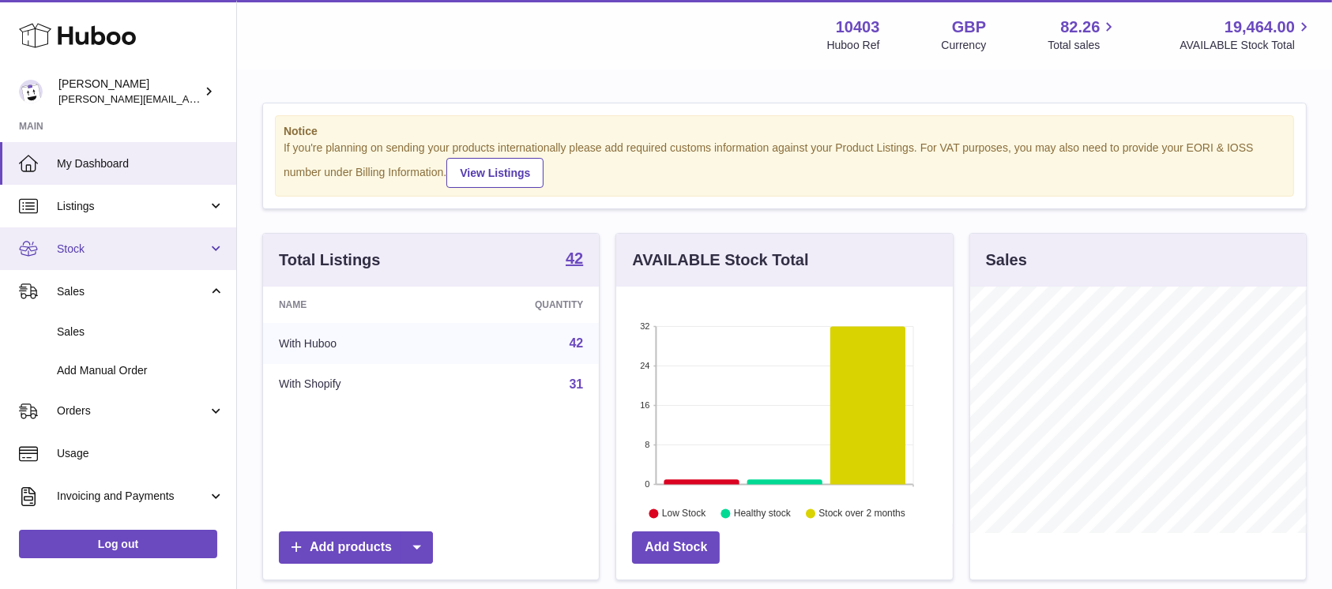
click at [126, 246] on span "Stock" at bounding box center [132, 249] width 151 height 15
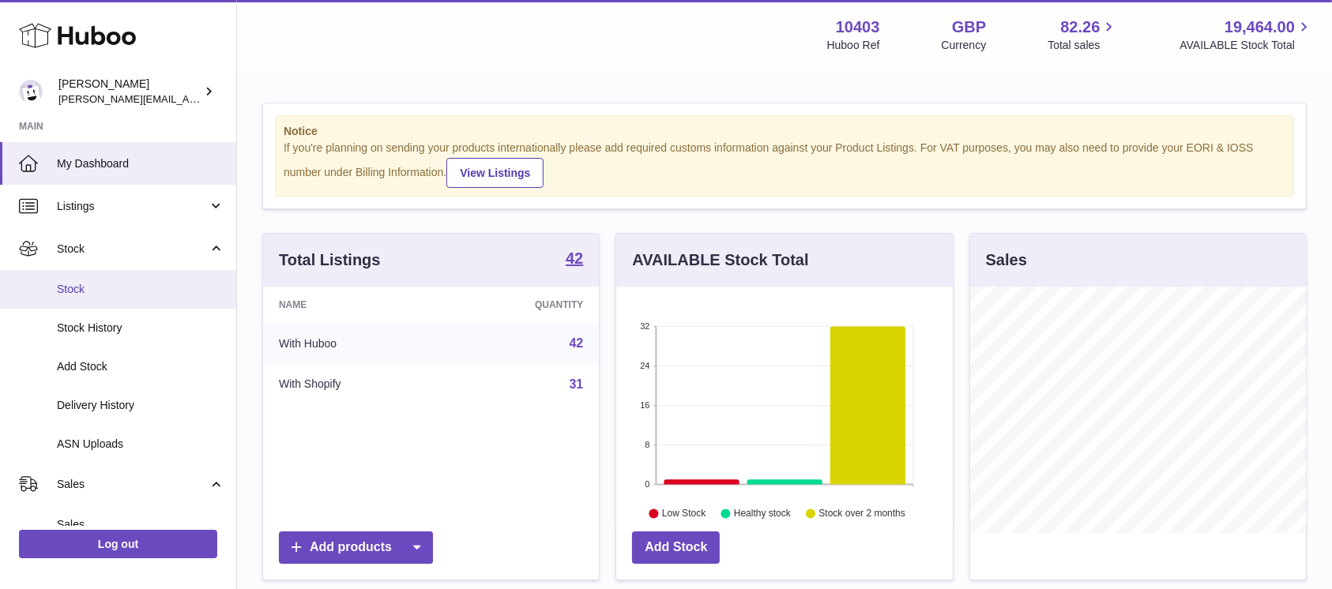
click at [114, 284] on span "Stock" at bounding box center [140, 289] width 167 height 15
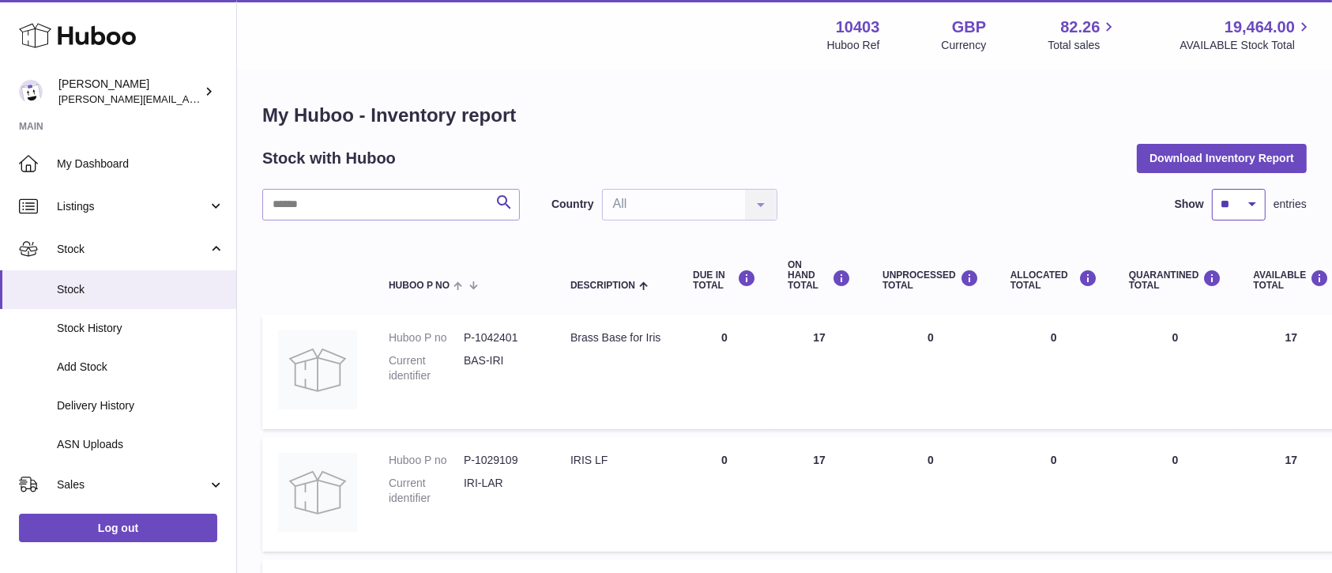
click at [1241, 215] on select "** ** ** ***" at bounding box center [1239, 205] width 54 height 32
select select "***"
click at [1212, 189] on select "** ** ** ***" at bounding box center [1239, 205] width 54 height 32
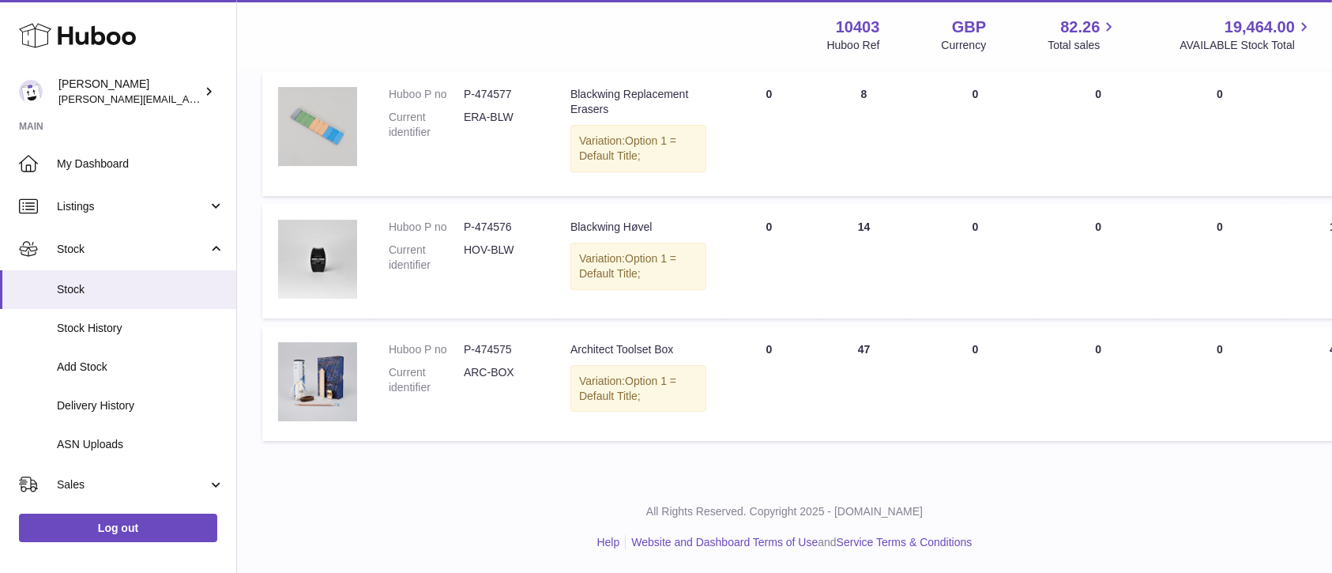
scroll to position [5582, 0]
click at [134, 169] on span "My Dashboard" at bounding box center [140, 163] width 167 height 15
